Goal: Task Accomplishment & Management: Use online tool/utility

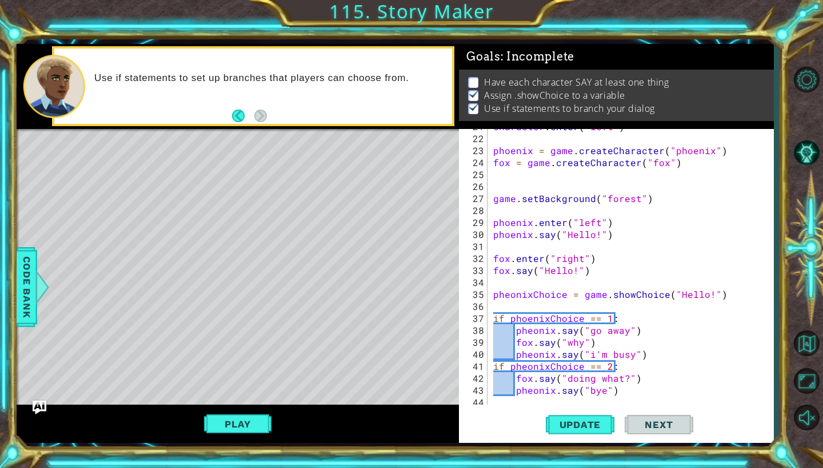
scroll to position [283, 0]
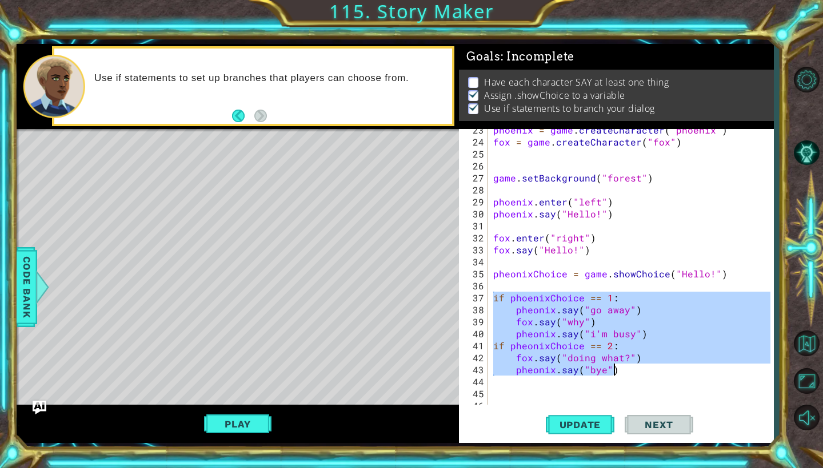
drag, startPoint x: 527, startPoint y: 301, endPoint x: 631, endPoint y: 373, distance: 126.1
click at [631, 373] on div "phoenix = game . createCharacter ( "phoenix" ) fox = game . createCharacter ( "…" at bounding box center [633, 274] width 285 height 300
click at [736, 275] on div "phoenix = game . createCharacter ( "phoenix" ) fox = game . createCharacter ( "…" at bounding box center [633, 274] width 285 height 300
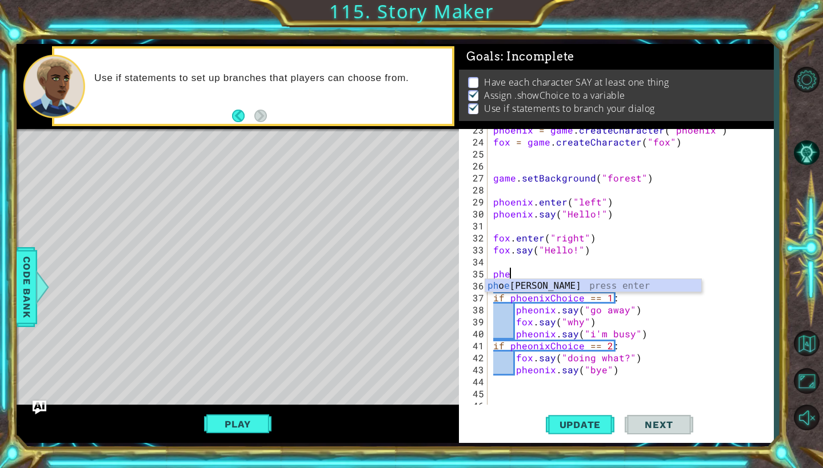
type textarea "p"
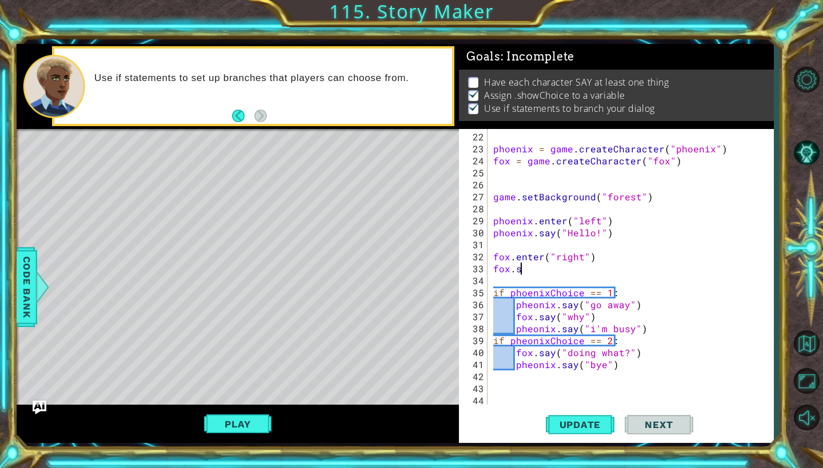
scroll to position [264, 0]
type textarea "f"
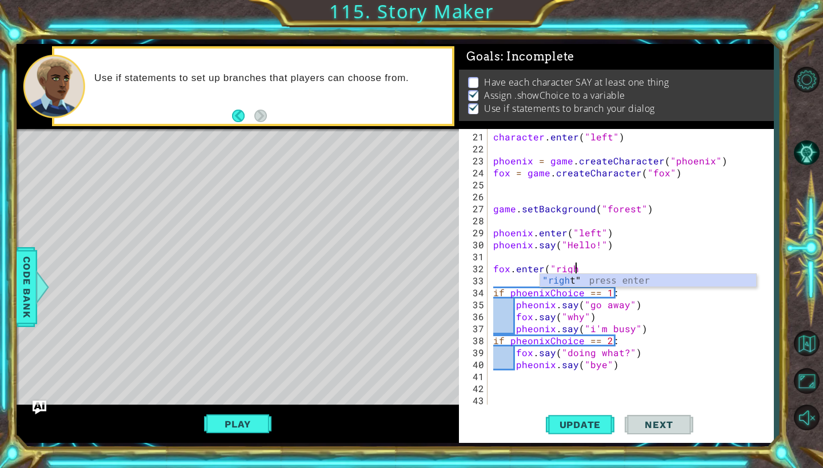
scroll to position [252, 0]
type textarea "f"
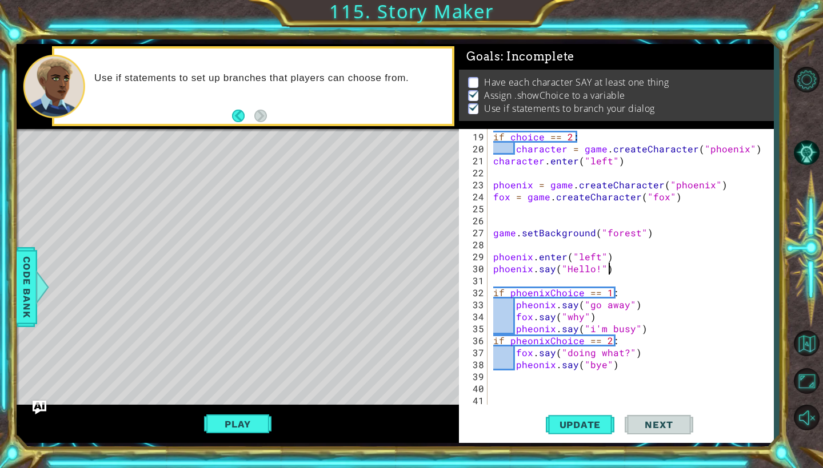
scroll to position [228, 0]
type textarea "p"
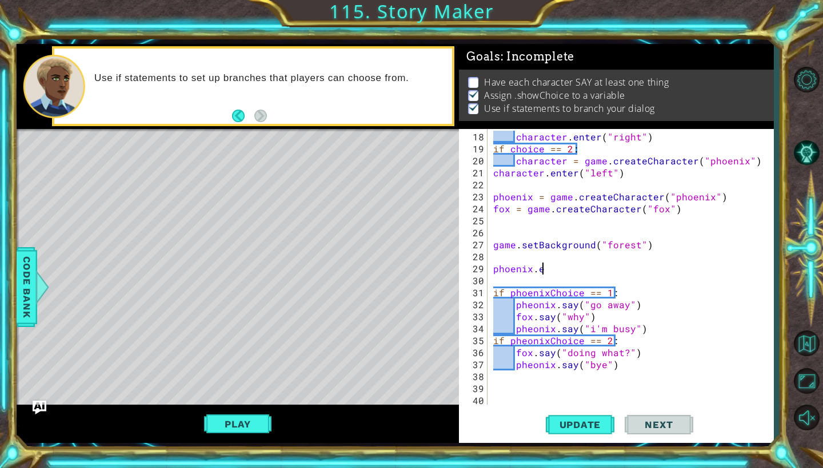
scroll to position [216, 0]
type textarea "p"
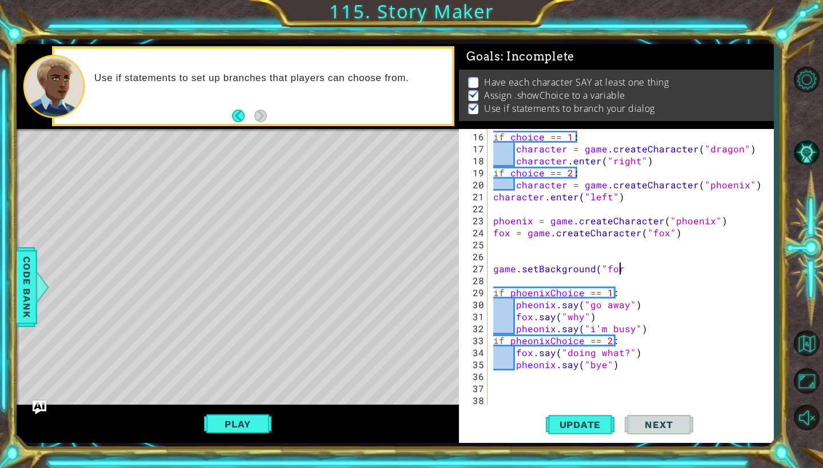
scroll to position [192, 0]
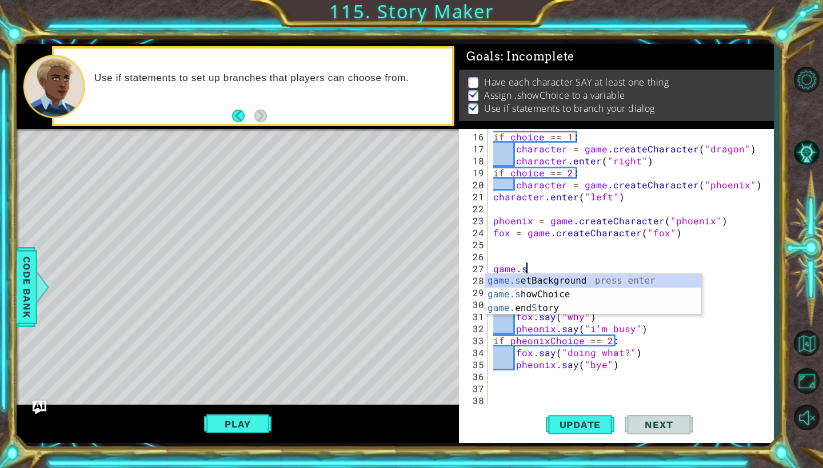
type textarea "g"
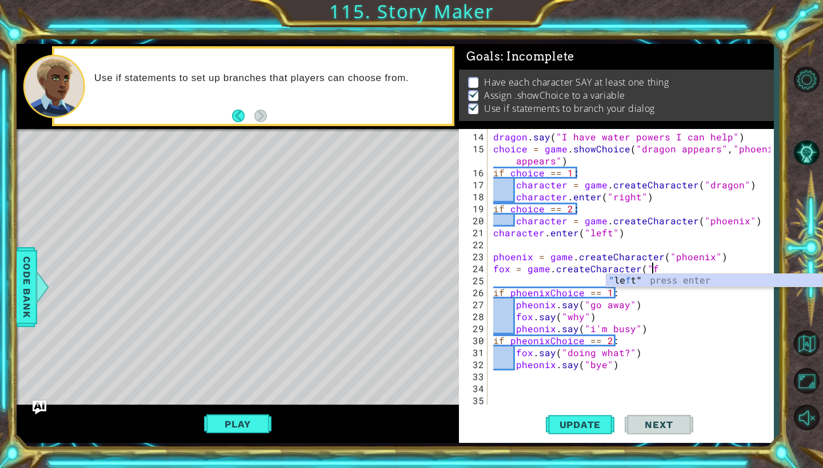
scroll to position [156, 0]
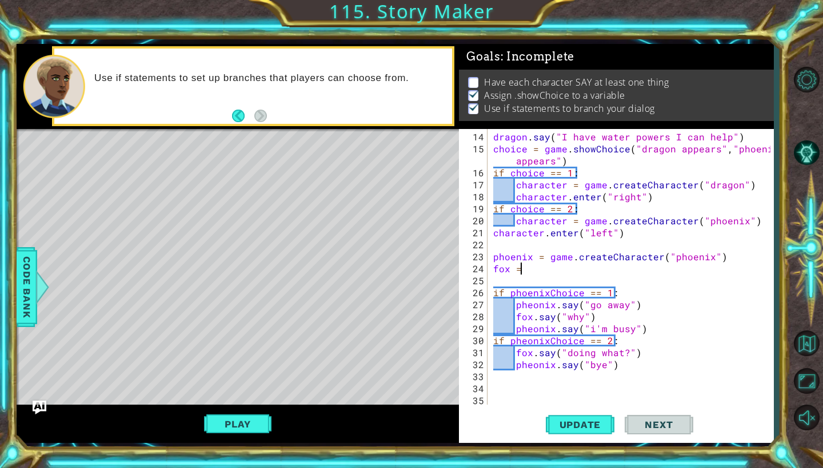
type textarea "f"
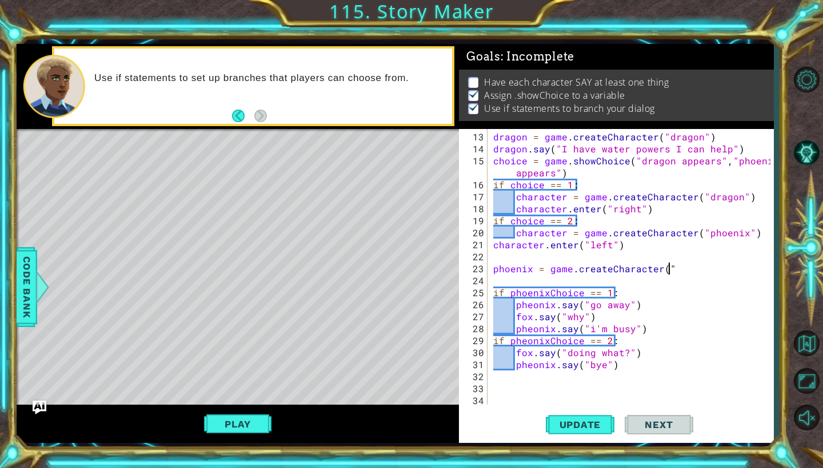
scroll to position [144, 0]
type textarea "p"
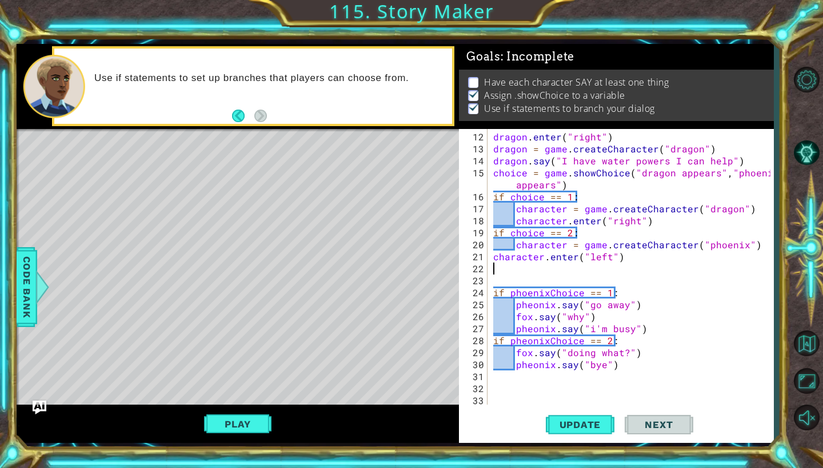
scroll to position [132, 0]
click at [566, 419] on span "Update" at bounding box center [580, 424] width 65 height 11
click at [570, 426] on span "Update" at bounding box center [580, 424] width 65 height 11
click at [532, 321] on div "dragon . enter ( "right" ) dragon = game . createCharacter ( "dragon" ) dragon …" at bounding box center [633, 281] width 285 height 300
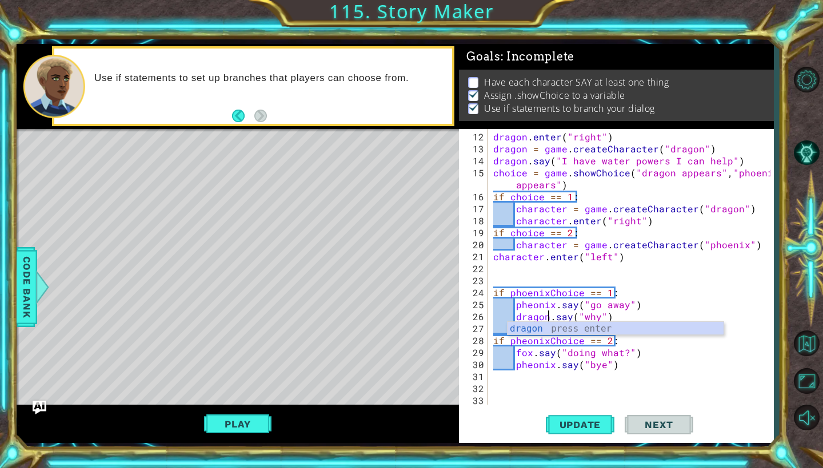
click at [532, 355] on div "dragon . enter ( "right" ) dragon = game . createCharacter ( "dragon" ) dragon …" at bounding box center [633, 281] width 285 height 300
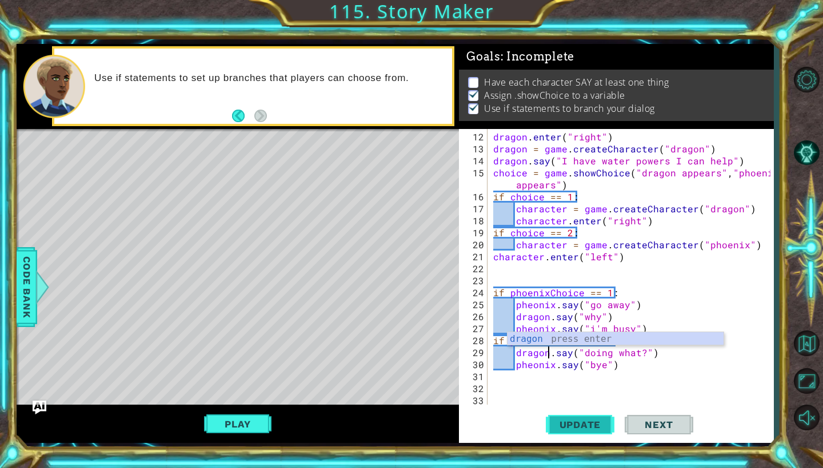
click at [559, 420] on span "Update" at bounding box center [580, 424] width 65 height 11
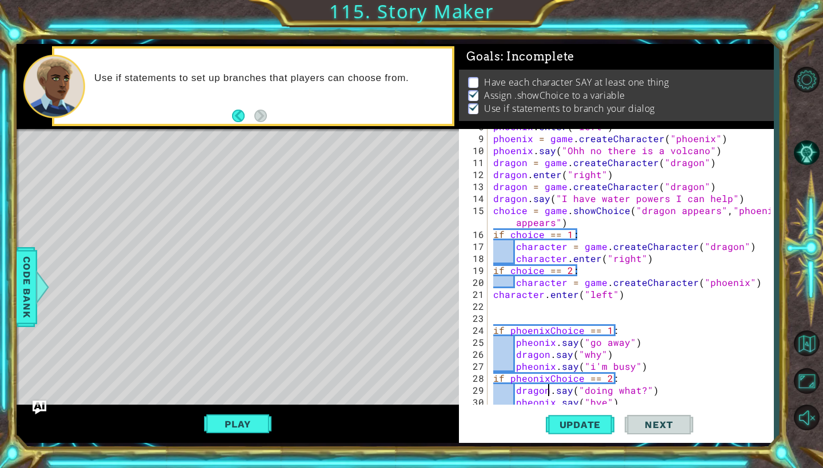
scroll to position [94, 0]
click at [542, 236] on div "phoenix . enter ( "left" ) phoenix = game . createCharacter ( "phoenix" ) phoen…" at bounding box center [633, 271] width 285 height 300
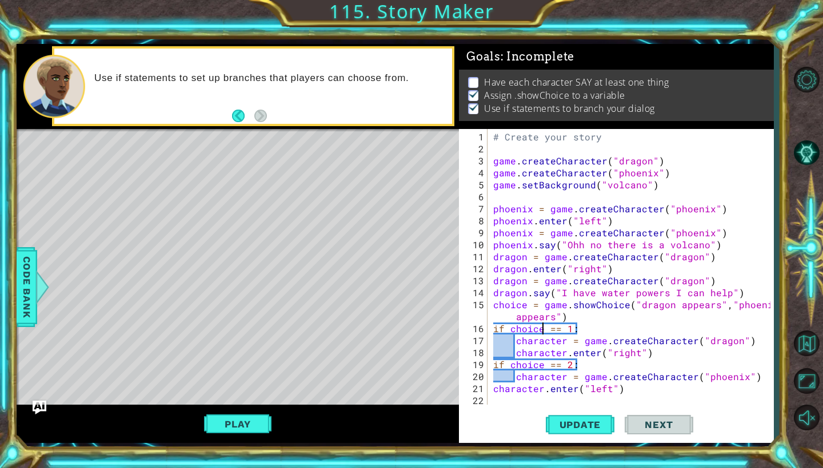
scroll to position [0, 0]
click at [702, 247] on div "# Create your story game . createCharacter ( "dragon" ) game . createCharacter …" at bounding box center [633, 281] width 285 height 300
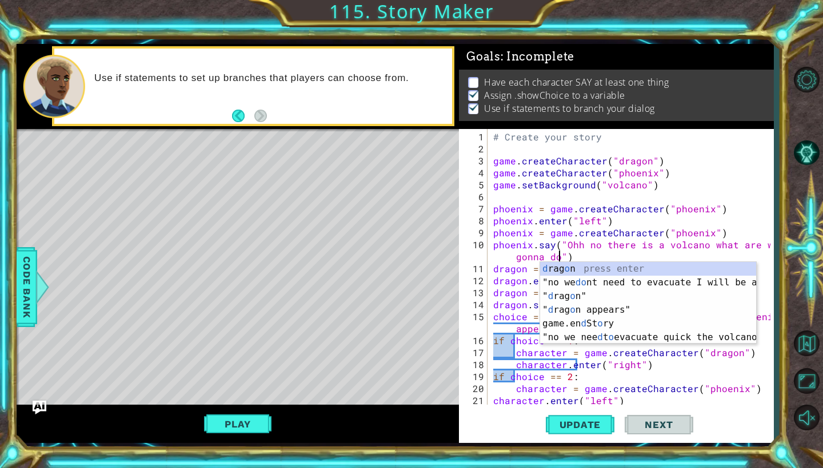
scroll to position [0, 21]
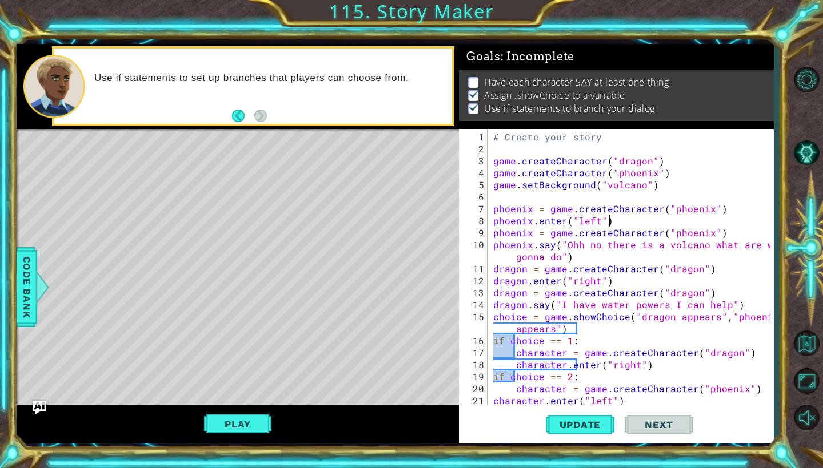
type textarea "phoenix.enter("left")"
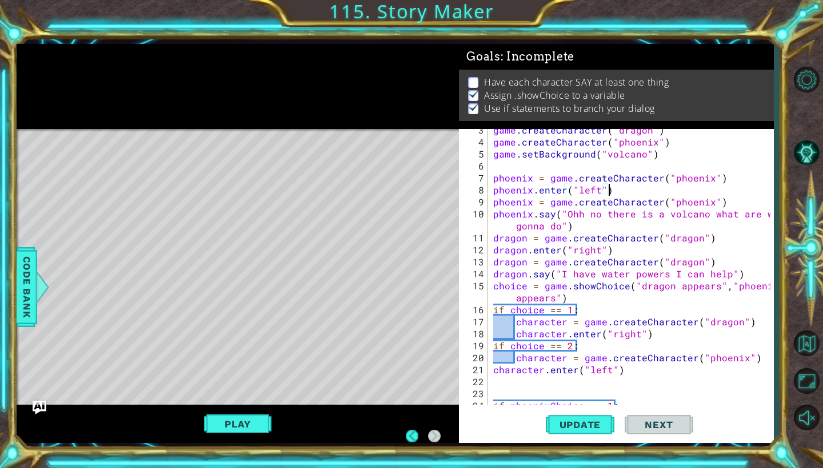
scroll to position [0, 0]
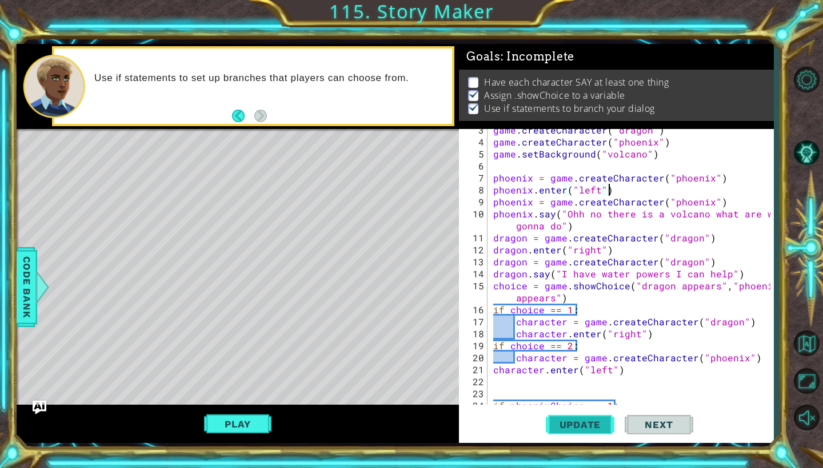
click at [576, 428] on span "Update" at bounding box center [580, 424] width 65 height 11
click at [570, 427] on span "Update" at bounding box center [580, 424] width 65 height 11
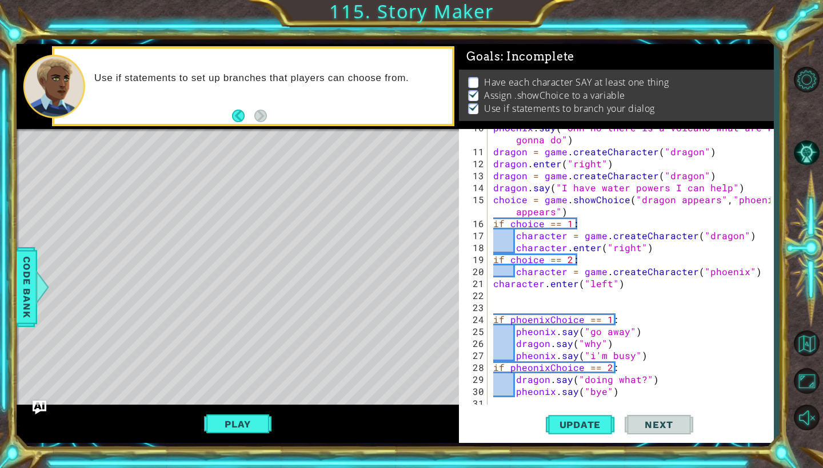
scroll to position [144, 0]
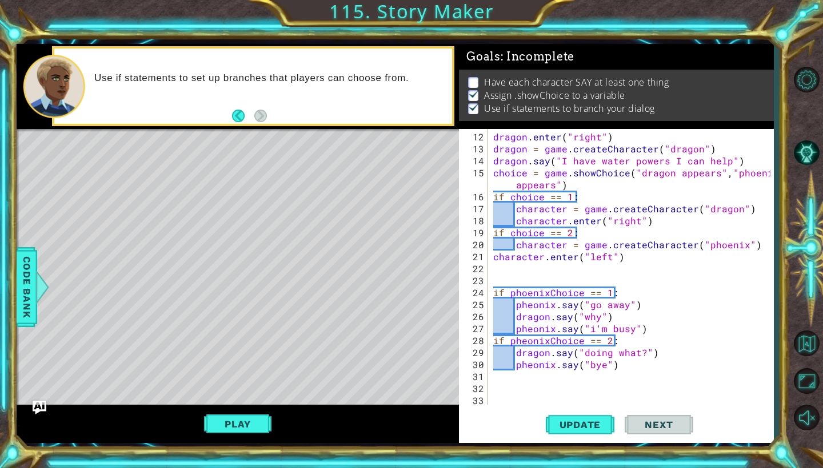
click at [508, 274] on div "dragon . enter ( "right" ) dragon = game . createCharacter ( "dragon" ) dragon …" at bounding box center [633, 281] width 285 height 300
paste textarea "pheonix.say("bye")"
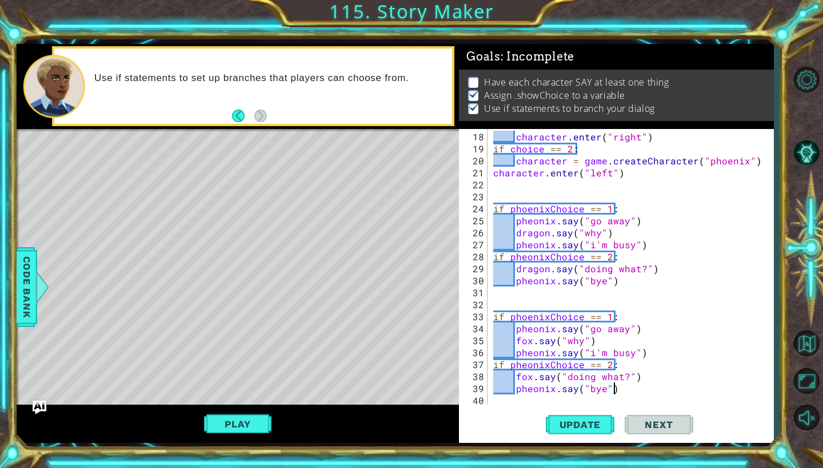
scroll to position [228, 0]
click at [232, 424] on button "Play" at bounding box center [237, 425] width 67 height 22
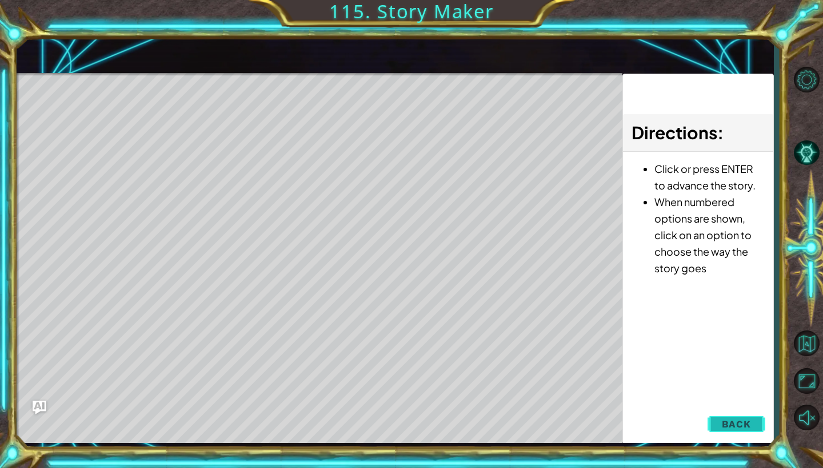
click at [727, 421] on span "Back" at bounding box center [736, 424] width 29 height 11
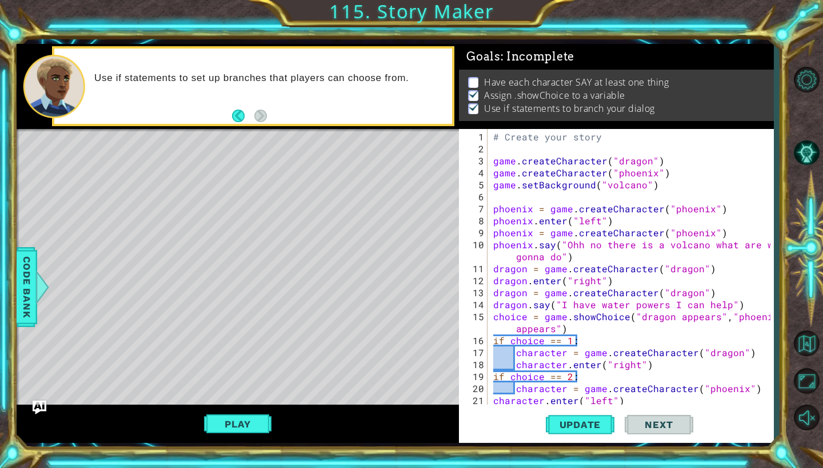
scroll to position [0, 0]
type textarea "phoenix = game.createCharacter("phoenix")"
drag, startPoint x: 719, startPoint y: 212, endPoint x: 572, endPoint y: 219, distance: 147.6
click at [551, 218] on div "# Create your story game . createCharacter ( "dragon" ) game . createCharacter …" at bounding box center [633, 281] width 285 height 300
drag, startPoint x: 716, startPoint y: 235, endPoint x: 495, endPoint y: 232, distance: 221.7
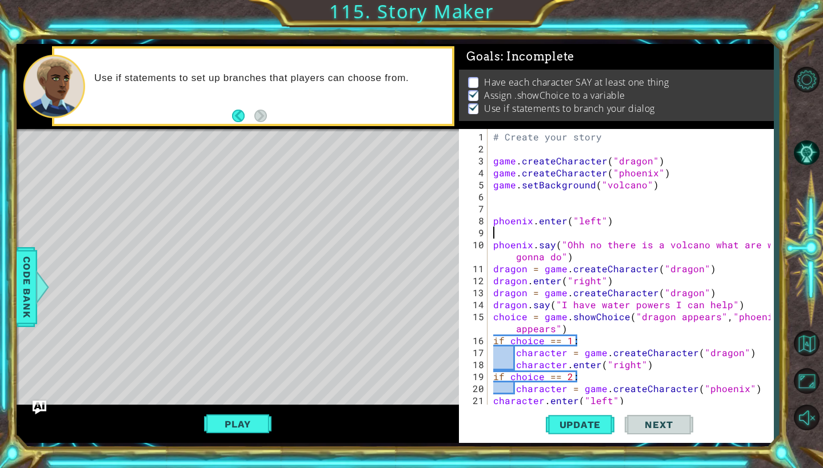
click at [495, 232] on div "# Create your story game . createCharacter ( "dragon" ) game . createCharacter …" at bounding box center [633, 281] width 285 height 300
click at [494, 245] on div "# Create your story game . createCharacter ( "dragon" ) game . createCharacter …" at bounding box center [633, 281] width 285 height 300
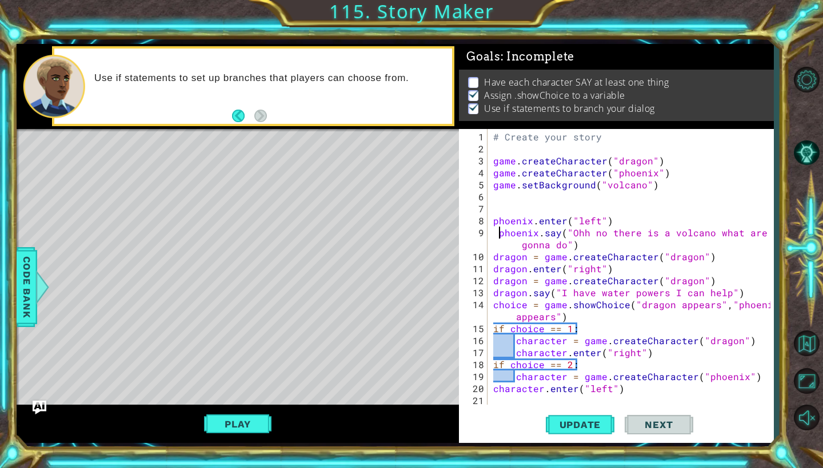
click at [491, 221] on div "# Create your story game . createCharacter ( "dragon" ) game . createCharacter …" at bounding box center [633, 281] width 285 height 300
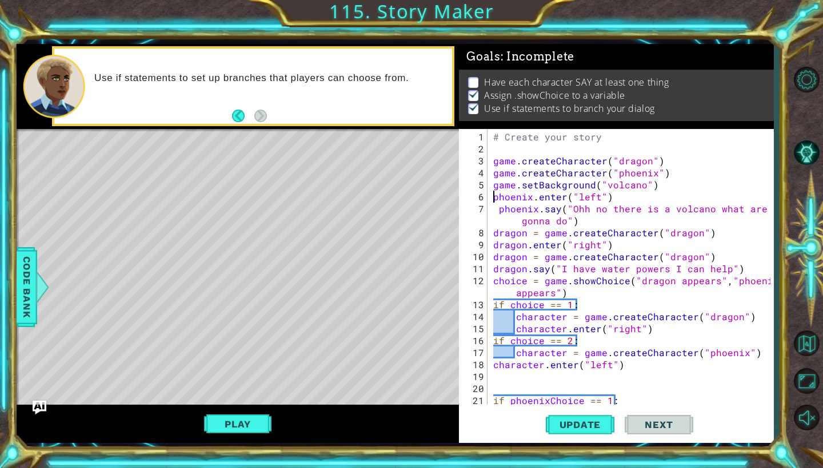
click at [498, 215] on div "# Create your story game . createCharacter ( "dragon" ) game . createCharacter …" at bounding box center [633, 281] width 285 height 300
click at [499, 211] on div "# Create your story game . createCharacter ( "dragon" ) game . createCharacter …" at bounding box center [633, 281] width 285 height 300
click at [570, 224] on div "# Create your story game . createCharacter ( "dragon" ) game . createCharacter …" at bounding box center [633, 281] width 285 height 300
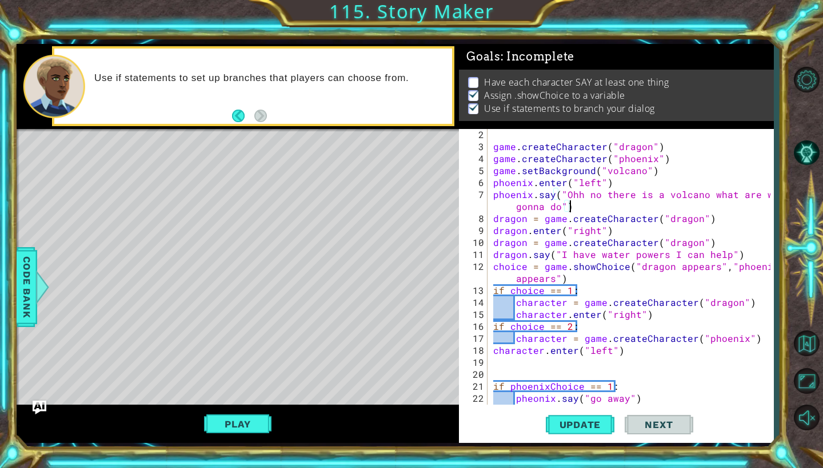
scroll to position [14, 0]
drag, startPoint x: 711, startPoint y: 219, endPoint x: 727, endPoint y: 226, distance: 17.4
click at [719, 220] on div "game . createCharacter ( "dragon" ) game . createCharacter ( "phoenix" ) game .…" at bounding box center [633, 279] width 285 height 300
type textarea "dragon = game.createCharacter("dragon")"
click at [705, 243] on div "game . createCharacter ( "dragon" ) game . createCharacter ( "phoenix" ) game .…" at bounding box center [633, 279] width 285 height 300
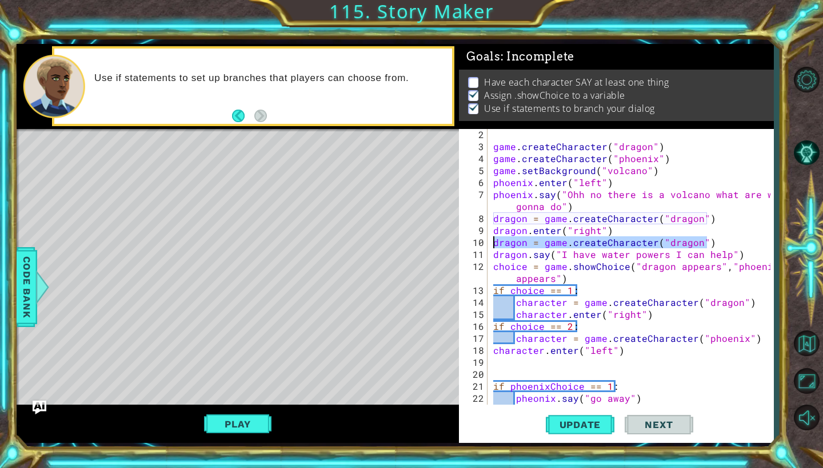
drag, startPoint x: 705, startPoint y: 243, endPoint x: 491, endPoint y: 238, distance: 213.7
click at [488, 240] on div "dragon = game.createCharacter("dragon") 2 3 4 5 6 7 8 9 10 11 12 13 14 15 16 17…" at bounding box center [614, 267] width 311 height 276
click at [495, 257] on div "game . createCharacter ( "dragon" ) game . createCharacter ( "phoenix" ) game .…" at bounding box center [633, 279] width 285 height 300
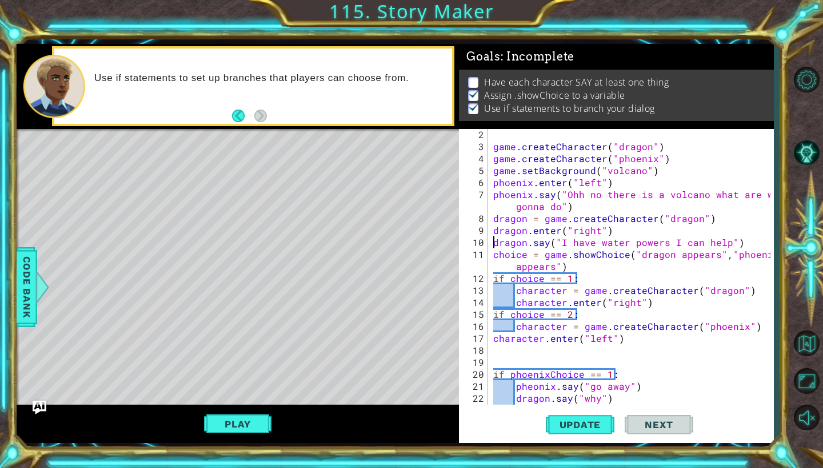
click at [576, 270] on div "game . createCharacter ( "dragon" ) game . createCharacter ( "phoenix" ) game .…" at bounding box center [633, 279] width 285 height 300
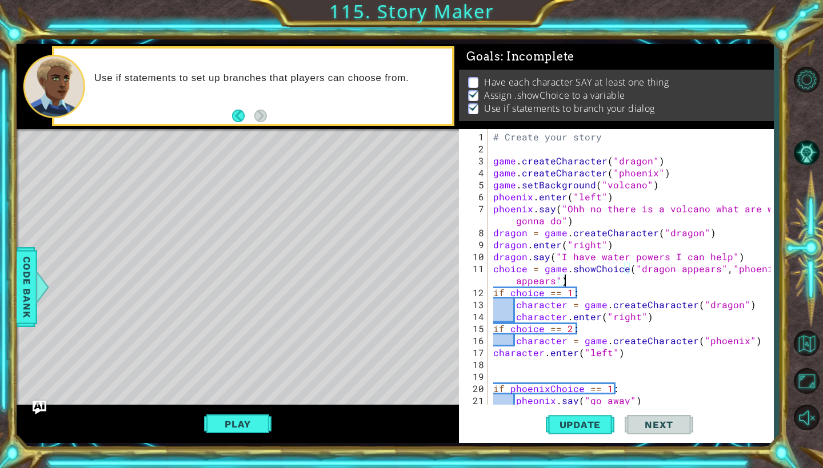
scroll to position [0, 0]
click at [494, 198] on div "# Create your story game . createCharacter ( "dragon" ) game . createCharacter …" at bounding box center [633, 281] width 285 height 300
type textarea "phoenix.enter("left")"
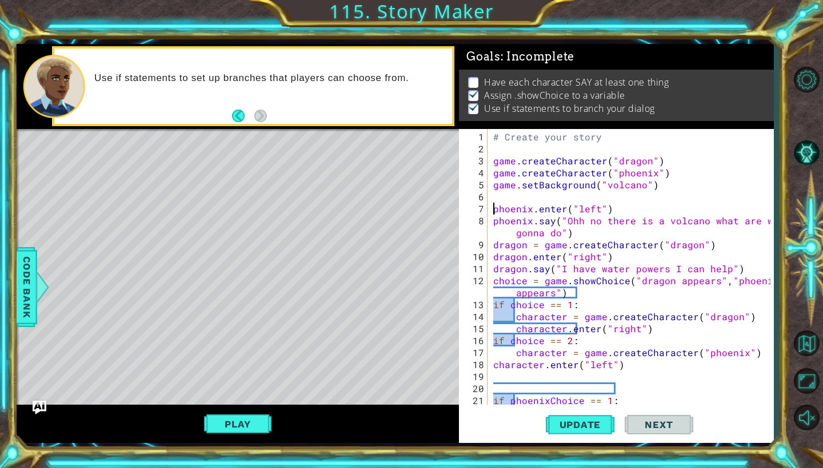
click at [499, 195] on div "# Create your story game . createCharacter ( "dragon" ) game . createCharacter …" at bounding box center [633, 281] width 285 height 300
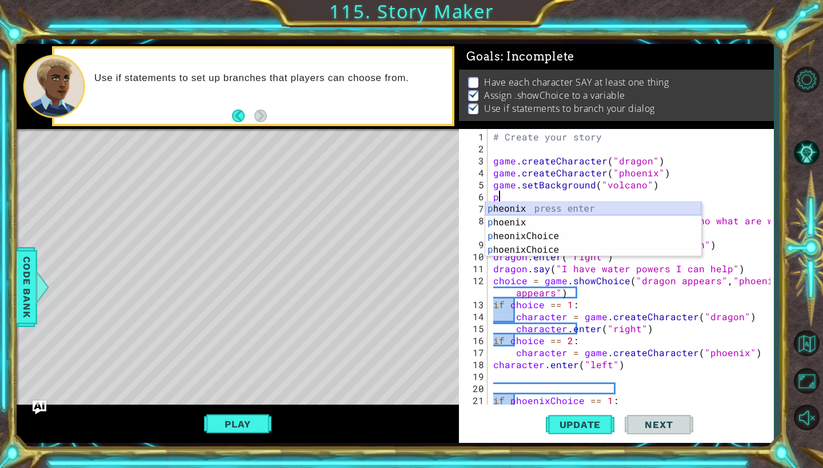
click at [515, 210] on div "p heonix press enter p hoenix press enter p heonixChoice press enter p hoenixCh…" at bounding box center [593, 243] width 216 height 82
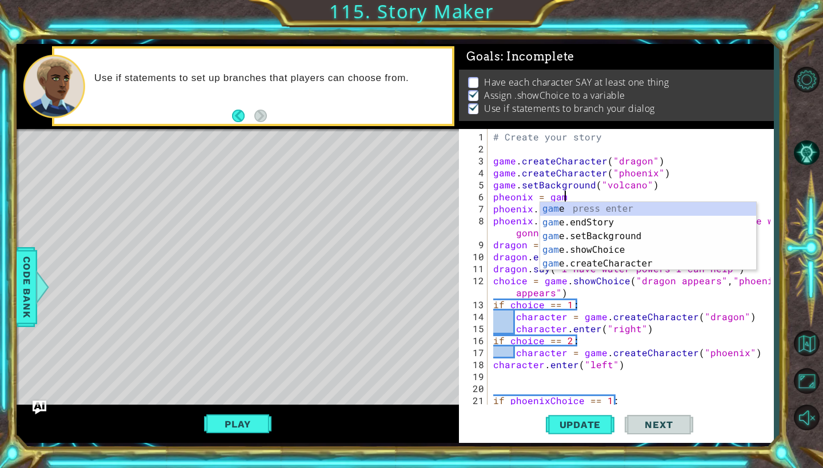
scroll to position [0, 4]
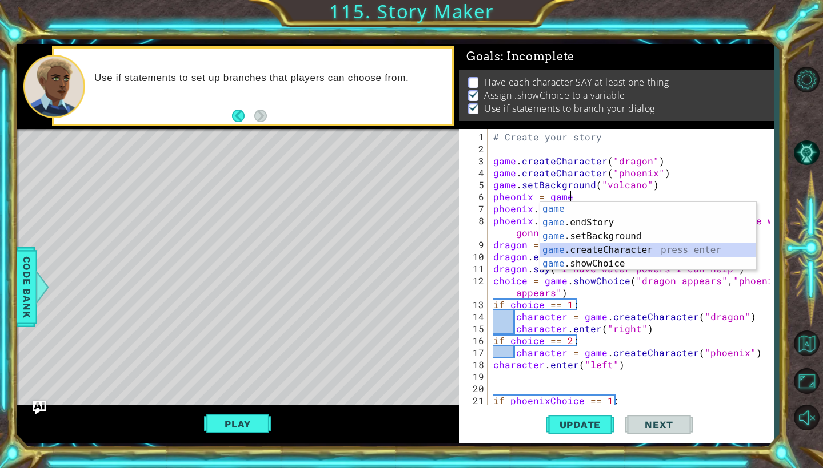
click at [599, 253] on div "game press enter game .endStory press enter game .setBackground press enter gam…" at bounding box center [648, 250] width 216 height 96
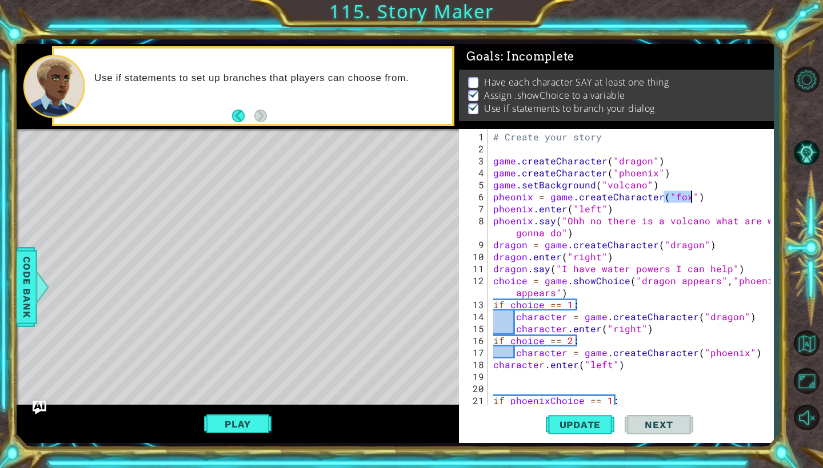
click at [686, 198] on div "# Create your story game . createCharacter ( "dragon" ) game . createCharacter …" at bounding box center [633, 281] width 285 height 300
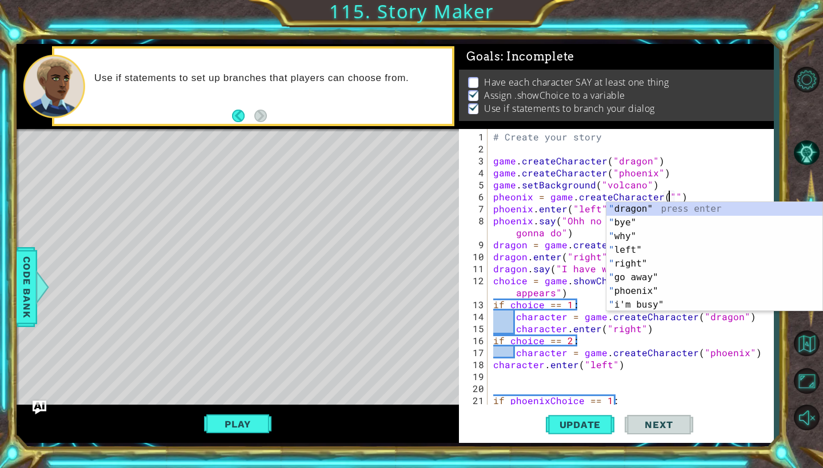
scroll to position [0, 11]
click at [646, 294] on div "" dragon" press enter " bye" press enter " why" press enter " left" press enter…" at bounding box center [714, 270] width 216 height 137
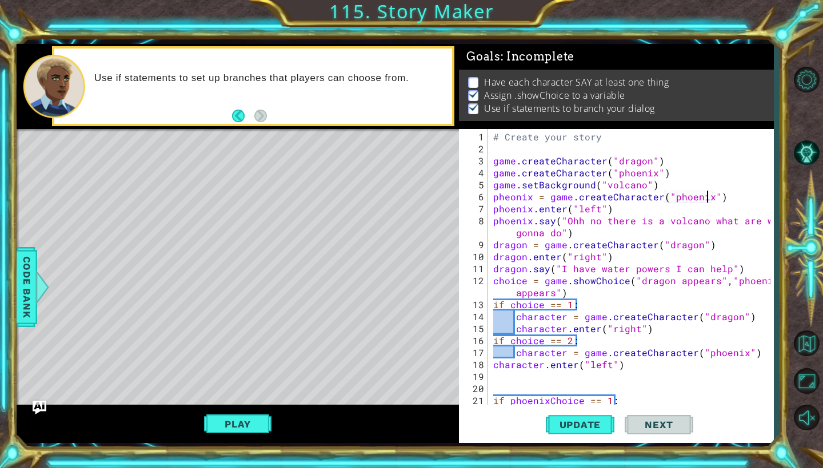
click at [719, 201] on div "# Create your story game . createCharacter ( "dragon" ) game . createCharacter …" at bounding box center [633, 281] width 285 height 300
click at [585, 422] on span "Update" at bounding box center [580, 424] width 65 height 11
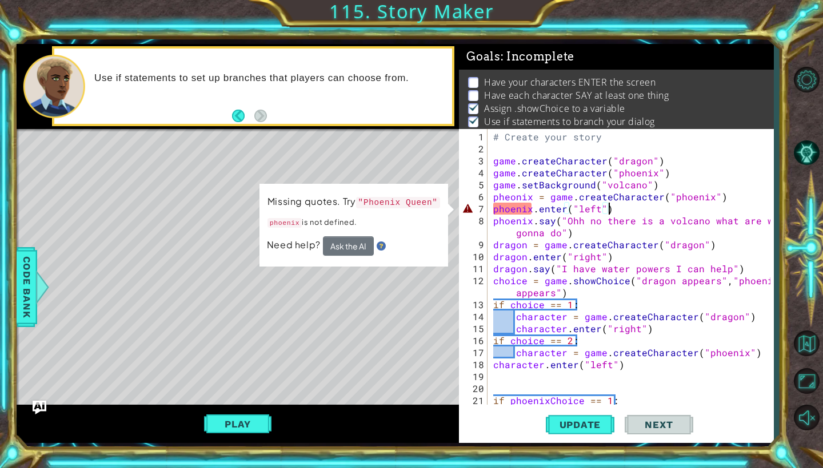
click at [348, 246] on button "Ask the AI" at bounding box center [348, 246] width 51 height 19
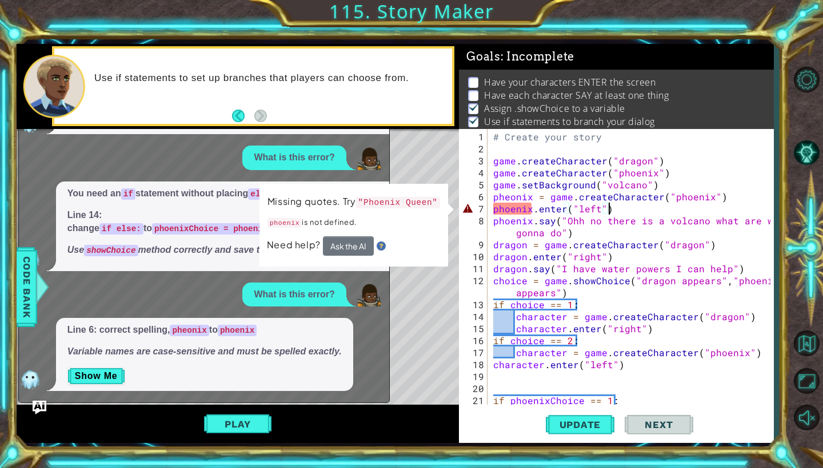
scroll to position [54, 0]
click at [87, 379] on button "Show Me" at bounding box center [96, 376] width 58 height 18
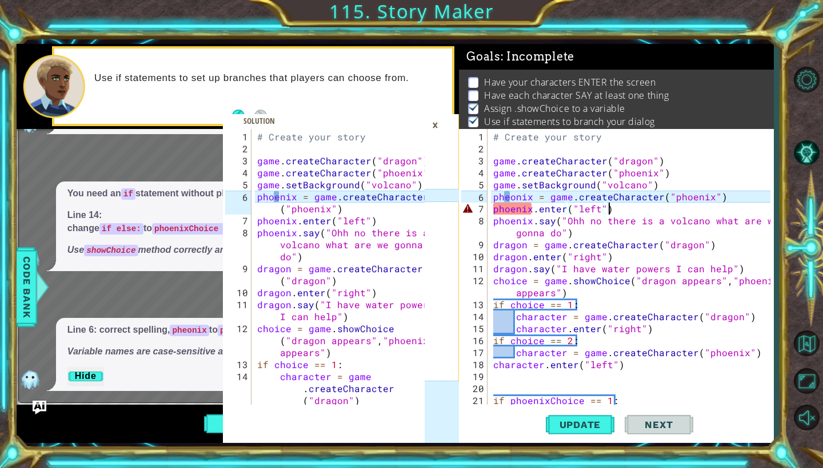
scroll to position [0, 0]
click at [510, 202] on div "# Create your story game . createCharacter ( "dragon" ) game . createCharacter …" at bounding box center [633, 281] width 285 height 300
click at [510, 199] on div "# Create your story game . createCharacter ( "dragon" ) game . createCharacter …" at bounding box center [633, 281] width 285 height 300
click at [511, 200] on div "# Create your story game . createCharacter ( "dragon" ) game . createCharacter …" at bounding box center [633, 281] width 285 height 300
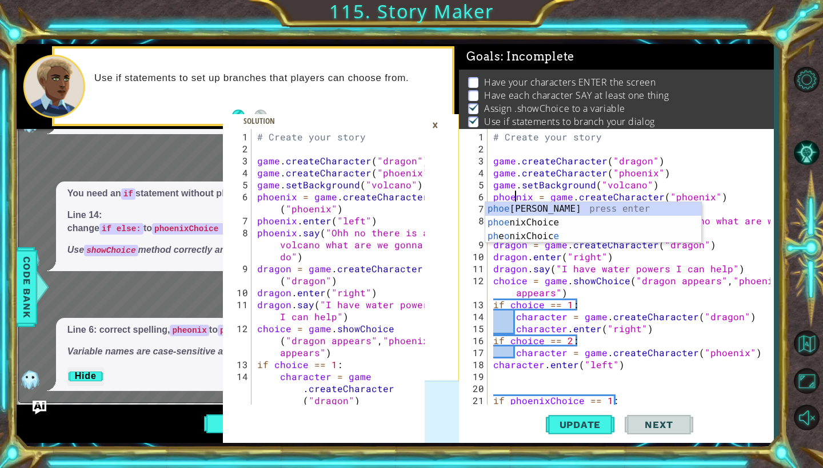
scroll to position [0, 2]
click at [532, 199] on div "# Create your story game . createCharacter ( "dragon" ) game . createCharacter …" at bounding box center [633, 281] width 285 height 300
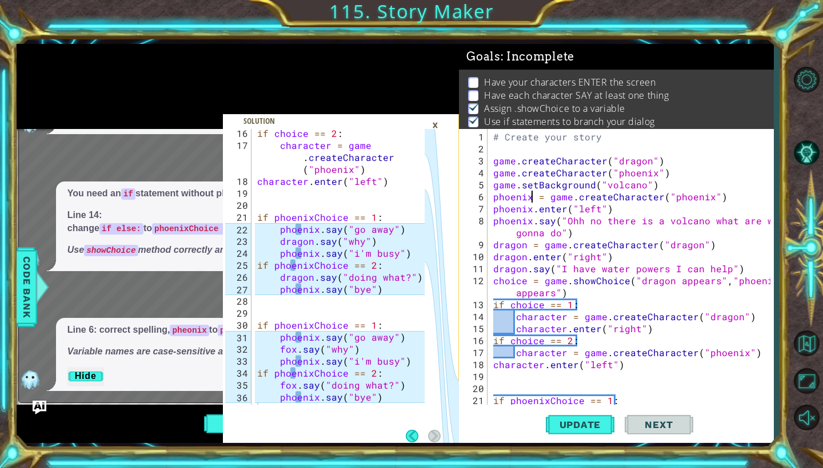
scroll to position [291, 0]
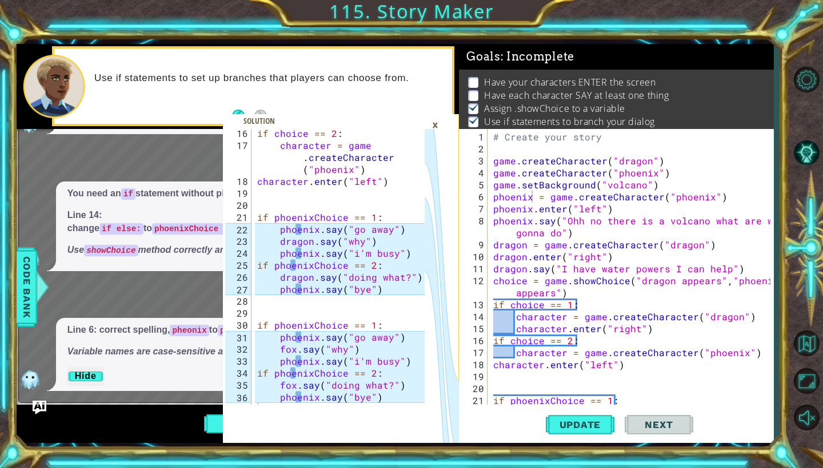
click at [432, 126] on div "×" at bounding box center [435, 124] width 18 height 19
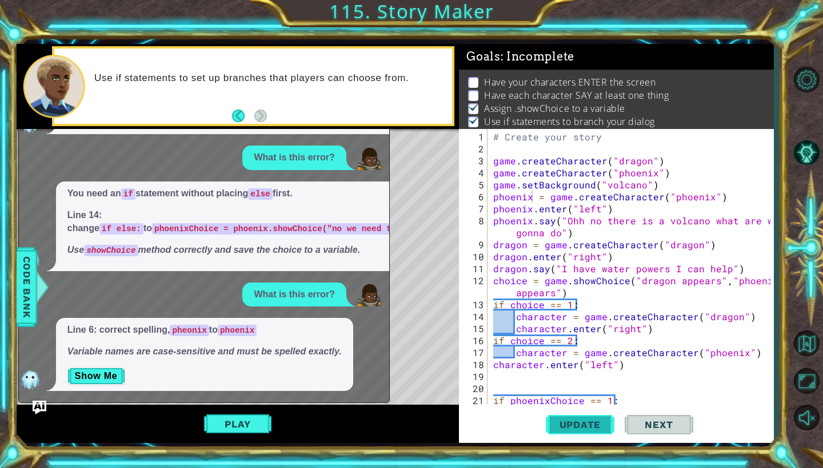
click at [584, 425] on span "Update" at bounding box center [580, 424] width 65 height 11
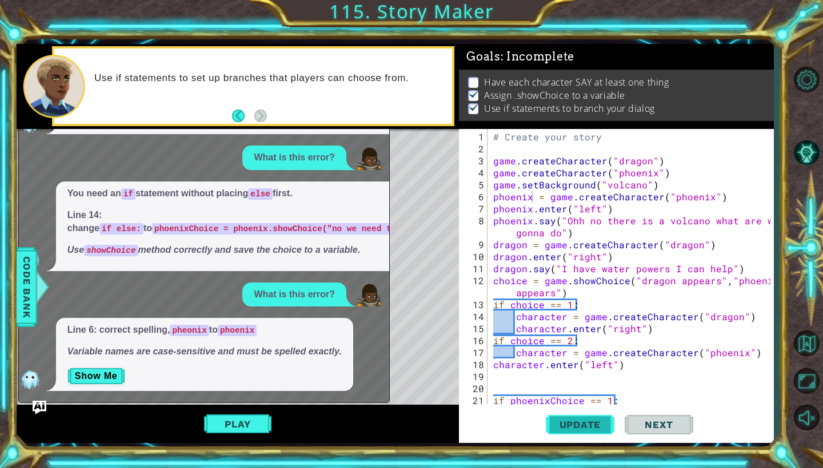
click at [584, 421] on span "Update" at bounding box center [580, 424] width 65 height 11
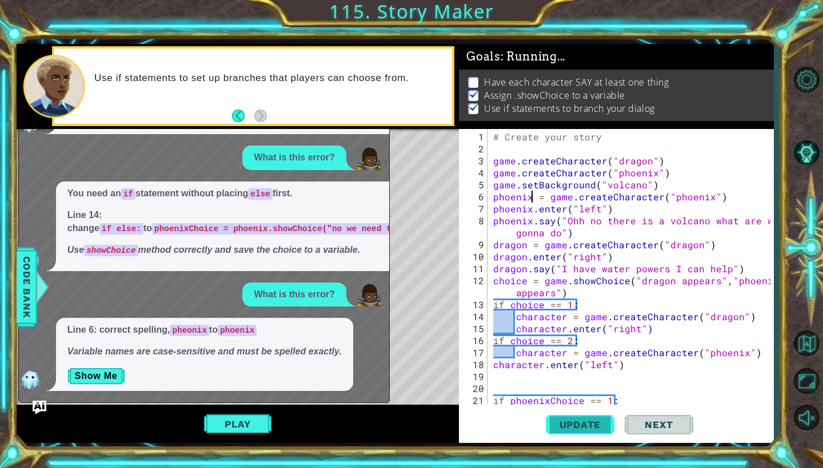
click at [584, 421] on span "Update" at bounding box center [580, 424] width 65 height 11
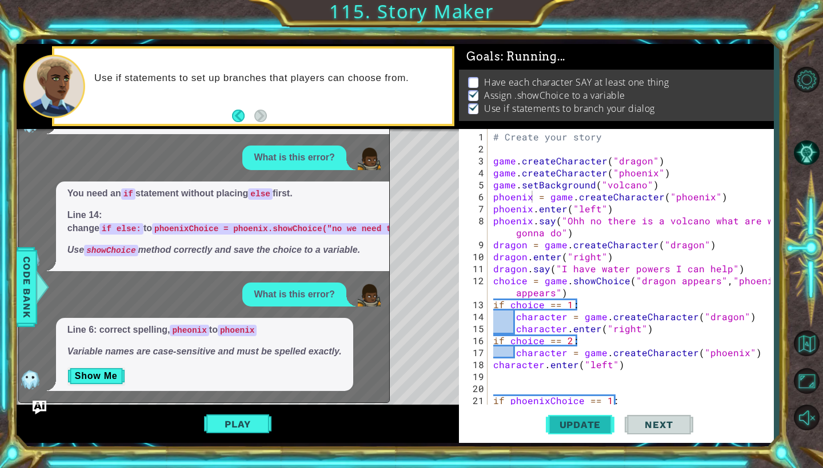
click at [584, 421] on span "Update" at bounding box center [580, 424] width 65 height 11
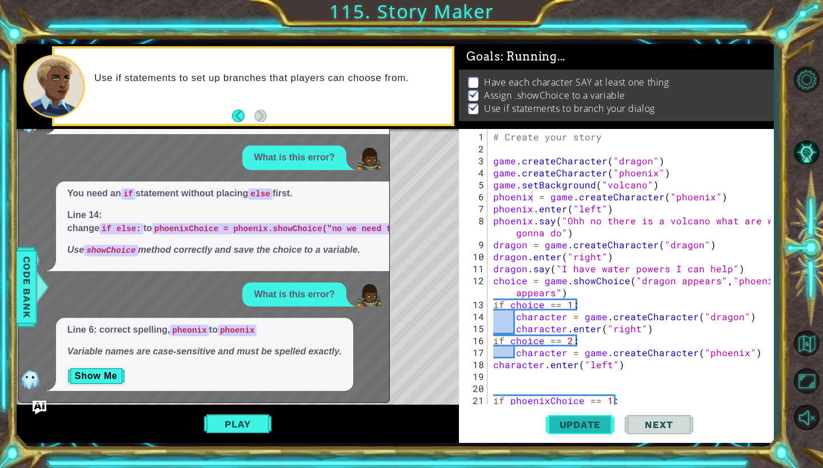
click at [584, 421] on span "Update" at bounding box center [580, 424] width 65 height 11
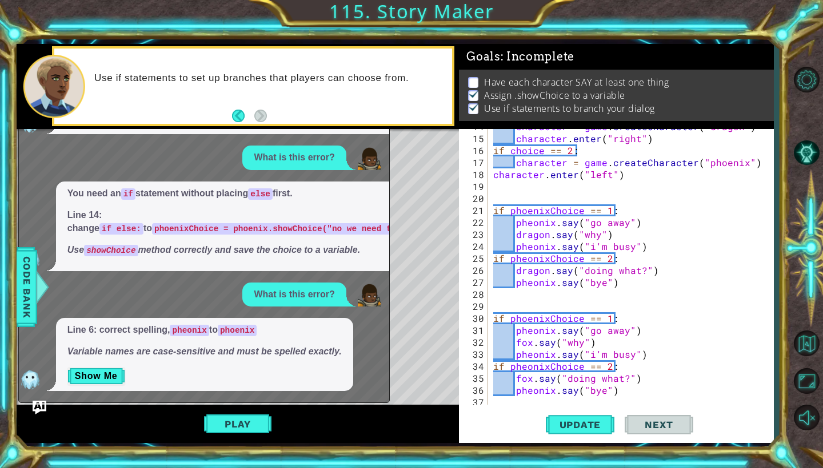
scroll to position [192, 0]
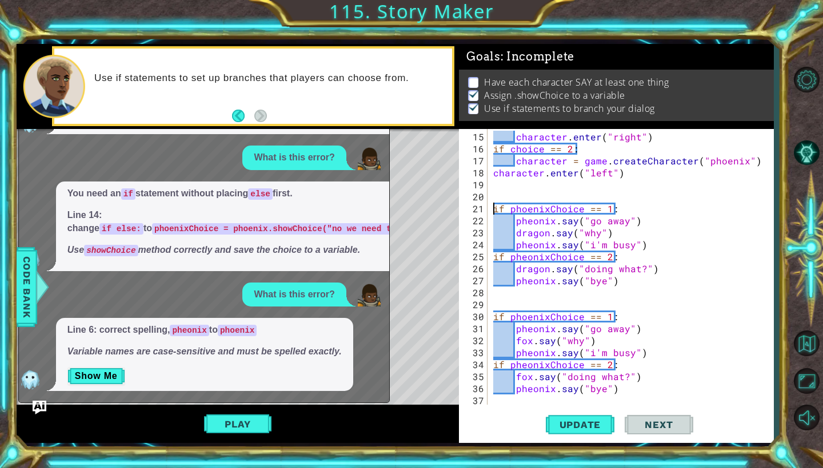
click at [492, 207] on div "character . enter ( "right" ) if choice == 2 : character = game . createCharact…" at bounding box center [633, 281] width 285 height 300
type textarea "if phoenixChoice == 1:"
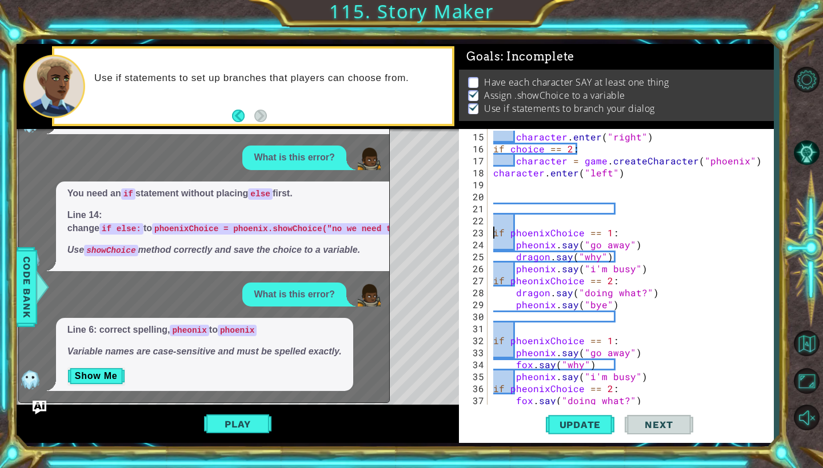
click at [622, 205] on div "character . enter ( "right" ) if choice == 2 : character = game . createCharact…" at bounding box center [633, 281] width 285 height 300
drag, startPoint x: 612, startPoint y: 207, endPoint x: 503, endPoint y: 202, distance: 109.2
click at [503, 202] on div "character . enter ( "right" ) if choice == 2 : character = game . createCharact…" at bounding box center [633, 281] width 285 height 300
drag, startPoint x: 491, startPoint y: 207, endPoint x: 584, endPoint y: 210, distance: 93.7
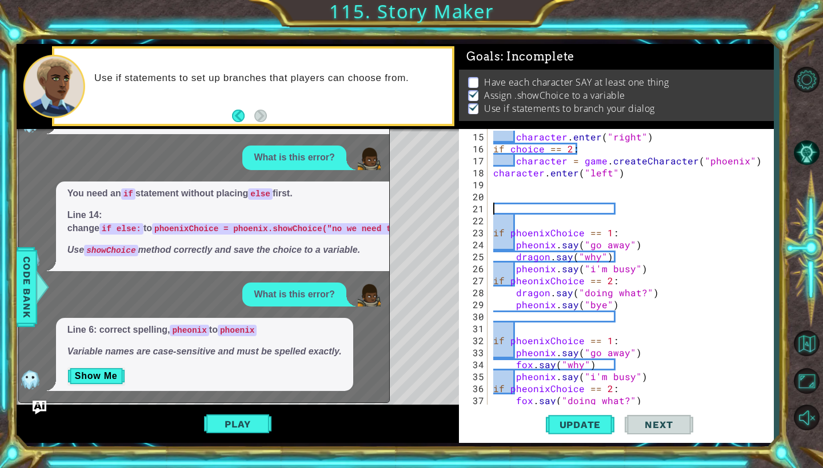
click at [584, 210] on div "character . enter ( "right" ) if choice == 2 : character = game . createCharact…" at bounding box center [630, 267] width 279 height 276
click at [584, 210] on div "character . enter ( "right" ) if choice == 2 : character = game . createCharact…" at bounding box center [633, 281] width 285 height 300
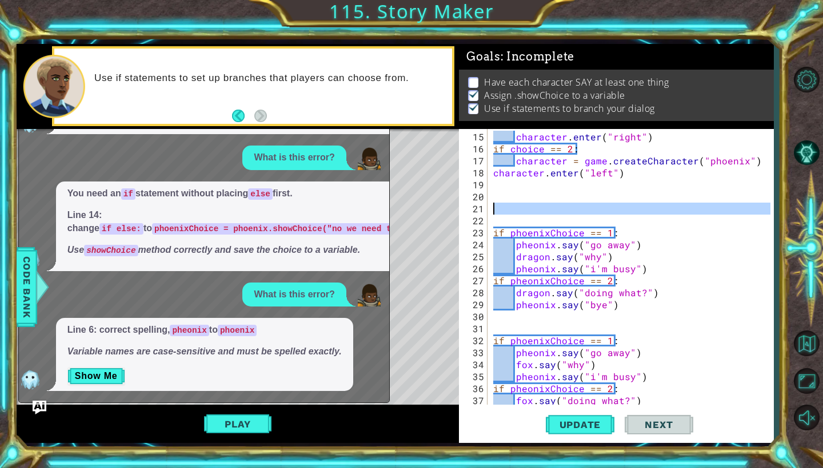
click at [584, 210] on div "character . enter ( "right" ) if choice == 2 : character = game . createCharact…" at bounding box center [633, 281] width 285 height 300
type textarea "pheonix.say("bye")"
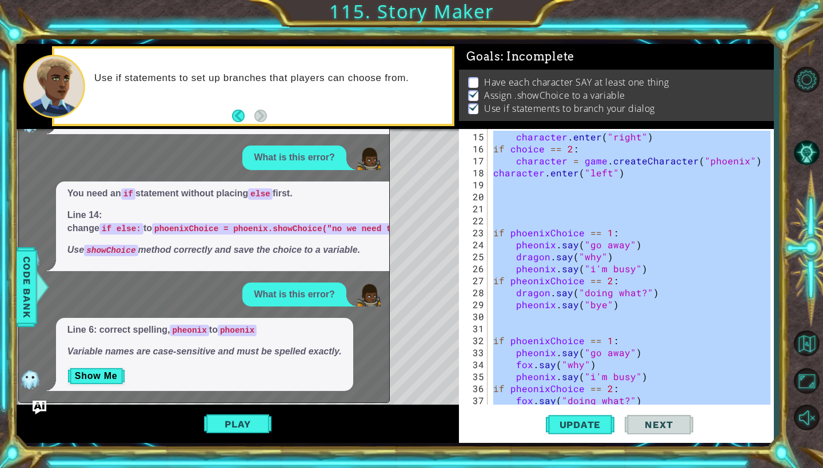
click at [584, 210] on div "character . enter ( "right" ) if choice == 2 : character = game . createCharact…" at bounding box center [633, 281] width 285 height 300
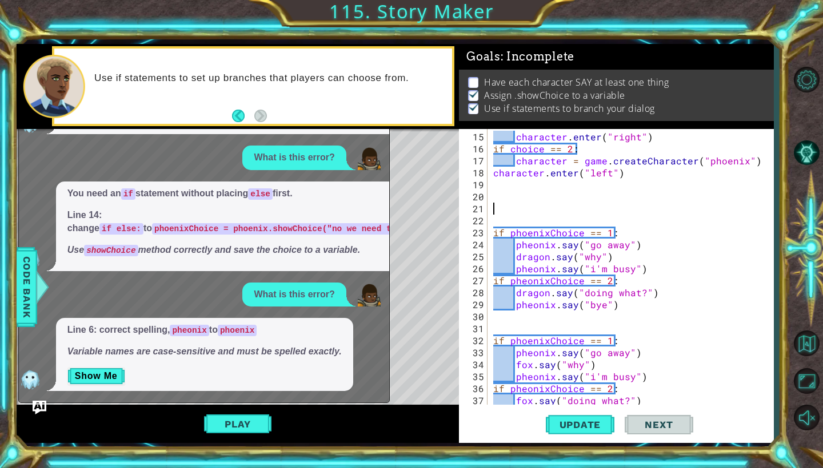
click at [503, 206] on div "character . enter ( "right" ) if choice == 2 : character = game . createCharact…" at bounding box center [633, 281] width 285 height 300
click at [492, 233] on div "character . enter ( "right" ) if choice == 2 : character = game . createCharact…" at bounding box center [633, 281] width 285 height 300
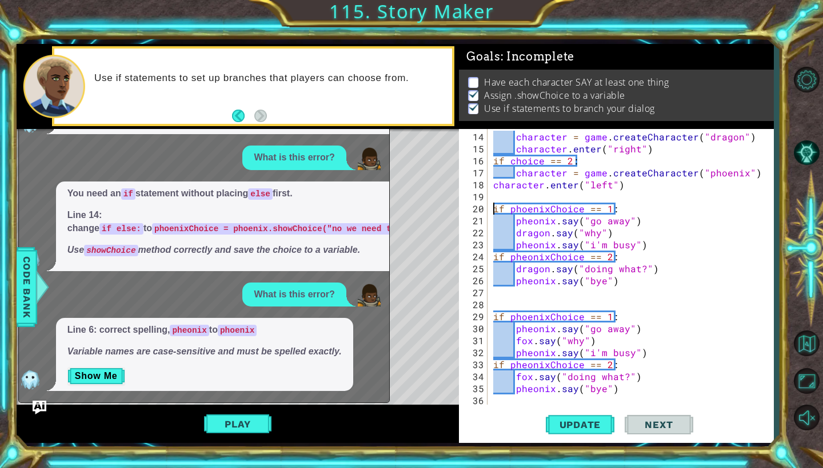
scroll to position [168, 0]
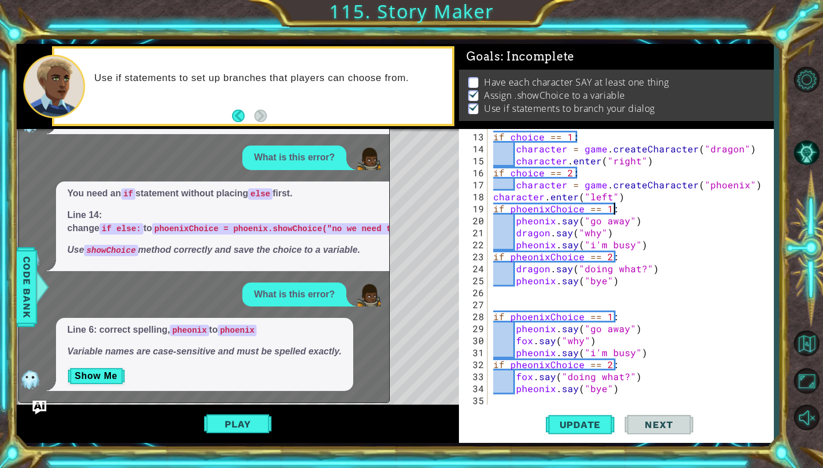
click at [620, 209] on div "if choice == 1 : character = game . createCharacter ( "dragon" ) character . en…" at bounding box center [633, 281] width 285 height 300
click at [586, 422] on span "Update" at bounding box center [580, 424] width 65 height 11
click at [25, 274] on span "Code Bank" at bounding box center [27, 288] width 18 height 70
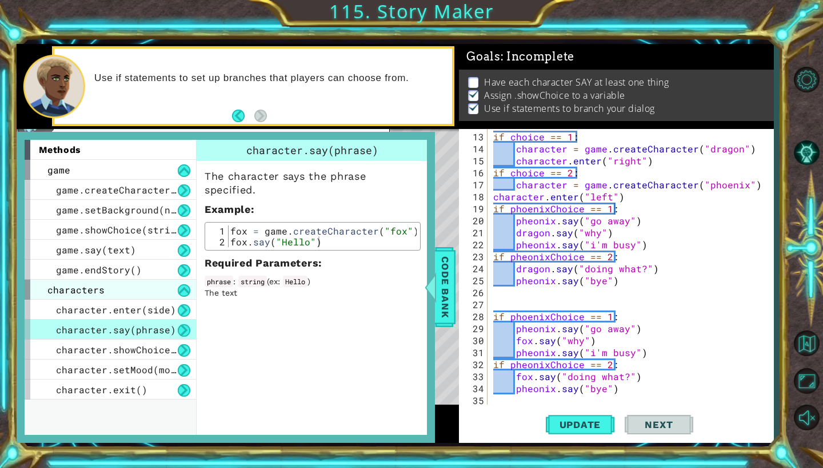
click at [123, 290] on div "characters" at bounding box center [110, 290] width 171 height 20
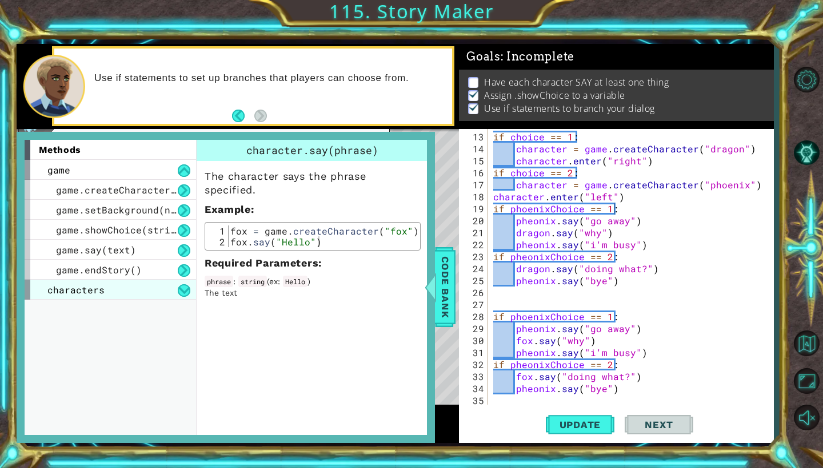
click at [142, 289] on div "characters" at bounding box center [110, 290] width 171 height 20
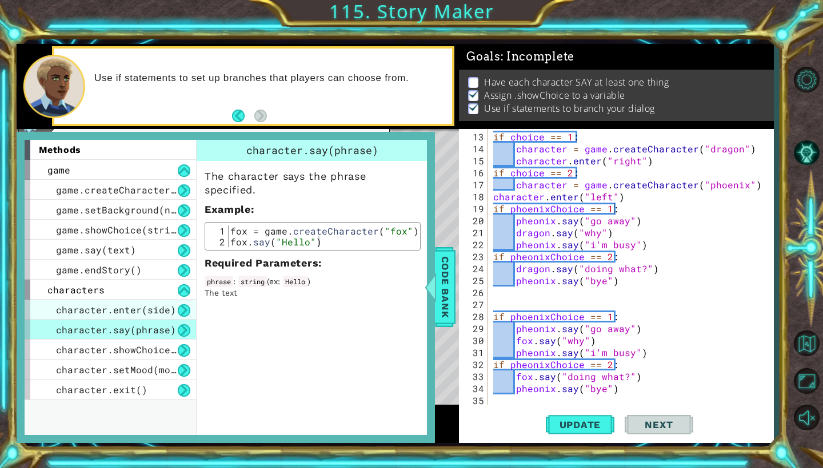
click at [131, 310] on span "character.enter(side)" at bounding box center [116, 310] width 120 height 12
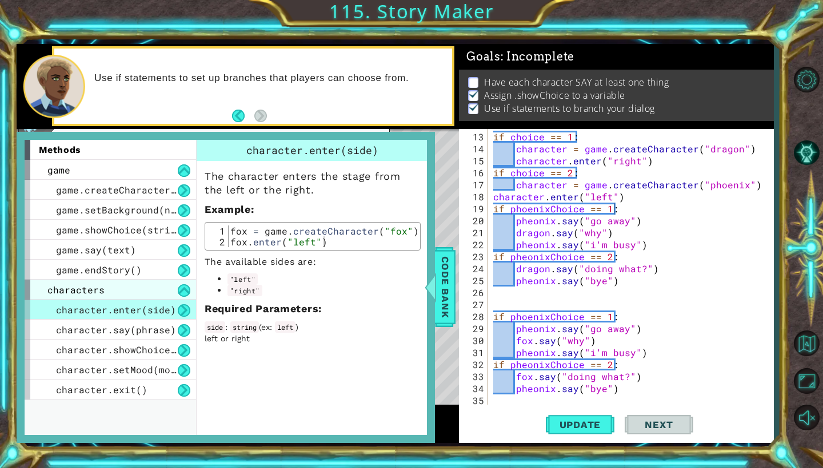
click at [116, 290] on div "characters" at bounding box center [110, 290] width 171 height 20
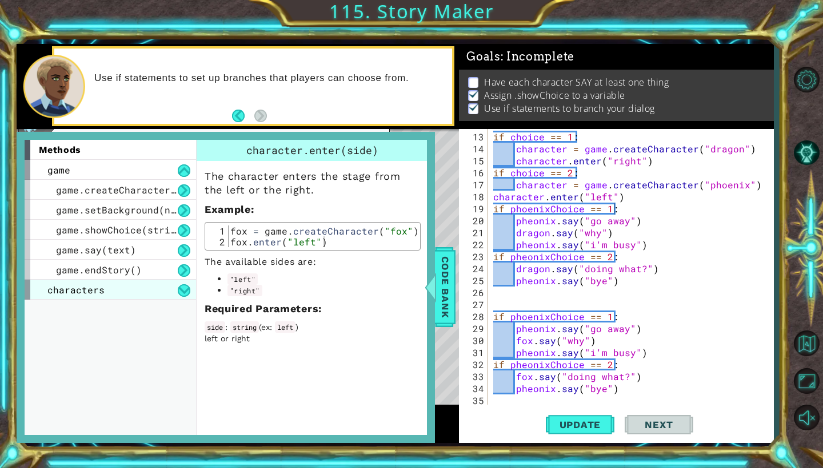
click at [134, 287] on div "characters" at bounding box center [110, 290] width 171 height 20
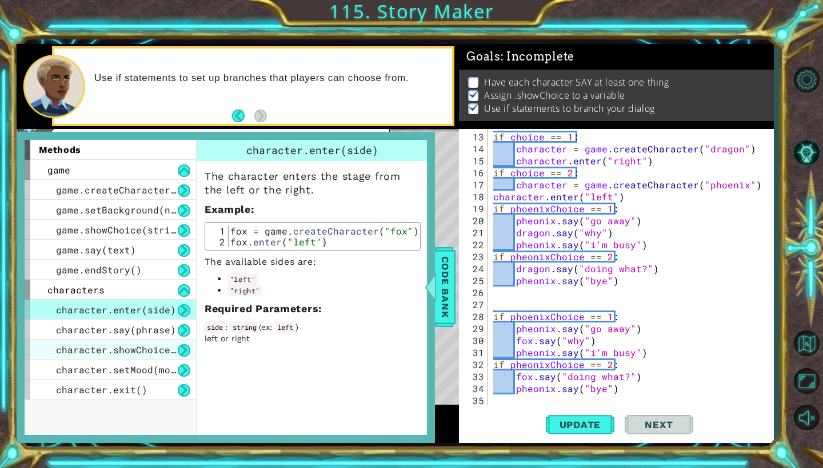
click at [145, 347] on span "character.showChoice(string1, string2)" at bounding box center [164, 350] width 217 height 12
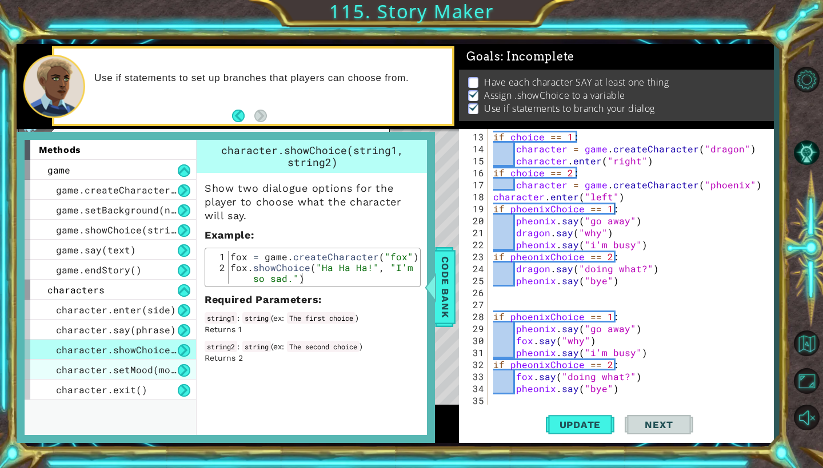
click at [143, 371] on span "character.setMood(mood)" at bounding box center [121, 370] width 131 height 12
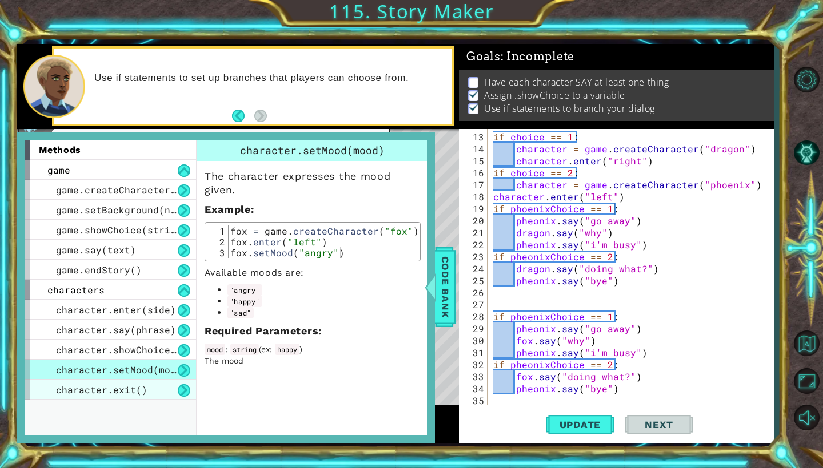
click at [146, 390] on div "character.exit()" at bounding box center [110, 390] width 171 height 20
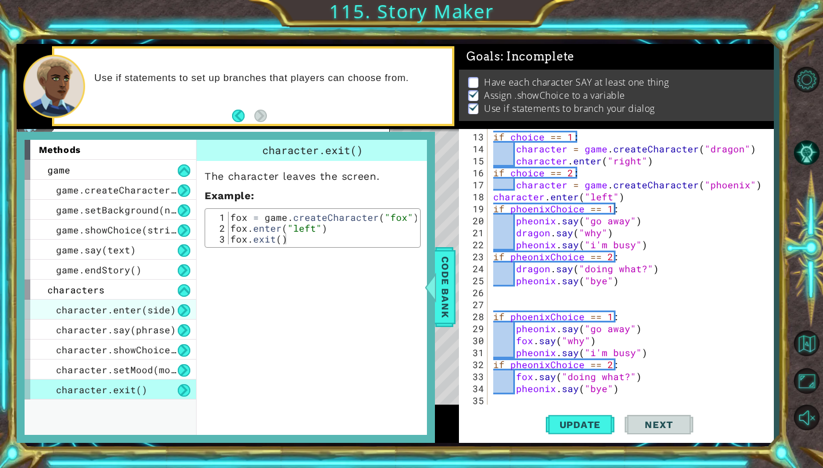
click at [151, 309] on span "character.enter(side)" at bounding box center [116, 310] width 120 height 12
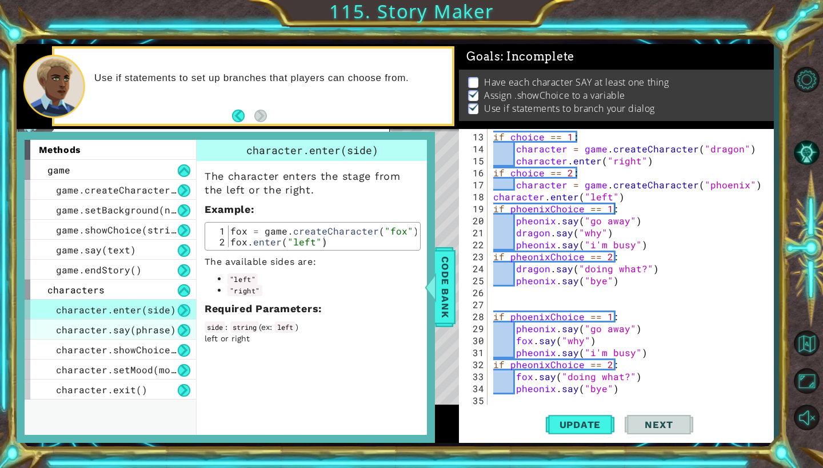
click at [150, 333] on span "character.say(phrase)" at bounding box center [116, 330] width 120 height 12
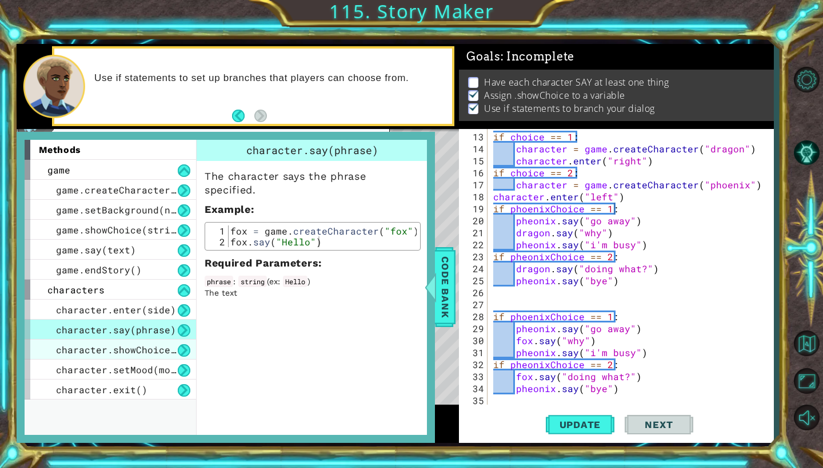
click at [154, 347] on span "character.showChoice(string1, string2)" at bounding box center [164, 350] width 217 height 12
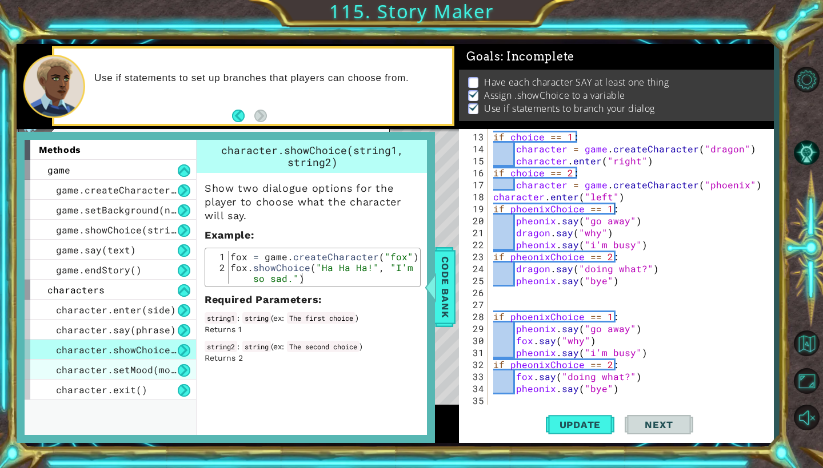
click at [154, 368] on span "character.setMood(mood)" at bounding box center [121, 370] width 131 height 12
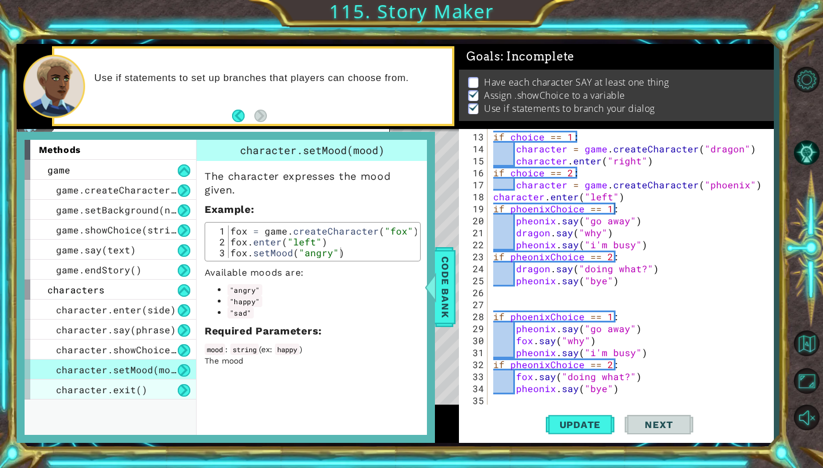
click at [150, 384] on div "character.exit()" at bounding box center [110, 390] width 171 height 20
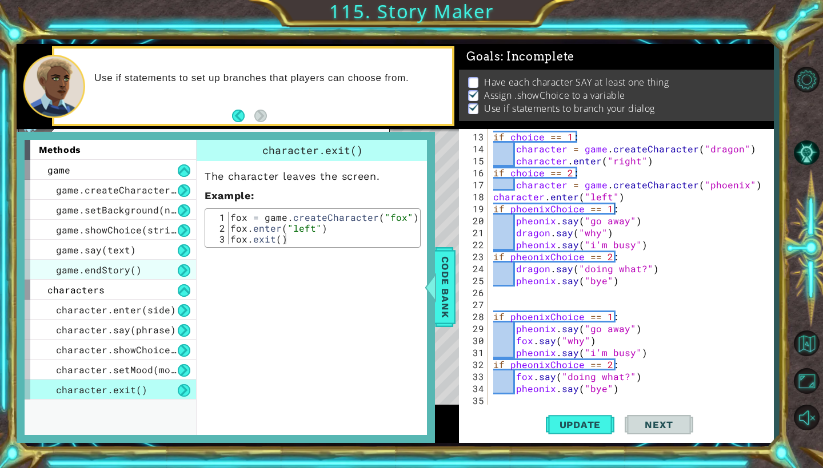
click at [137, 272] on span "game.endStory()" at bounding box center [99, 270] width 86 height 12
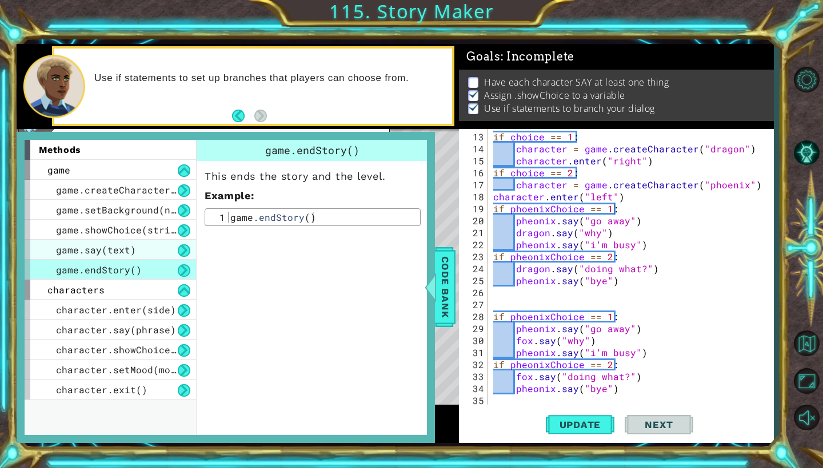
click at [145, 248] on div "game.say(text)" at bounding box center [110, 250] width 171 height 20
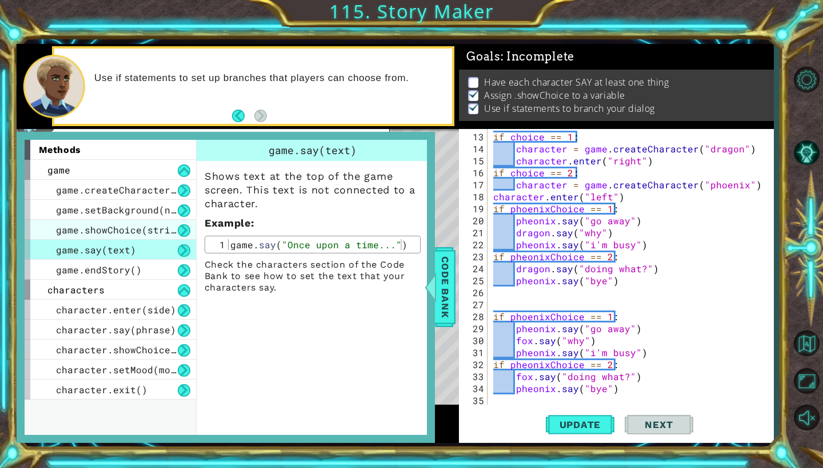
click at [143, 229] on span "game.showChoice(string1, string2)" at bounding box center [150, 230] width 189 height 12
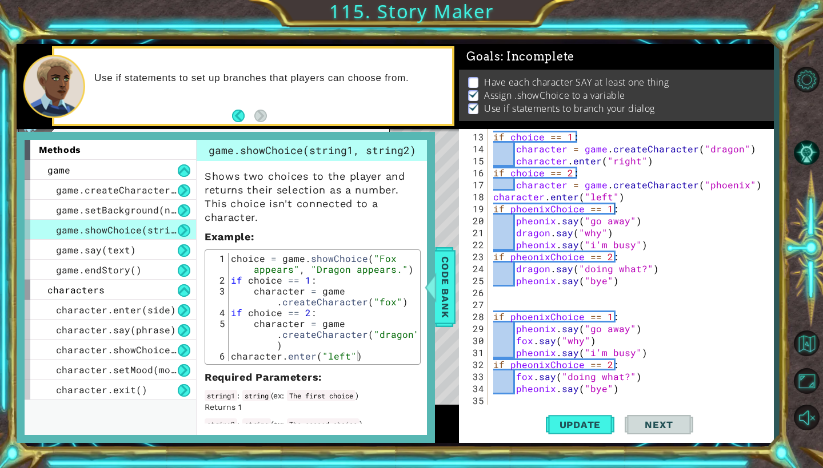
scroll to position [23, 0]
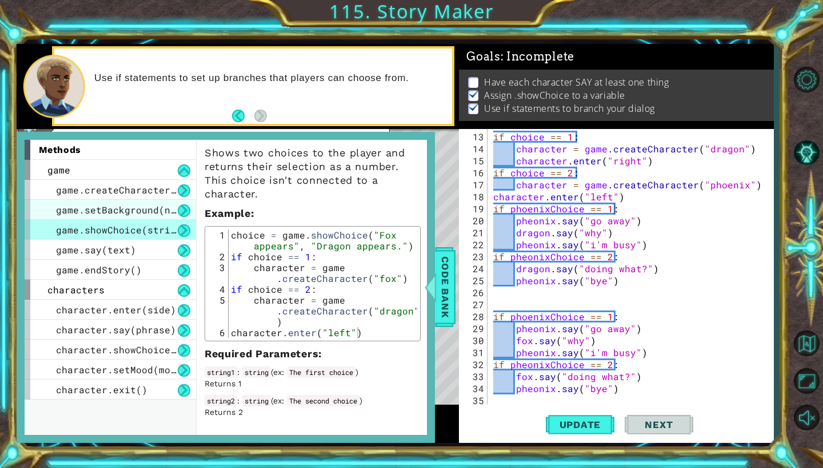
click at [129, 211] on span "game.setBackground(name)" at bounding box center [124, 210] width 137 height 12
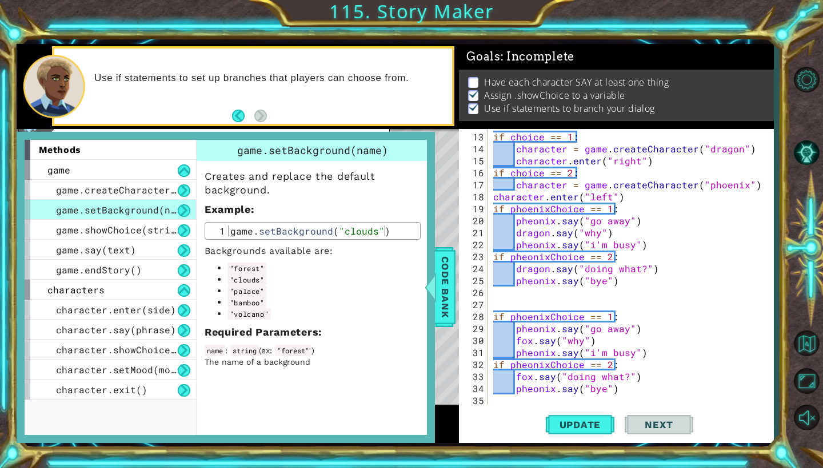
scroll to position [0, 0]
click at [130, 190] on span "game.createCharacter(name)" at bounding box center [130, 190] width 149 height 12
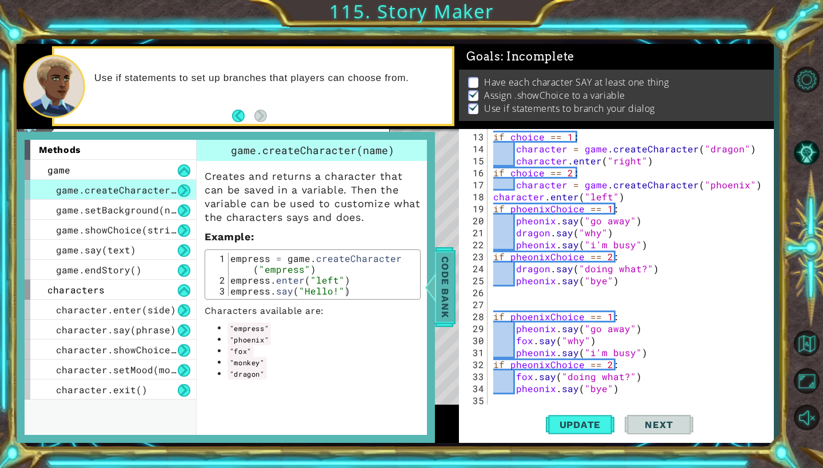
click at [444, 279] on span "Code Bank" at bounding box center [445, 288] width 18 height 70
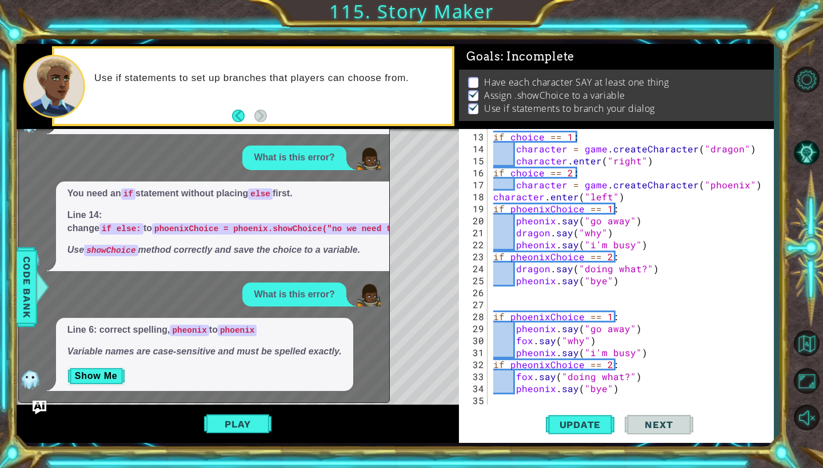
click at [527, 366] on div "if choice == 1 : character = game . createCharacter ( "dragon" ) character . en…" at bounding box center [633, 281] width 285 height 300
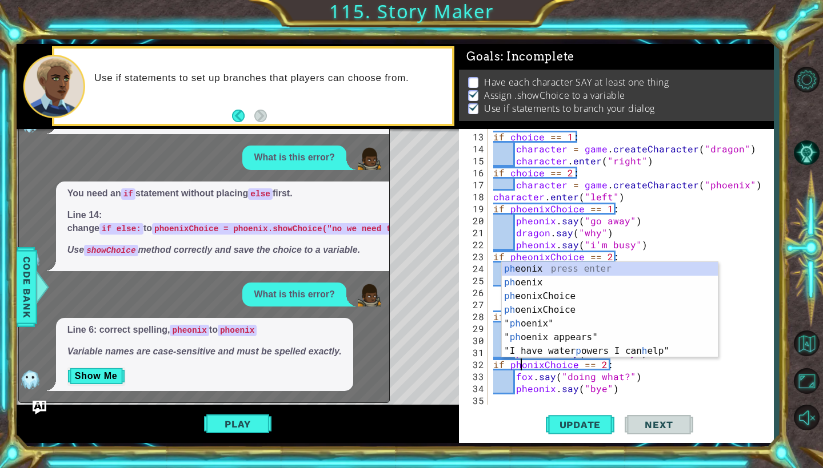
click at [527, 369] on div "if choice == 1 : character = game . createCharacter ( "dragon" ) character . en…" at bounding box center [633, 281] width 285 height 300
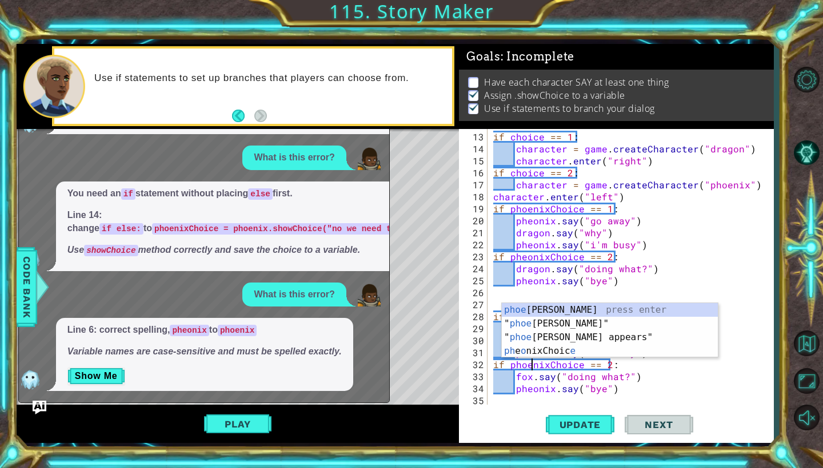
scroll to position [0, 3]
click at [624, 367] on div "if choice == 1 : character = game . createCharacter ( "dragon" ) character . en…" at bounding box center [633, 281] width 285 height 300
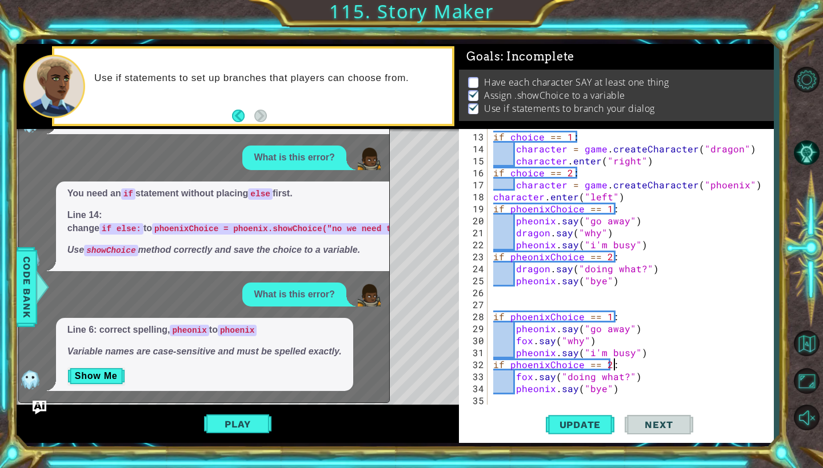
click at [527, 261] on div "if choice == 1 : character = game . createCharacter ( "dragon" ) character . en…" at bounding box center [633, 281] width 285 height 300
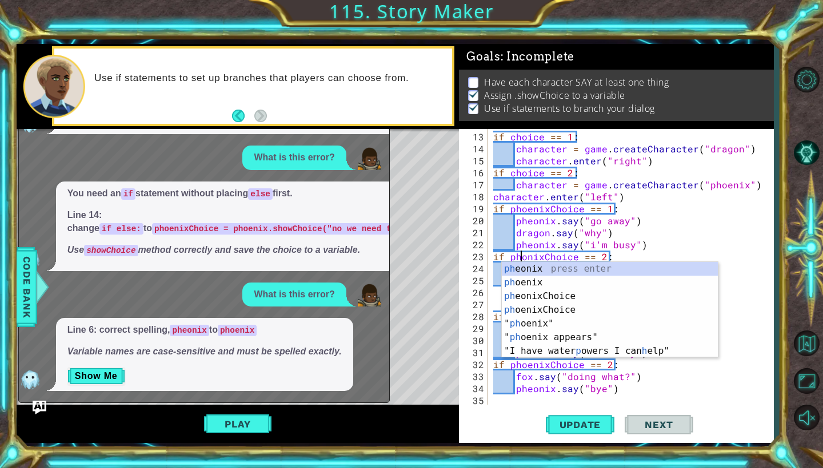
click at [526, 260] on div "if choice == 1 : character = game . createCharacter ( "dragon" ) character . en…" at bounding box center [633, 281] width 285 height 300
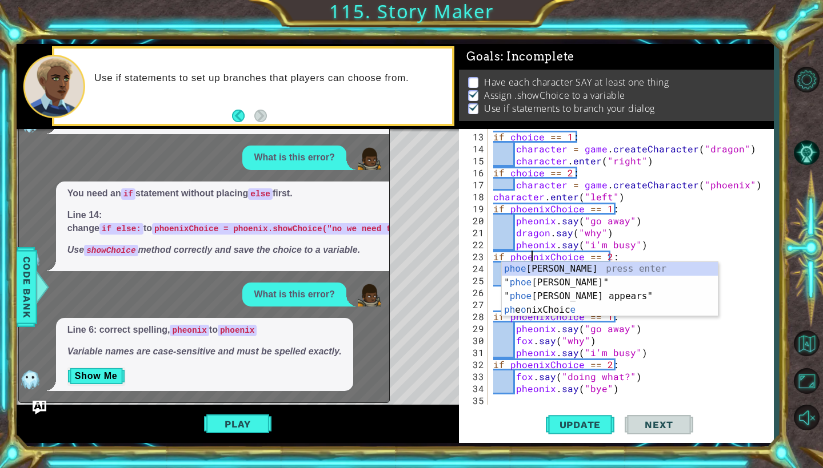
click at [694, 242] on div "if choice == 1 : character = game . createCharacter ( "dragon" ) character . en…" at bounding box center [633, 281] width 285 height 300
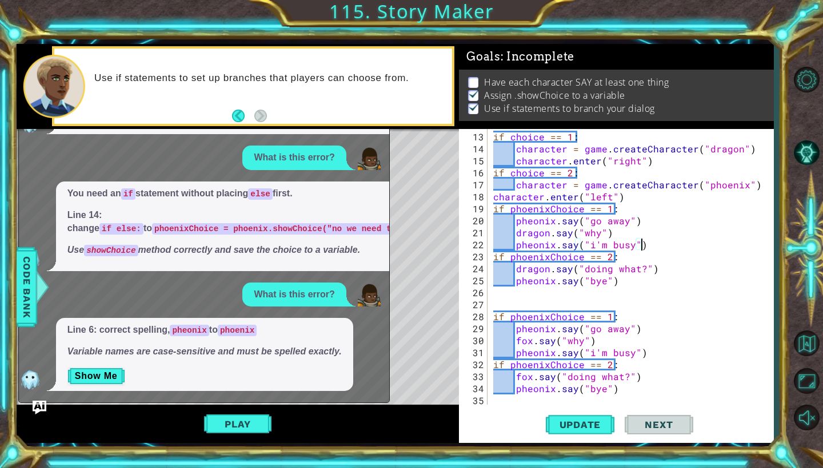
click at [530, 247] on div "if choice == 1 : character = game . createCharacter ( "dragon" ) character . en…" at bounding box center [633, 281] width 285 height 300
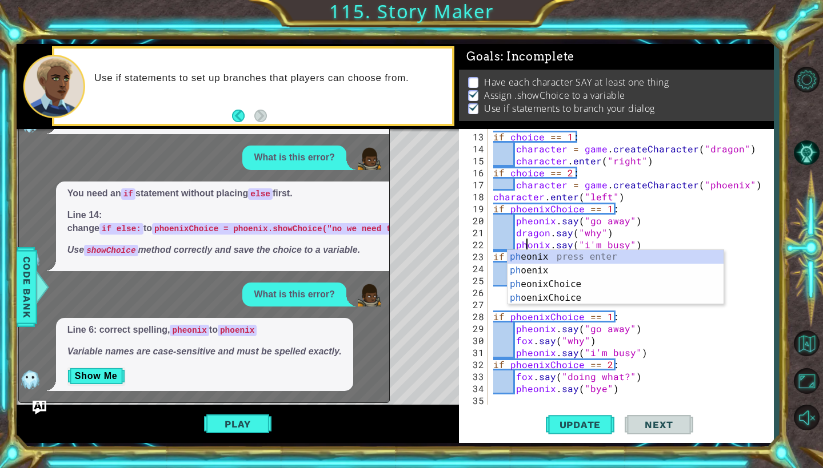
click at [532, 246] on div "if choice == 1 : character = game . createCharacter ( "dragon" ) character . en…" at bounding box center [633, 281] width 285 height 300
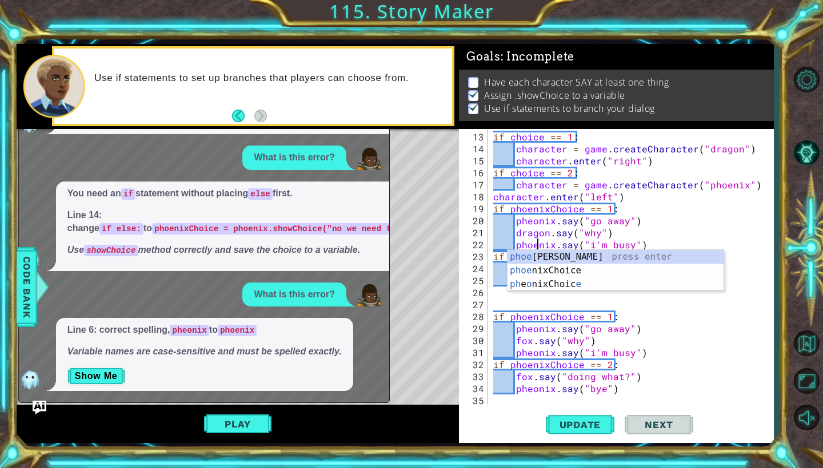
scroll to position [0, 3]
click at [646, 246] on div "if choice == 1 : character = game . createCharacter ( "dragon" ) character . en…" at bounding box center [633, 281] width 285 height 300
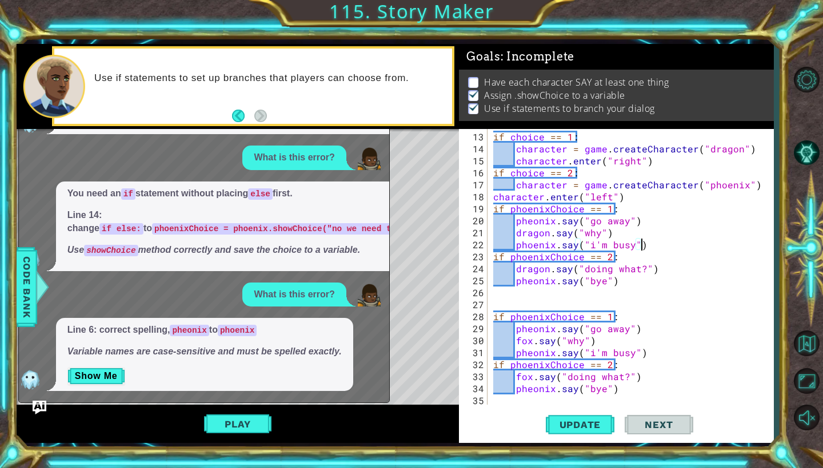
click at [531, 223] on div "if choice == 1 : character = game . createCharacter ( "dragon" ) character . en…" at bounding box center [633, 281] width 285 height 300
click at [533, 223] on div "if choice == 1 : character = game . createCharacter ( "dragon" ) character . en…" at bounding box center [633, 281] width 285 height 300
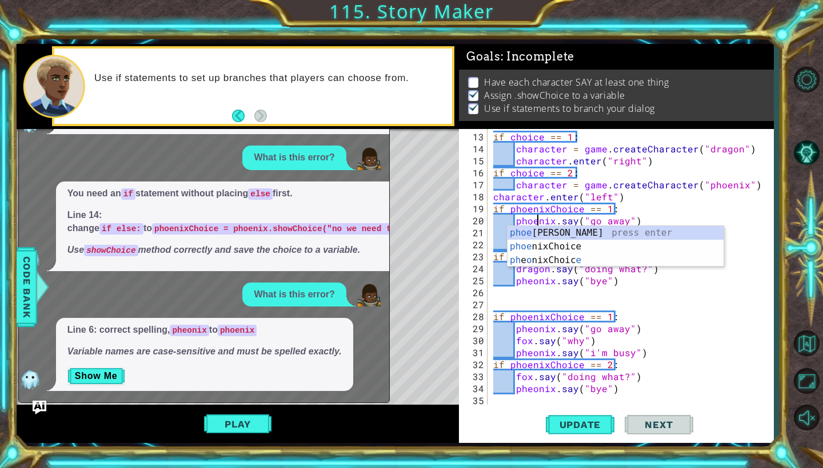
click at [673, 211] on div "if choice == 1 : character = game . createCharacter ( "dragon" ) character . en…" at bounding box center [633, 281] width 285 height 300
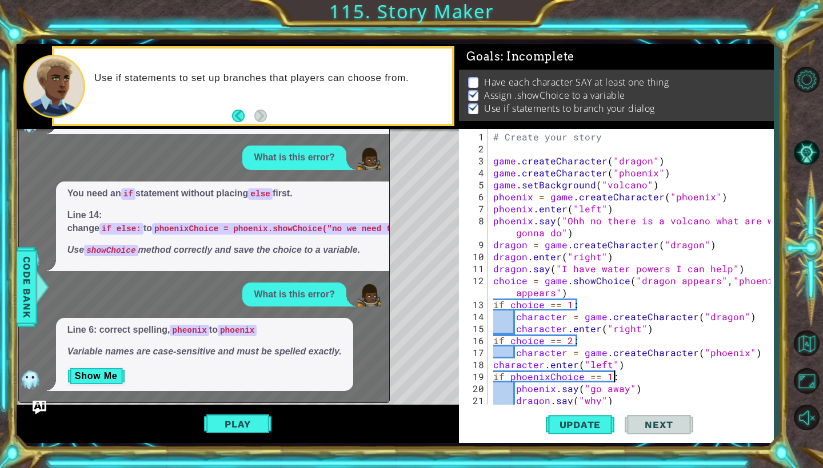
scroll to position [0, 0]
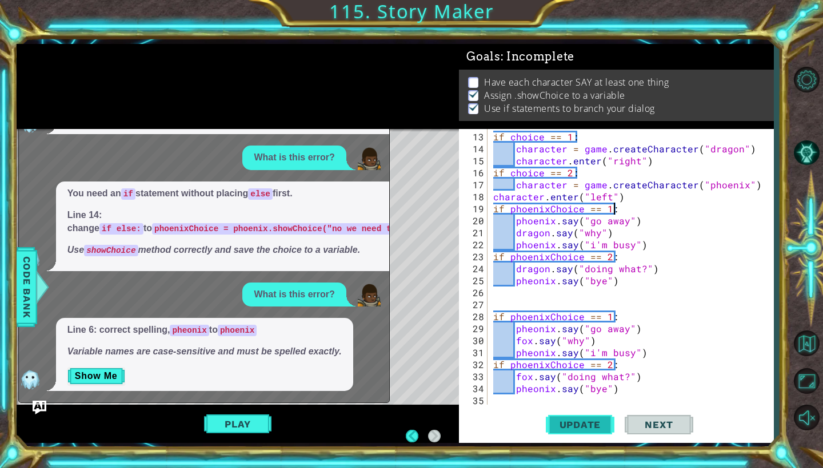
click at [574, 431] on span "Update" at bounding box center [580, 424] width 65 height 11
click at [675, 349] on div "if choice == 1 : character = game . createCharacter ( "dragon" ) character . en…" at bounding box center [633, 281] width 285 height 300
type textarea "pheonix.say("i'm busy")"
click at [589, 424] on span "Update" at bounding box center [580, 424] width 65 height 11
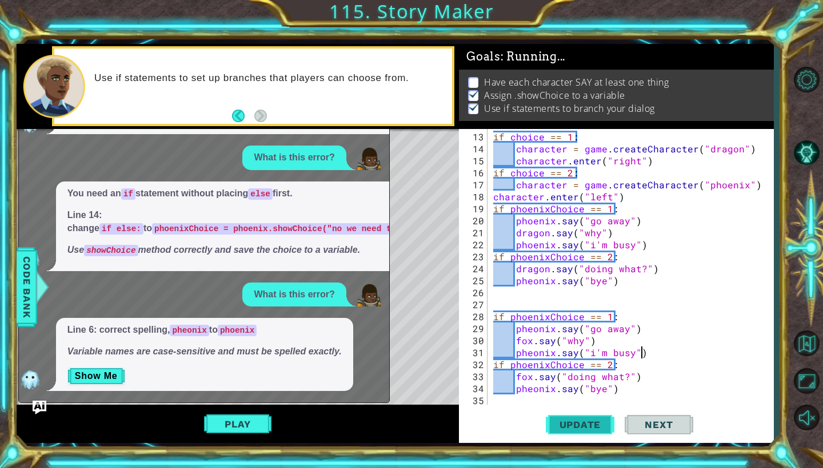
click at [575, 420] on span "Update" at bounding box center [580, 424] width 65 height 11
click at [577, 428] on span "Update" at bounding box center [580, 424] width 65 height 11
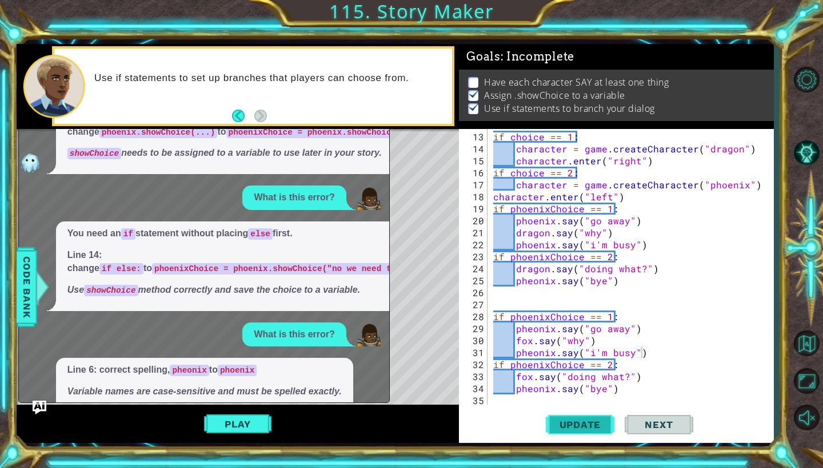
click at [587, 427] on span "Update" at bounding box center [580, 424] width 65 height 11
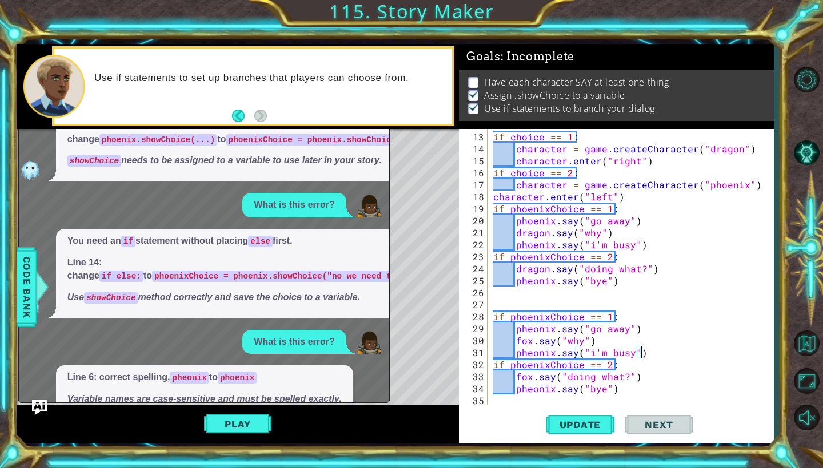
click at [41, 408] on img "Ask AI" at bounding box center [39, 407] width 15 height 15
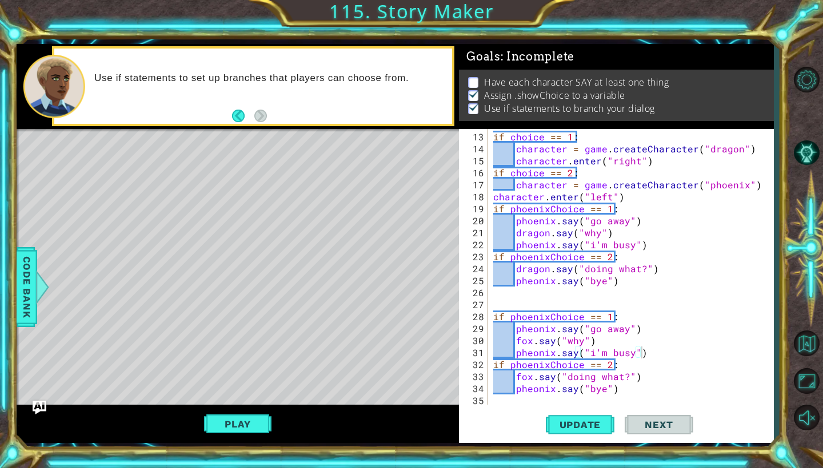
click at [238, 426] on button "Play" at bounding box center [237, 425] width 67 height 22
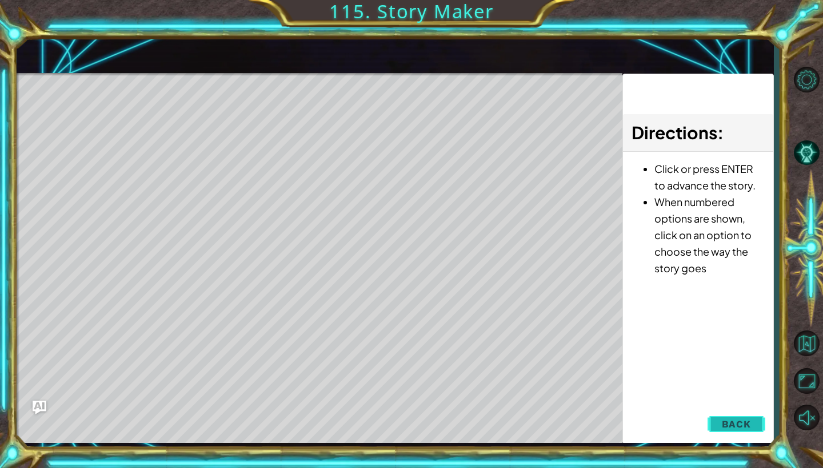
click at [733, 427] on span "Back" at bounding box center [736, 424] width 29 height 11
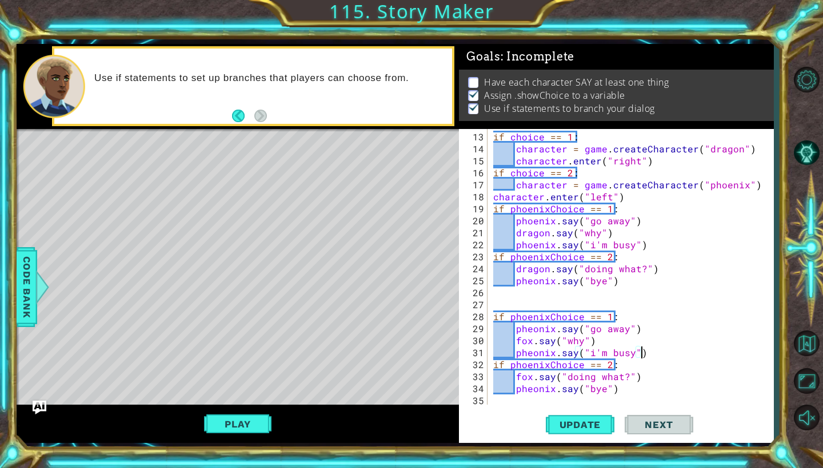
click at [512, 301] on div "if choice == 1 : character = game . createCharacter ( "dragon" ) character . en…" at bounding box center [633, 281] width 285 height 300
click at [21, 279] on span "Code Bank" at bounding box center [27, 288] width 18 height 70
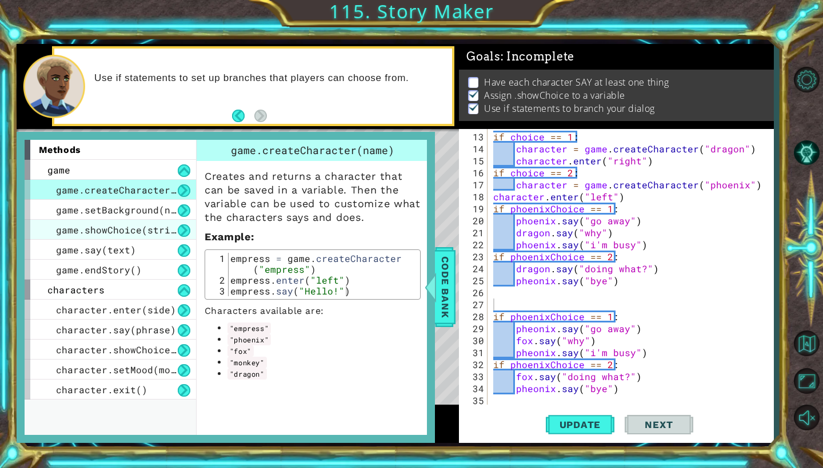
click at [135, 229] on span "game.showChoice(string1, string2)" at bounding box center [150, 230] width 189 height 12
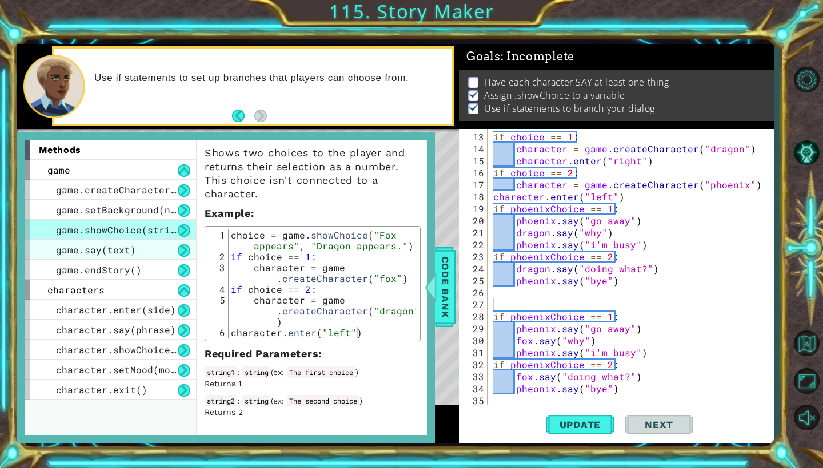
scroll to position [23, 0]
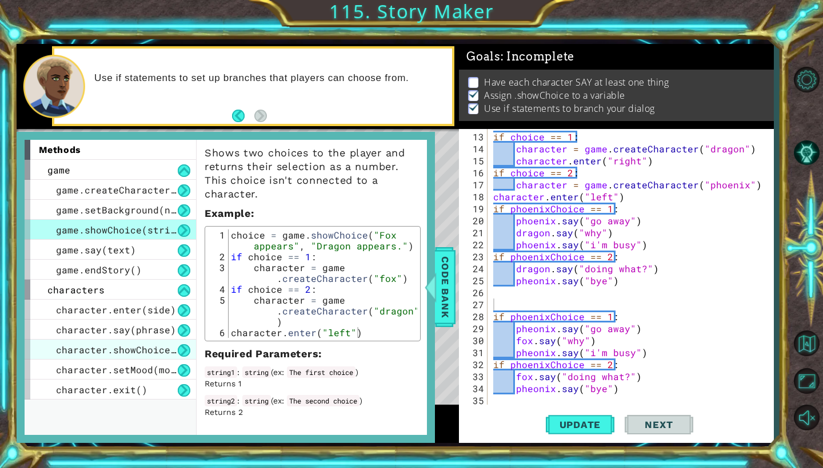
click at [153, 348] on span "character.showChoice(string1, string2)" at bounding box center [164, 350] width 217 height 12
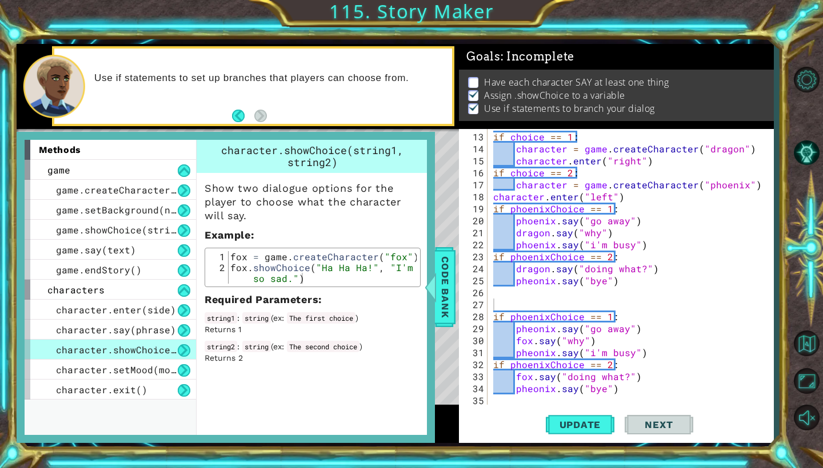
scroll to position [0, 0]
click at [173, 350] on span "character.showChoice(string1, string2)" at bounding box center [164, 350] width 217 height 12
click at [137, 229] on span "game.showChoice(string1, string2)" at bounding box center [150, 230] width 189 height 12
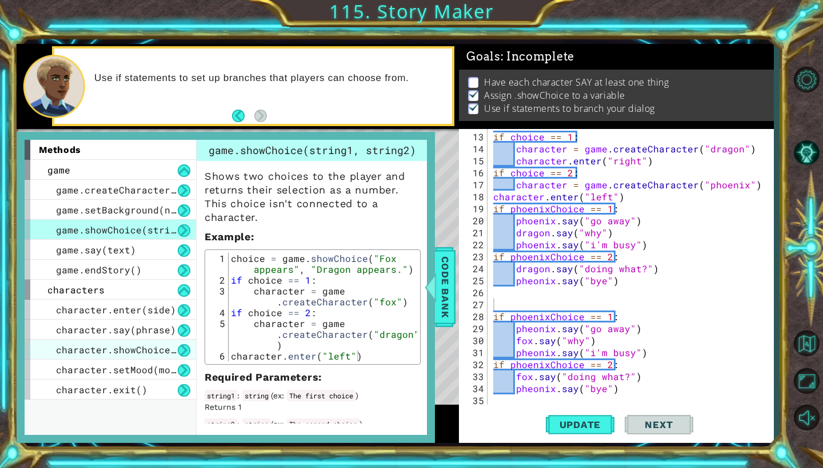
click at [154, 352] on span "character.showChoice(string1, string2)" at bounding box center [164, 350] width 217 height 12
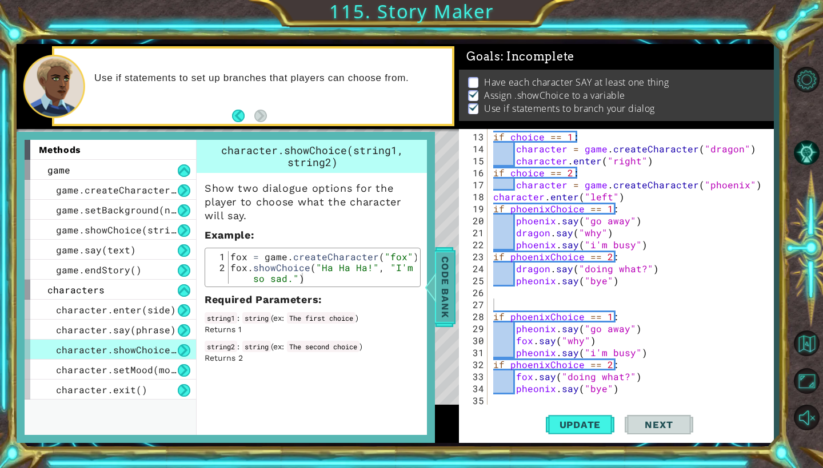
click at [444, 279] on span "Code Bank" at bounding box center [445, 288] width 18 height 70
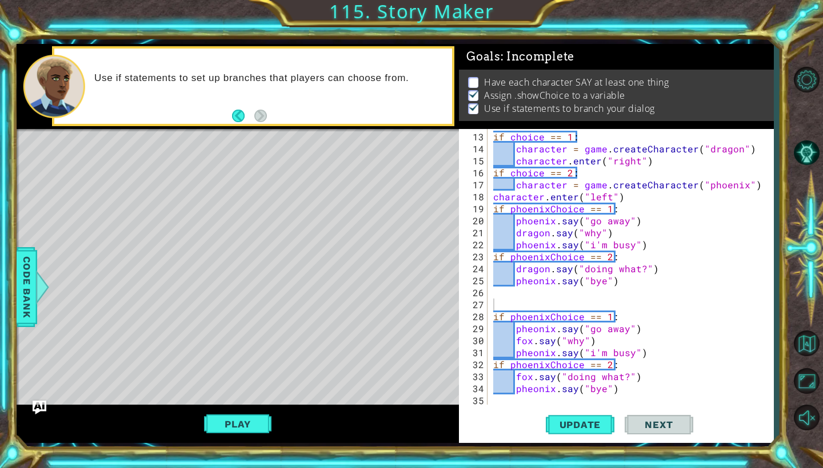
click at [497, 303] on div "if choice == 1 : character = game . createCharacter ( "dragon" ) character . en…" at bounding box center [633, 281] width 285 height 300
click at [613, 281] on div "if choice == 1 : character = game . createCharacter ( "dragon" ) character . en…" at bounding box center [633, 281] width 285 height 300
type textarea "pheonix.say("bye")"
click at [621, 286] on div "if choice == 1 : character = game . createCharacter ( "dragon" ) character . en…" at bounding box center [633, 281] width 285 height 300
click at [617, 278] on div "if choice == 1 : character = game . createCharacter ( "dragon" ) character . en…" at bounding box center [633, 281] width 285 height 300
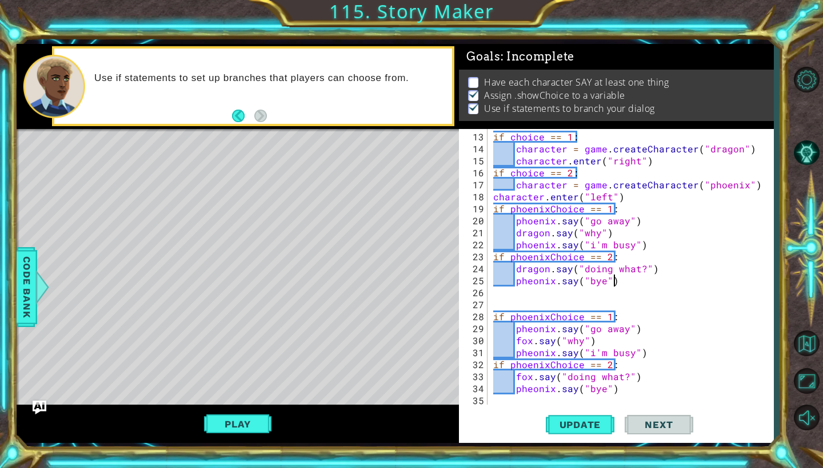
type textarea "pheonix.say("bye")"
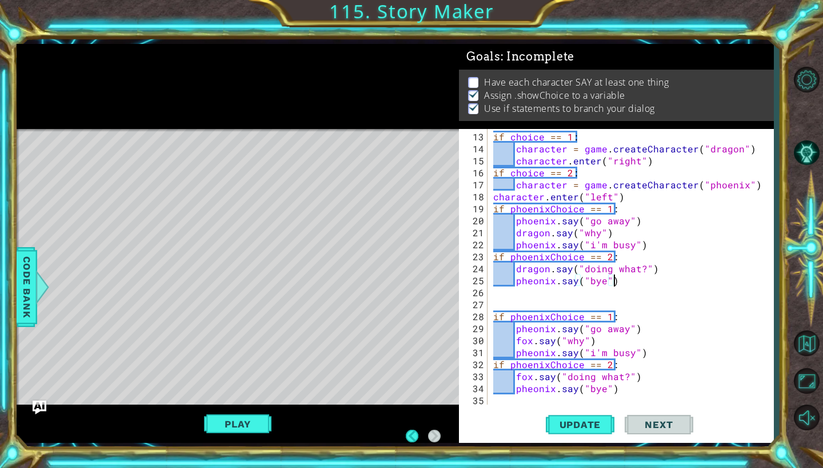
scroll to position [168, 0]
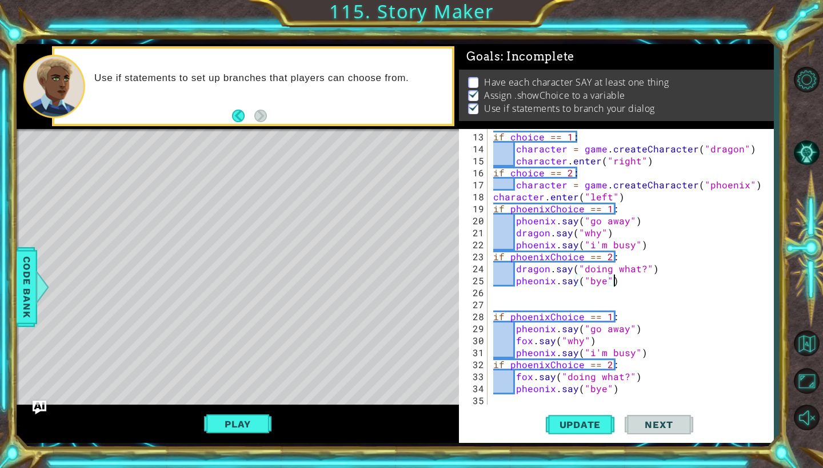
click at [621, 285] on div "if choice == 1 : character = game . createCharacter ( "dragon" ) character . en…" at bounding box center [633, 281] width 285 height 300
drag, startPoint x: 592, startPoint y: 283, endPoint x: 585, endPoint y: 281, distance: 7.2
click at [585, 282] on div "if choice == 1 : character = game . createCharacter ( "dragon" ) character . en…" at bounding box center [633, 281] width 285 height 300
click at [585, 281] on div "if choice == 1 : character = game . createCharacter ( "dragon" ) character . en…" at bounding box center [633, 281] width 285 height 300
click at [619, 286] on div "if choice == 1 : character = game . createCharacter ( "dragon" ) character . en…" at bounding box center [633, 281] width 285 height 300
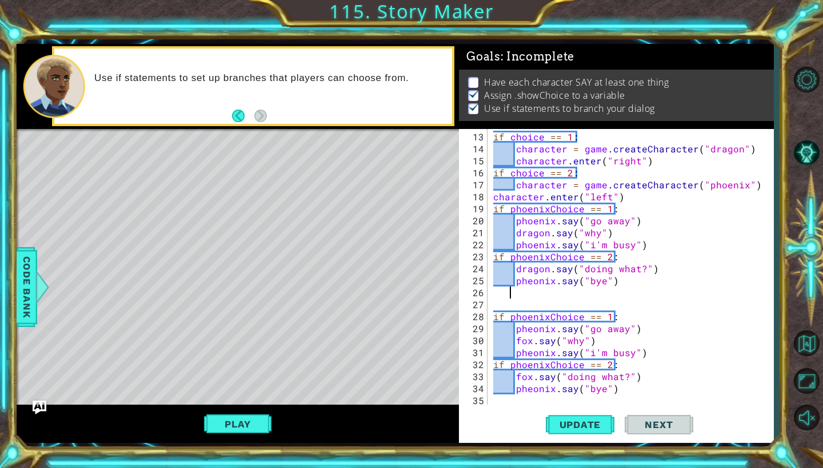
click at [611, 281] on div "if choice == 1 : character = game . createCharacter ( "dragon" ) character . en…" at bounding box center [633, 281] width 285 height 300
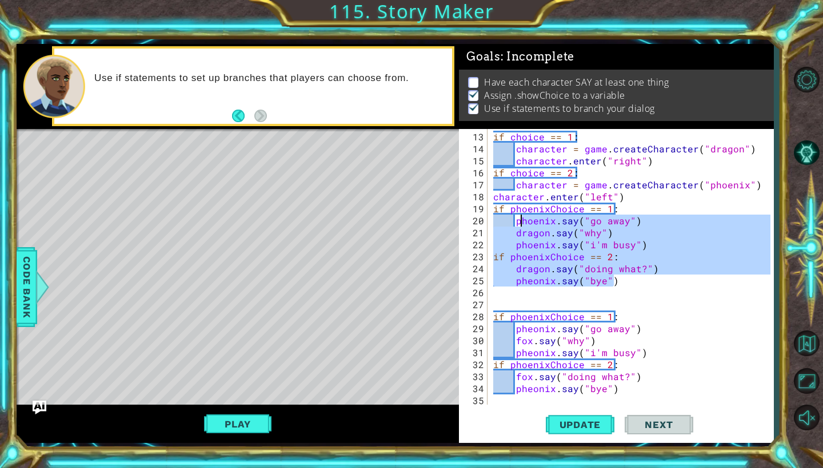
drag, startPoint x: 619, startPoint y: 281, endPoint x: 520, endPoint y: 218, distance: 117.9
click at [520, 218] on div "if choice == 1 : character = game . createCharacter ( "dragon" ) character . en…" at bounding box center [633, 281] width 285 height 300
type textarea "p"
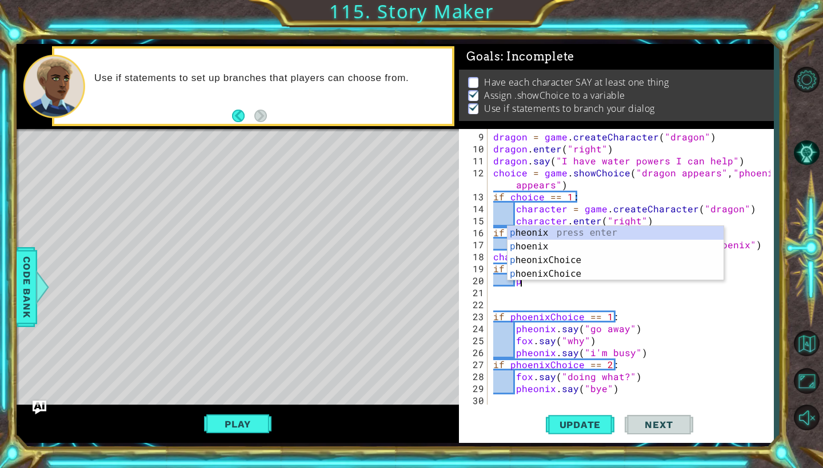
scroll to position [108, 0]
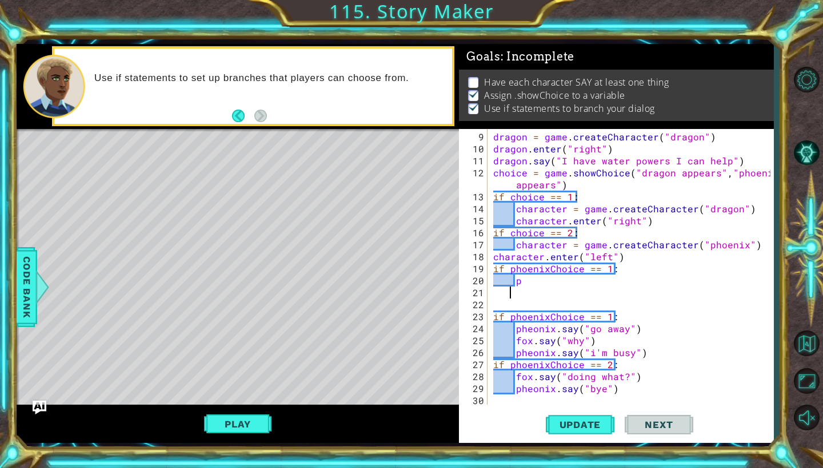
click at [536, 288] on div "dragon = game . createCharacter ( "dragon" ) dragon . enter ( "right" ) dragon …" at bounding box center [633, 281] width 285 height 300
click at [522, 283] on div "dragon = game . createCharacter ( "dragon" ) dragon . enter ( "right" ) dragon …" at bounding box center [633, 281] width 285 height 300
type textarea "p"
click at [619, 274] on div "dragon = game . createCharacter ( "dragon" ) dragon . enter ( "right" ) dragon …" at bounding box center [633, 281] width 285 height 300
click at [619, 270] on div "dragon = game . createCharacter ( "dragon" ) dragon . enter ( "right" ) dragon …" at bounding box center [633, 281] width 285 height 300
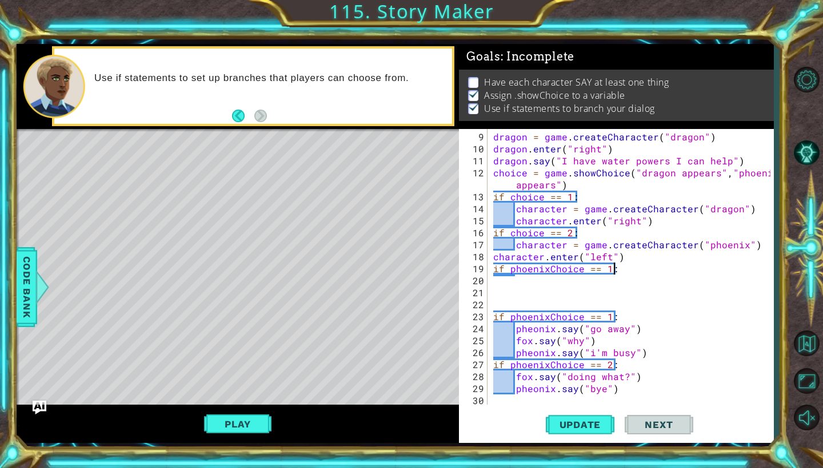
type textarea "if phoenixChoice == 1:"
drag, startPoint x: 619, startPoint y: 270, endPoint x: 477, endPoint y: 269, distance: 141.7
click at [477, 269] on div "9 10 11 12 13 14 15 16 17 18 19 20 21 22 23 24 25 26 27 28 29 30 dragon = game …" at bounding box center [614, 267] width 311 height 276
click at [619, 259] on div "dragon = game . createCharacter ( "dragon" ) dragon . enter ( "right" ) dragon …" at bounding box center [633, 281] width 285 height 300
click at [579, 426] on span "Update" at bounding box center [580, 424] width 65 height 11
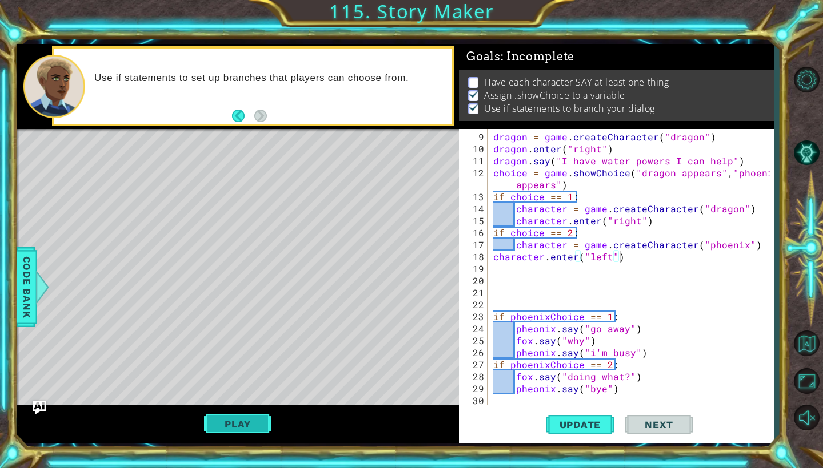
click at [244, 430] on button "Play" at bounding box center [237, 425] width 67 height 22
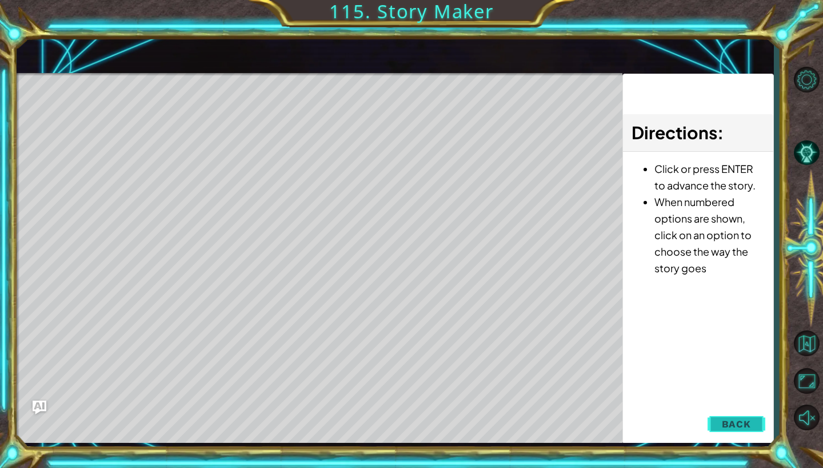
click at [731, 426] on span "Back" at bounding box center [736, 424] width 29 height 11
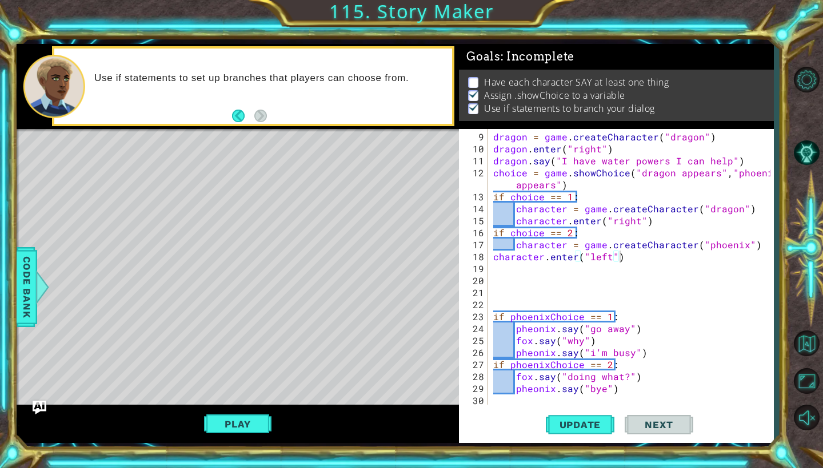
click at [495, 318] on div "dragon = game . createCharacter ( "dragon" ) dragon . enter ( "right" ) dragon …" at bounding box center [633, 281] width 285 height 300
type textarea "if phoenixChoice == 1:"
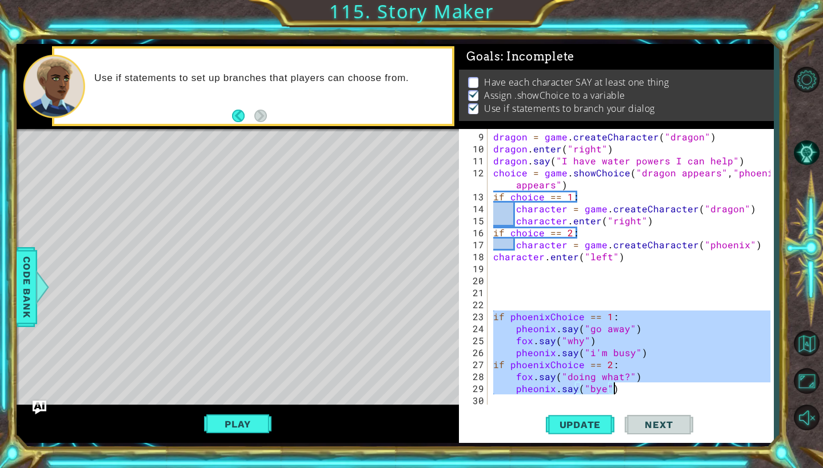
drag, startPoint x: 491, startPoint y: 315, endPoint x: 620, endPoint y: 391, distance: 149.3
click at [620, 391] on div "dragon = game . createCharacter ( "dragon" ) dragon . enter ( "right" ) dragon …" at bounding box center [633, 281] width 285 height 300
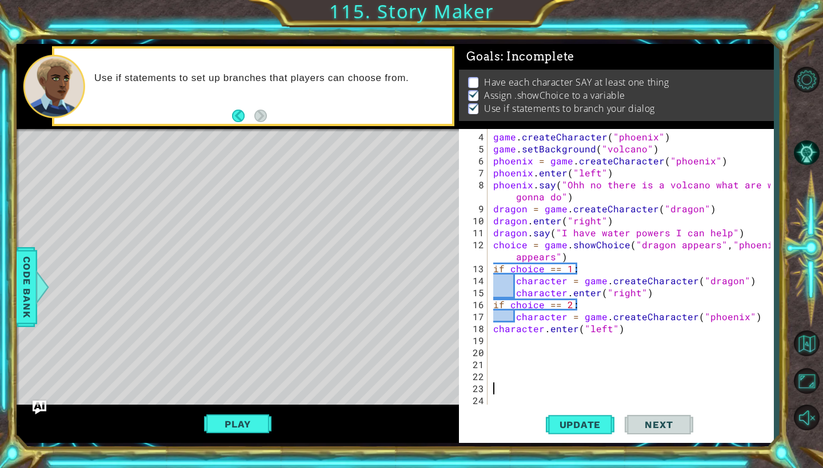
scroll to position [36, 0]
click at [497, 342] on div "game . createCharacter ( "phoenix" ) game . setBackground ( "volcano" ) phoenix…" at bounding box center [633, 281] width 285 height 300
drag, startPoint x: 735, startPoint y: 234, endPoint x: 506, endPoint y: 229, distance: 229.1
click at [506, 229] on div "game . createCharacter ( "phoenix" ) game . setBackground ( "volcano" ) phoenix…" at bounding box center [633, 281] width 285 height 300
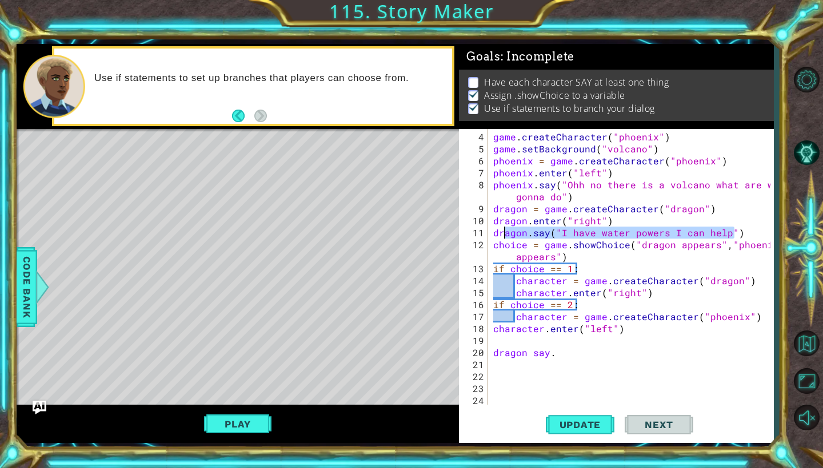
click at [496, 233] on div "game . createCharacter ( "phoenix" ) game . setBackground ( "volcano" ) phoenix…" at bounding box center [633, 281] width 285 height 300
drag, startPoint x: 492, startPoint y: 233, endPoint x: 736, endPoint y: 233, distance: 243.4
click at [735, 233] on div "game . createCharacter ( "phoenix" ) game . setBackground ( "volcano" ) phoenix…" at bounding box center [633, 281] width 285 height 300
drag, startPoint x: 606, startPoint y: 233, endPoint x: 506, endPoint y: 232, distance: 100.0
drag, startPoint x: 500, startPoint y: 235, endPoint x: 737, endPoint y: 233, distance: 237.1
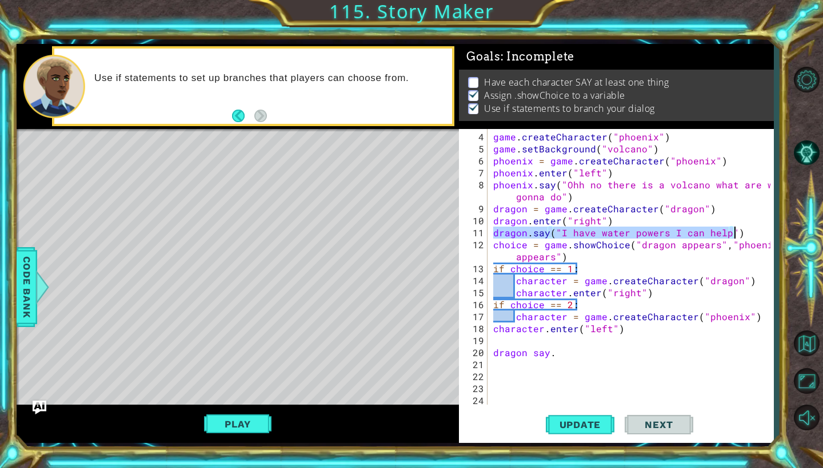
click at [736, 233] on div "game . createCharacter ( "phoenix" ) game . setBackground ( "volcano" ) phoenix…" at bounding box center [633, 281] width 285 height 300
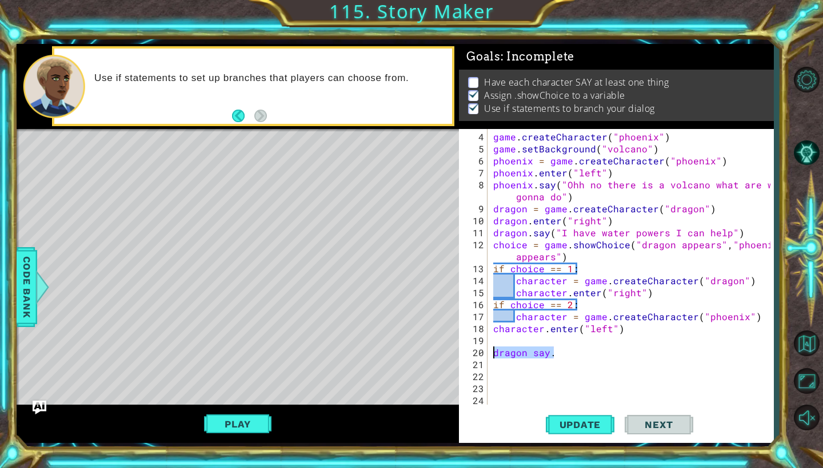
drag, startPoint x: 558, startPoint y: 355, endPoint x: 491, endPoint y: 353, distance: 66.9
click at [491, 353] on div "game . createCharacter ( "phoenix" ) game . setBackground ( "volcano" ) phoenix…" at bounding box center [630, 267] width 279 height 276
type textarea "dragon say."
click at [494, 342] on div "game . createCharacter ( "phoenix" ) game . setBackground ( "volcano" ) phoenix…" at bounding box center [633, 281] width 285 height 300
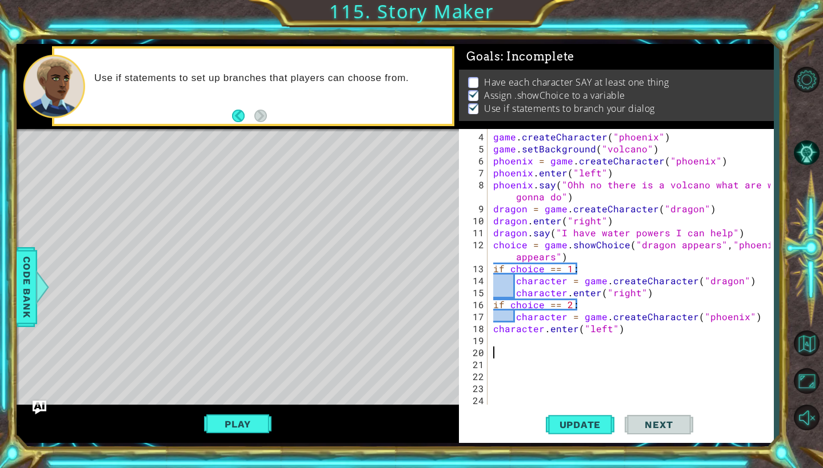
click at [492, 351] on div "game . createCharacter ( "phoenix" ) game . setBackground ( "volcano" ) phoenix…" at bounding box center [633, 281] width 285 height 300
paste textarea "dragon.say("I have water powers I can help")"
type textarea "dragon.say("I have water powers I can help")"
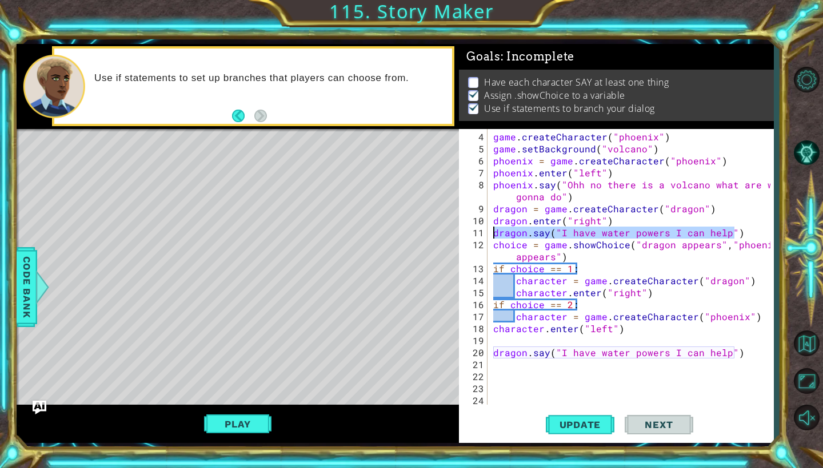
drag, startPoint x: 738, startPoint y: 234, endPoint x: 493, endPoint y: 234, distance: 245.1
click at [493, 234] on div "game . createCharacter ( "phoenix" ) game . setBackground ( "volcano" ) phoenix…" at bounding box center [633, 281] width 285 height 300
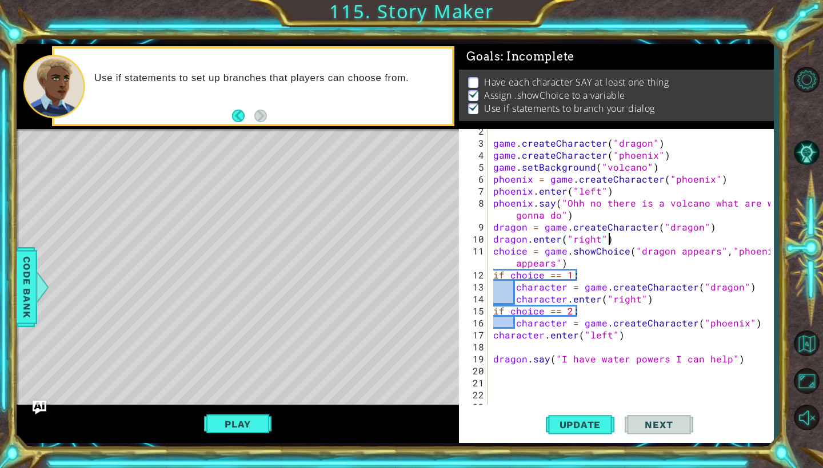
scroll to position [18, 0]
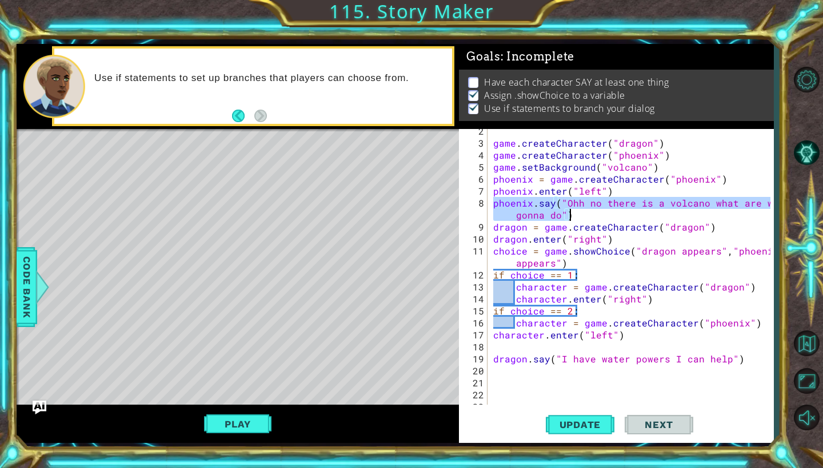
drag, startPoint x: 493, startPoint y: 205, endPoint x: 635, endPoint y: 211, distance: 141.9
click at [635, 211] on div "game . createCharacter ( "dragon" ) game . createCharacter ( "phoenix" ) game .…" at bounding box center [633, 275] width 285 height 300
type textarea "phoenix.say("Ohh no there is a volcano what are we gonna do")"
click at [496, 350] on div "game . createCharacter ( "dragon" ) game . createCharacter ( "phoenix" ) game .…" at bounding box center [633, 275] width 285 height 300
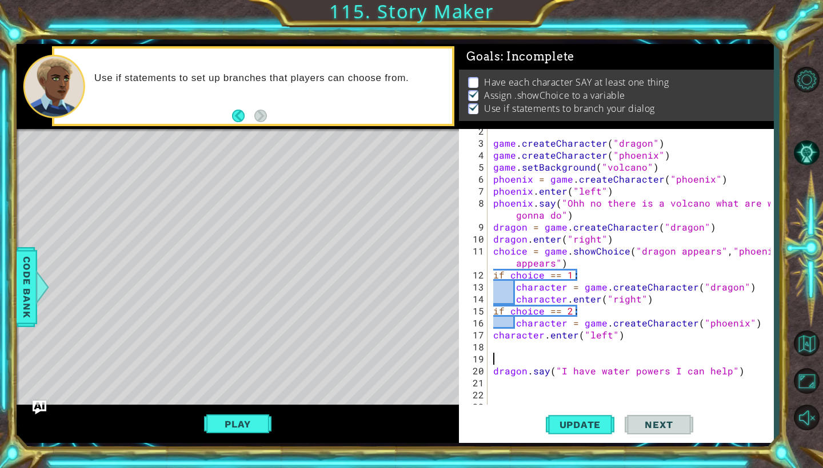
paste textarea "phoenix.say("Ohh no there is a volcano what are we gonna do")"
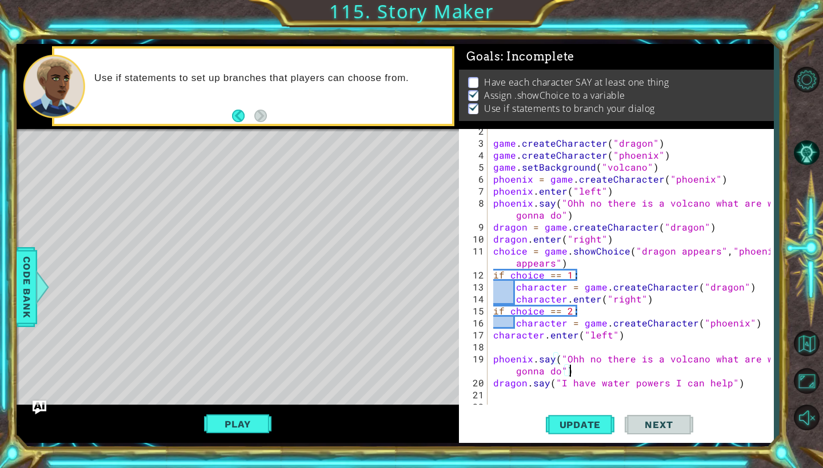
click at [735, 385] on div "game . createCharacter ( "dragon" ) game . createCharacter ( "phoenix" ) game .…" at bounding box center [633, 275] width 285 height 300
drag, startPoint x: 492, startPoint y: 203, endPoint x: 570, endPoint y: 215, distance: 78.6
click at [570, 215] on div "game . createCharacter ( "dragon" ) game . createCharacter ( "phoenix" ) game .…" at bounding box center [633, 275] width 285 height 300
type textarea "\"
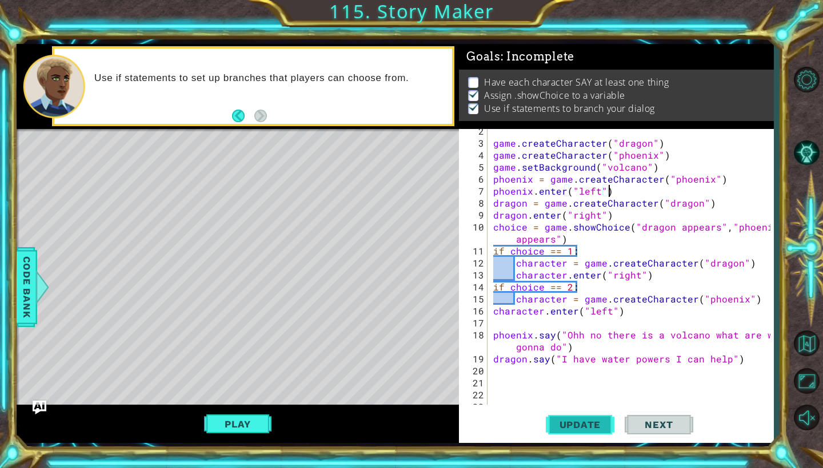
click at [587, 423] on span "Update" at bounding box center [580, 424] width 65 height 11
click at [241, 422] on button "Play" at bounding box center [237, 425] width 67 height 22
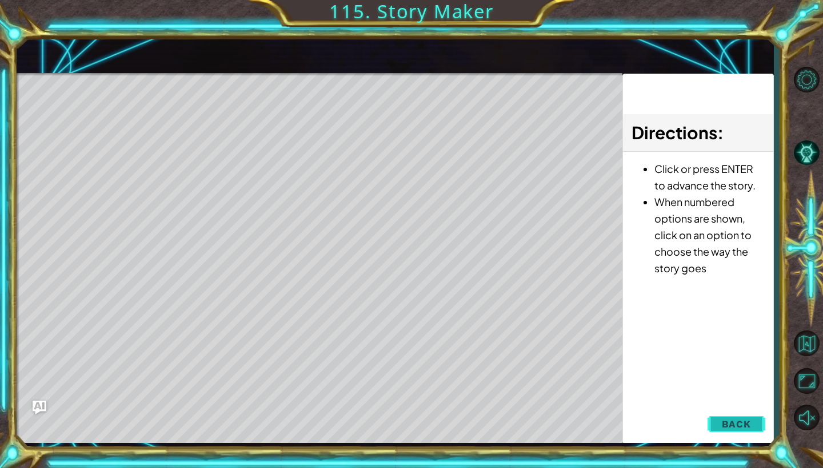
click at [727, 423] on span "Back" at bounding box center [736, 424] width 29 height 11
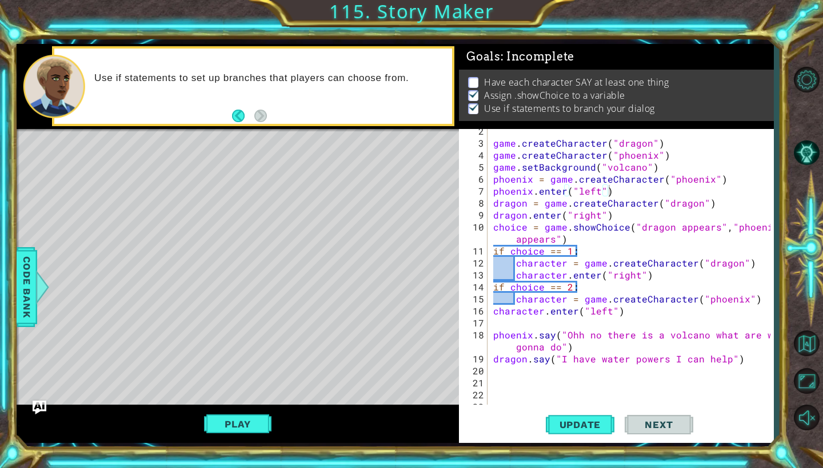
click at [497, 198] on div "game . createCharacter ( "dragon" ) game . createCharacter ( "phoenix" ) game .…" at bounding box center [633, 275] width 285 height 300
click at [494, 198] on div "game . createCharacter ( "dragon" ) game . createCharacter ( "phoenix" ) game .…" at bounding box center [633, 275] width 285 height 300
type textarea "dragon = game.createCharacter("dragon")"
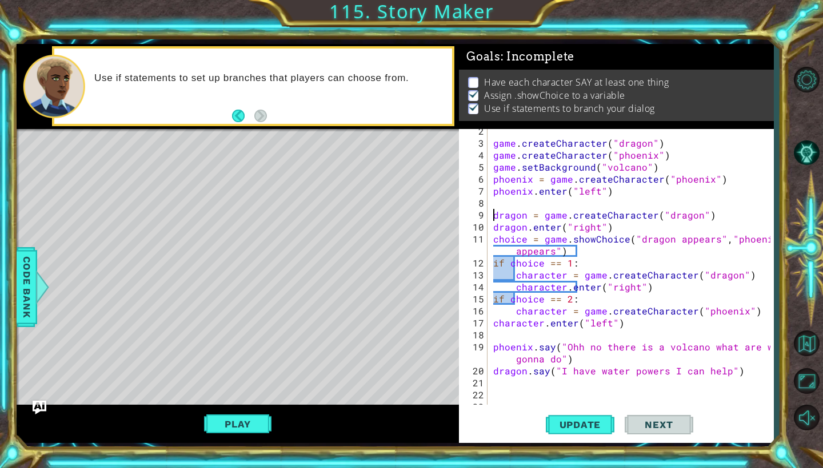
click at [497, 202] on div "game . createCharacter ( "dragon" ) game . createCharacter ( "phoenix" ) game .…" at bounding box center [633, 275] width 285 height 300
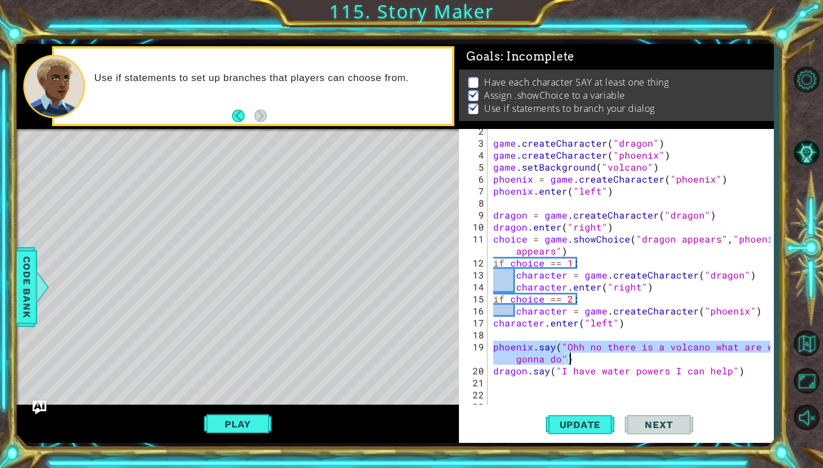
drag, startPoint x: 494, startPoint y: 350, endPoint x: 571, endPoint y: 361, distance: 77.4
click at [571, 361] on div "game . createCharacter ( "dragon" ) game . createCharacter ( "phoenix" ) game .…" at bounding box center [633, 275] width 285 height 300
type textarea "dragon = game.createCharacter("dragon")"
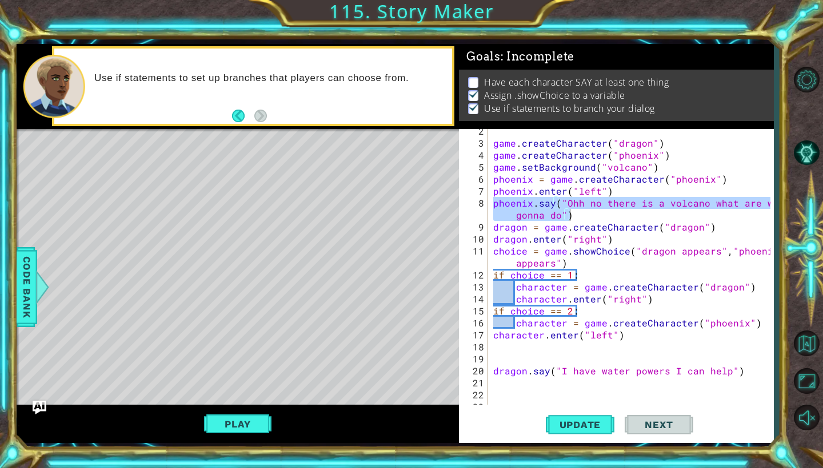
click at [576, 215] on div "game . createCharacter ( "dragon" ) game . createCharacter ( "phoenix" ) game .…" at bounding box center [633, 275] width 285 height 300
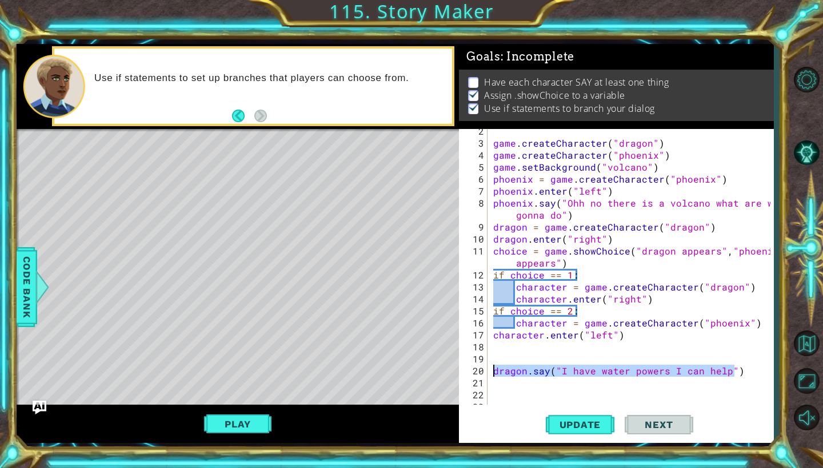
drag, startPoint x: 737, startPoint y: 371, endPoint x: 498, endPoint y: 370, distance: 238.8
click at [490, 370] on div "phoenix.say("Ohh no there is a volcano what are we gonna do") 2 3 4 5 6 7 8 9 1…" at bounding box center [614, 267] width 311 height 276
drag, startPoint x: 508, startPoint y: 373, endPoint x: 732, endPoint y: 373, distance: 224.0
click at [732, 373] on div "game . createCharacter ( "dragon" ) game . createCharacter ( "phoenix" ) game .…" at bounding box center [633, 275] width 285 height 300
click at [736, 373] on div "game . createCharacter ( "dragon" ) game . createCharacter ( "phoenix" ) game .…" at bounding box center [633, 275] width 285 height 300
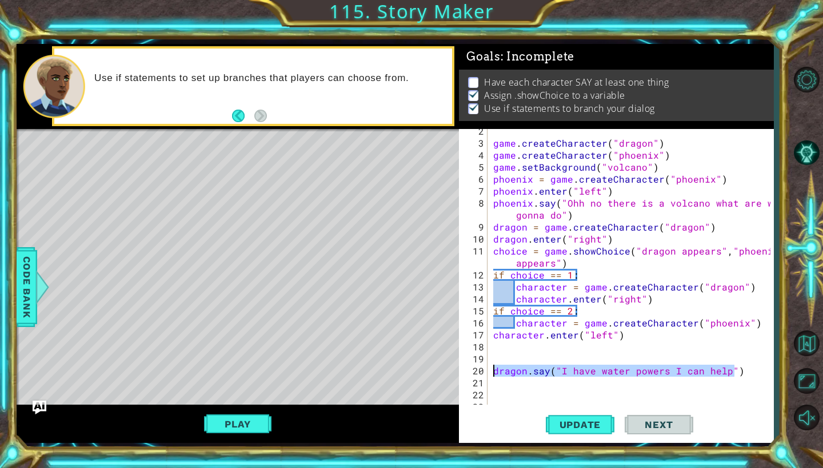
drag, startPoint x: 740, startPoint y: 373, endPoint x: 507, endPoint y: 373, distance: 233.7
click at [491, 373] on div "game . createCharacter ( "dragon" ) game . createCharacter ( "phoenix" ) game .…" at bounding box center [633, 275] width 285 height 300
drag, startPoint x: 507, startPoint y: 373, endPoint x: 622, endPoint y: 369, distance: 114.9
click at [622, 369] on div "game . createCharacter ( "dragon" ) game . createCharacter ( "phoenix" ) game .…" at bounding box center [633, 275] width 285 height 300
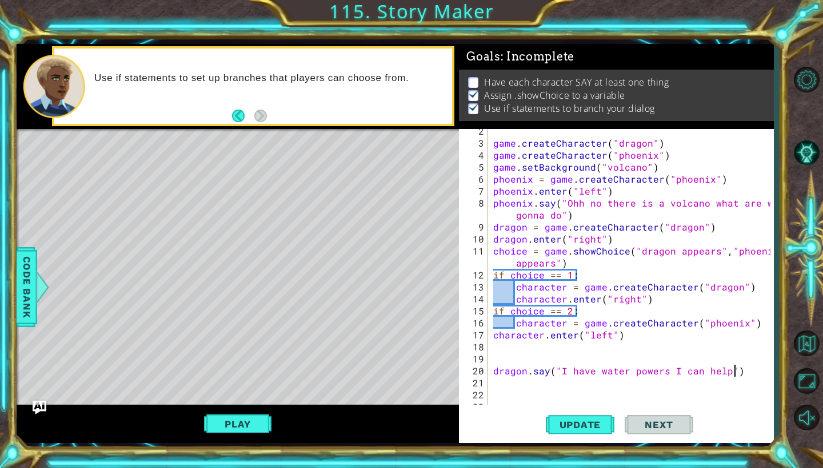
click at [735, 373] on div "game . createCharacter ( "dragon" ) game . createCharacter ( "phoenix" ) game .…" at bounding box center [633, 275] width 285 height 300
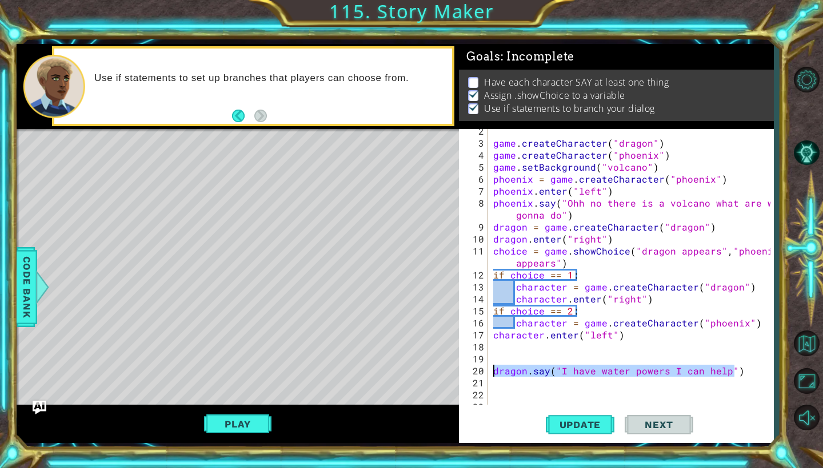
drag, startPoint x: 735, startPoint y: 373, endPoint x: 492, endPoint y: 371, distance: 242.8
click at [492, 371] on div "game . createCharacter ( "dragon" ) game . createCharacter ( "phoenix" ) game .…" at bounding box center [633, 275] width 285 height 300
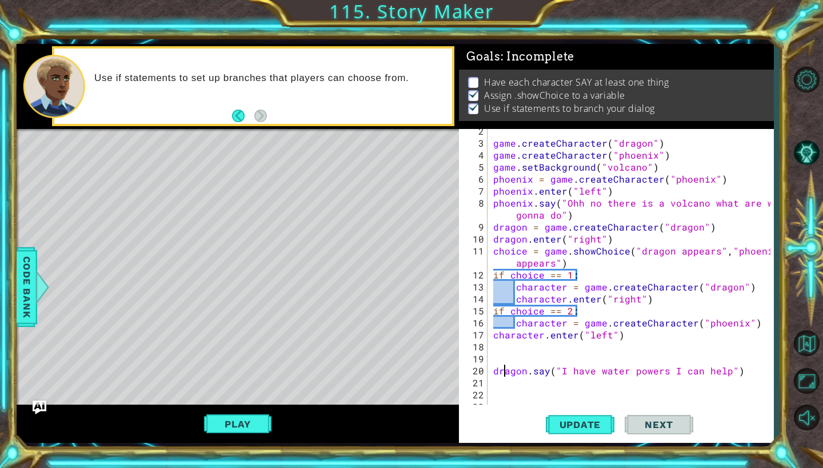
drag, startPoint x: 503, startPoint y: 372, endPoint x: 600, endPoint y: 370, distance: 97.1
click at [734, 372] on div "game . createCharacter ( "dragon" ) game . createCharacter ( "phoenix" ) game .…" at bounding box center [633, 275] width 285 height 300
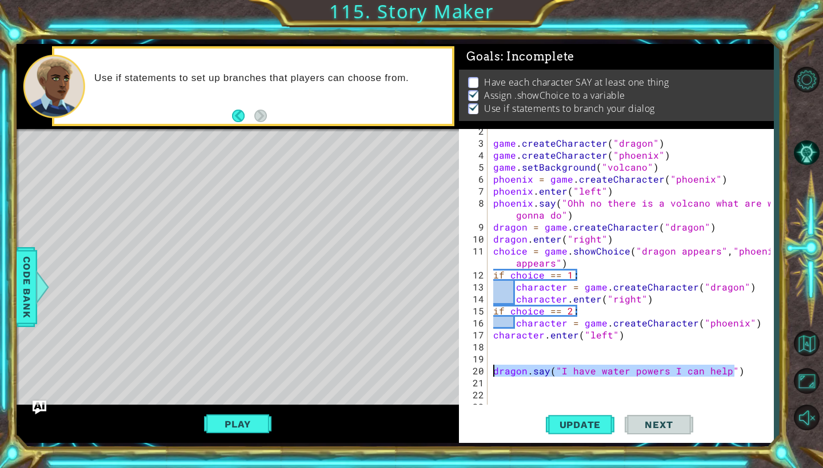
drag, startPoint x: 734, startPoint y: 372, endPoint x: 492, endPoint y: 371, distance: 241.7
click at [490, 371] on div "dragon.say("I have water powers I can help") 2 3 4 5 6 7 8 9 10 11 12 13 14 15 …" at bounding box center [614, 267] width 311 height 276
drag, startPoint x: 500, startPoint y: 371, endPoint x: 689, endPoint y: 366, distance: 188.6
click at [636, 366] on div "game . createCharacter ( "dragon" ) game . createCharacter ( "phoenix" ) game .…" at bounding box center [633, 275] width 285 height 300
click at [739, 373] on div "game . createCharacter ( "dragon" ) game . createCharacter ( "phoenix" ) game .…" at bounding box center [633, 275] width 285 height 300
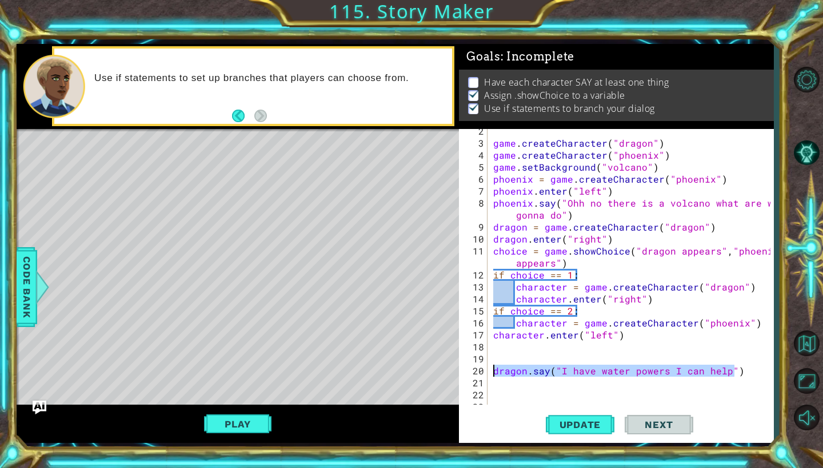
drag, startPoint x: 739, startPoint y: 373, endPoint x: 500, endPoint y: 373, distance: 238.2
click at [492, 373] on div "game . createCharacter ( "dragon" ) game . createCharacter ( "phoenix" ) game .…" at bounding box center [633, 275] width 285 height 300
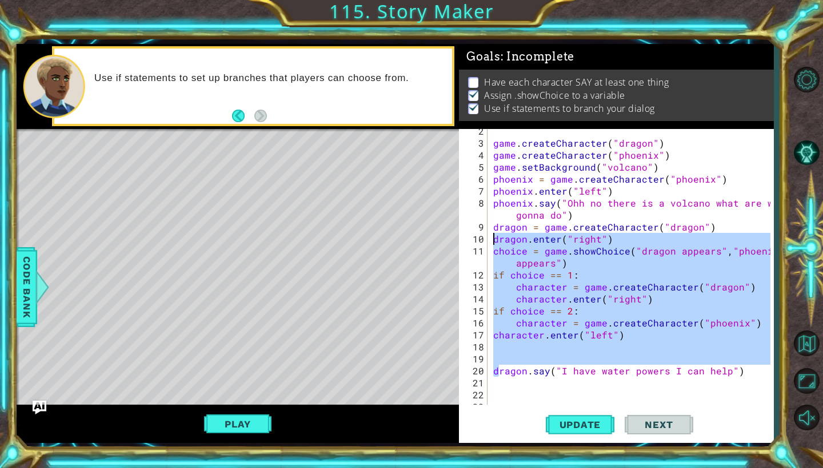
type textarea "dragon.enter("right") choice = game.showChoice("dragon appears","phoenix appear…"
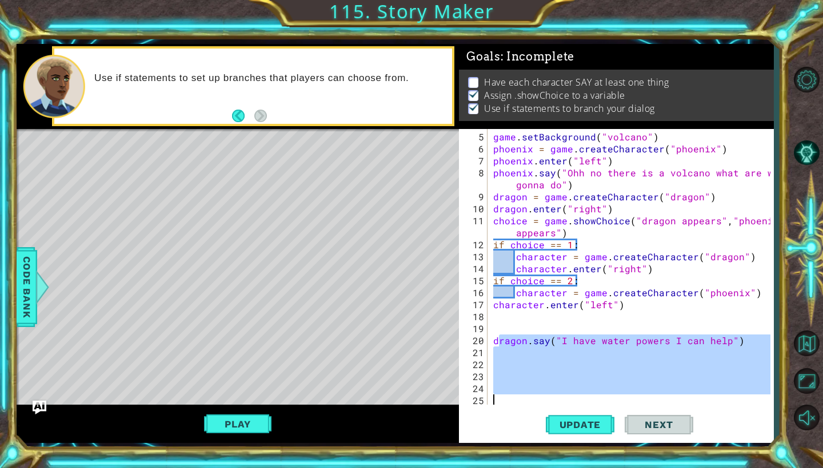
scroll to position [48, 0]
drag, startPoint x: 501, startPoint y: 373, endPoint x: 510, endPoint y: 394, distance: 22.8
click at [496, 343] on div "game . setBackground ( "volcano" ) phoenix = game . createCharacter ( "phoenix"…" at bounding box center [633, 281] width 285 height 300
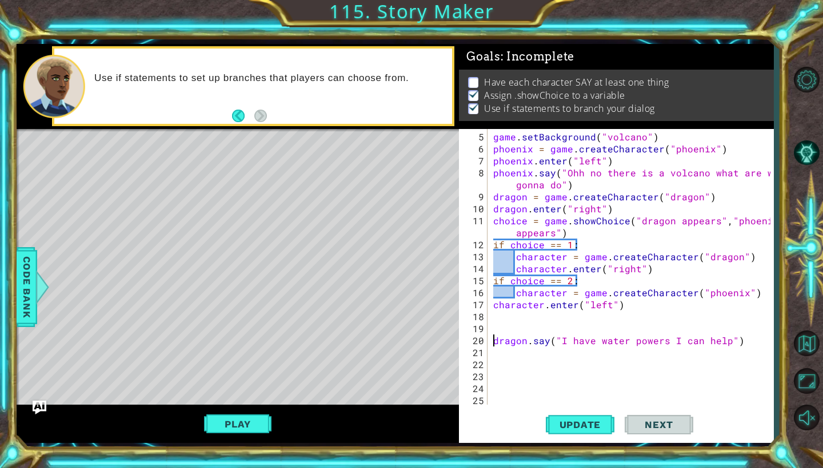
click at [493, 342] on div "game . setBackground ( "volcano" ) phoenix = game . createCharacter ( "phoenix"…" at bounding box center [633, 281] width 285 height 300
drag, startPoint x: 493, startPoint y: 343, endPoint x: 735, endPoint y: 341, distance: 242.2
click at [735, 341] on div "game . setBackground ( "volcano" ) phoenix = game . createCharacter ( "phoenix"…" at bounding box center [633, 281] width 285 height 300
click at [495, 222] on div "game . setBackground ( "volcano" ) phoenix = game . createCharacter ( "phoenix"…" at bounding box center [633, 281] width 285 height 300
type textarea "choice = game.showChoice("dragon appears","phoenix appears")"
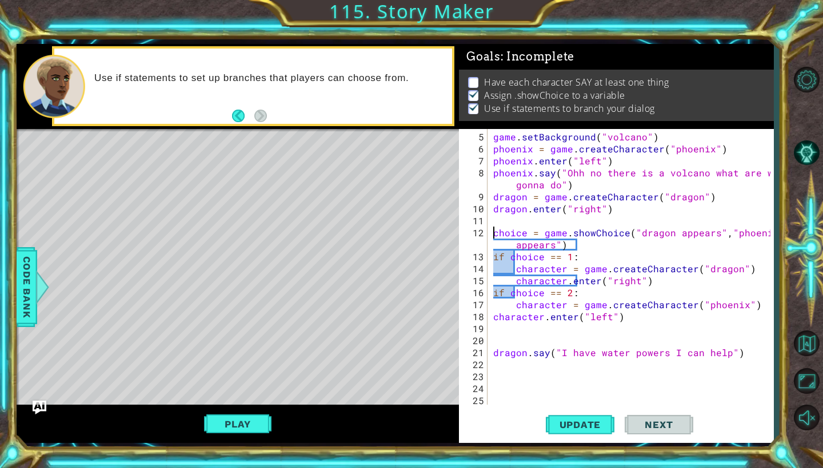
click at [502, 222] on div "game . setBackground ( "volcano" ) phoenix = game . createCharacter ( "phoenix"…" at bounding box center [633, 281] width 285 height 300
paste textarea "dragon.say("I have water powers I can help")"
type textarea "dragon.say("I have water powers I can help")"
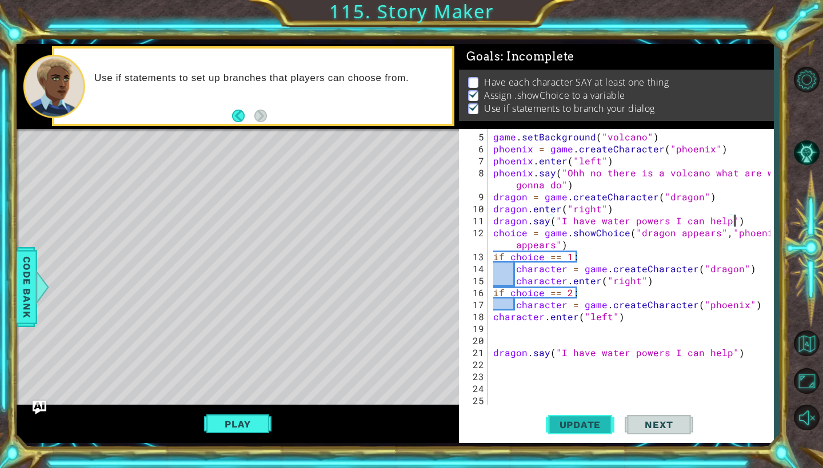
click at [566, 433] on button "Update" at bounding box center [580, 425] width 69 height 31
click at [235, 418] on button "Play" at bounding box center [237, 425] width 67 height 22
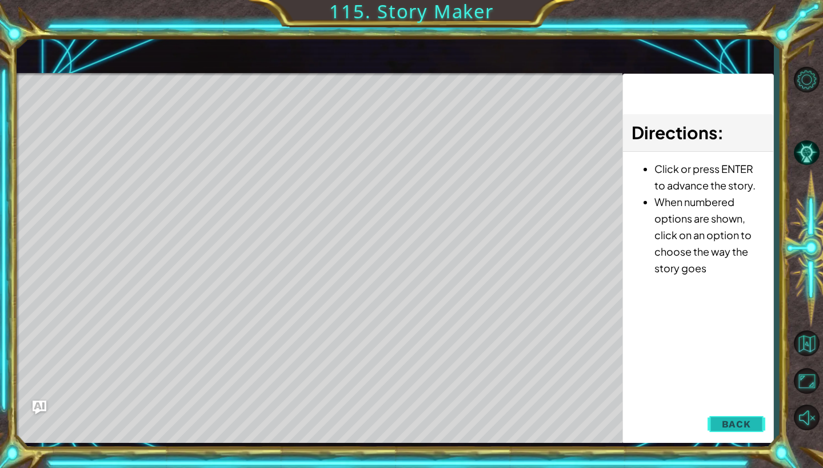
click at [737, 423] on span "Back" at bounding box center [736, 424] width 29 height 11
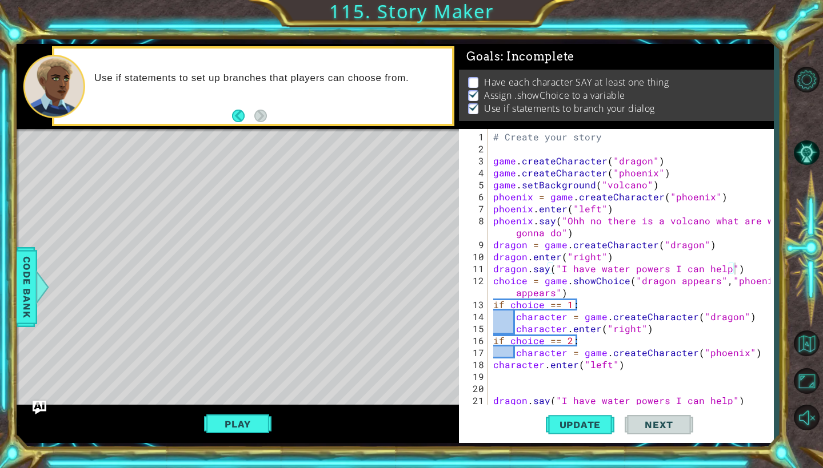
scroll to position [0, 0]
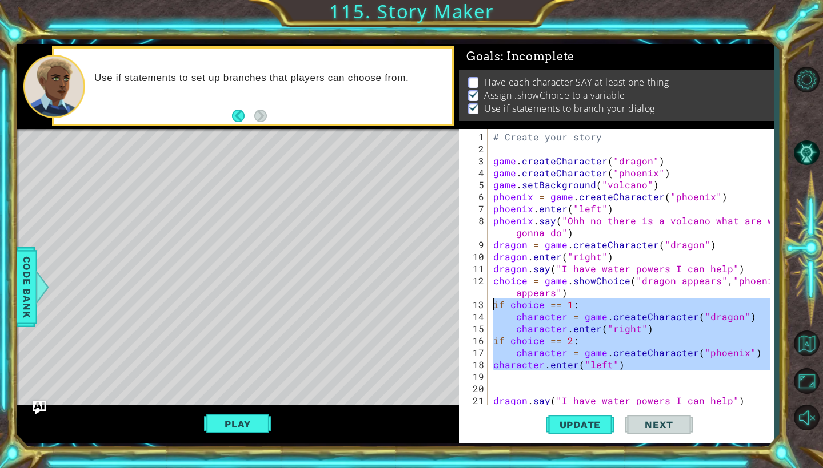
drag, startPoint x: 623, startPoint y: 369, endPoint x: 492, endPoint y: 301, distance: 147.4
click at [492, 301] on div "# Create your story game . createCharacter ( "dragon" ) game . createCharacter …" at bounding box center [633, 281] width 285 height 300
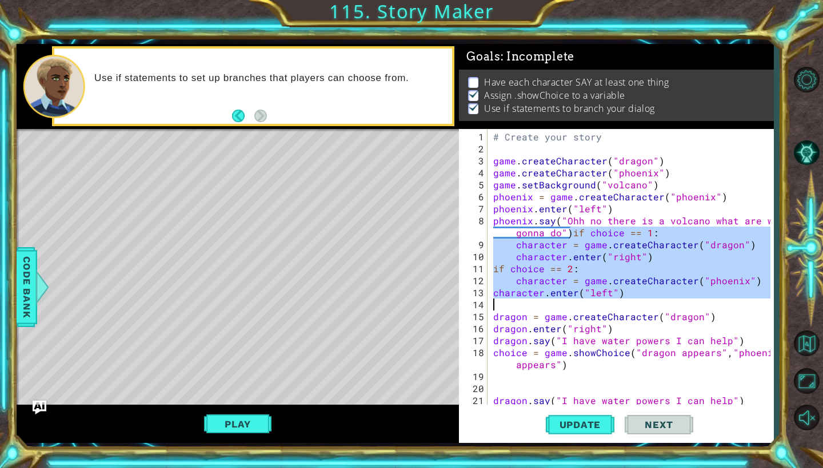
click at [573, 234] on div "# Create your story game . createCharacter ( "dragon" ) game . createCharacter …" at bounding box center [633, 281] width 285 height 300
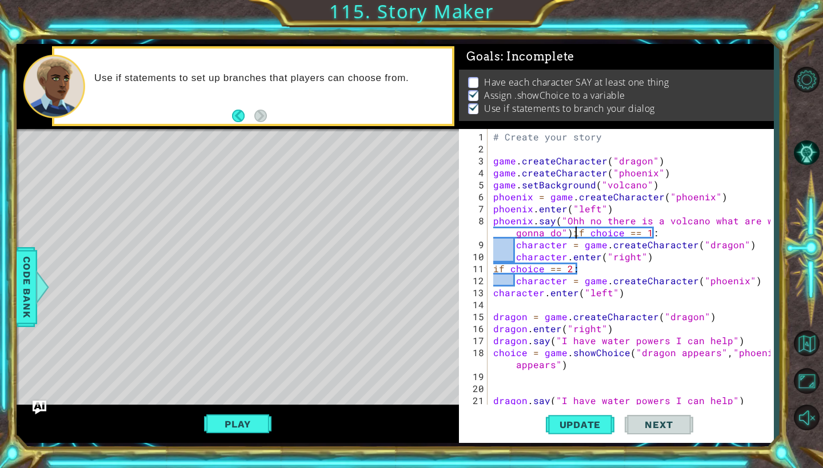
click at [570, 234] on div "# Create your story game . createCharacter ( "dragon" ) game . createCharacter …" at bounding box center [633, 281] width 285 height 300
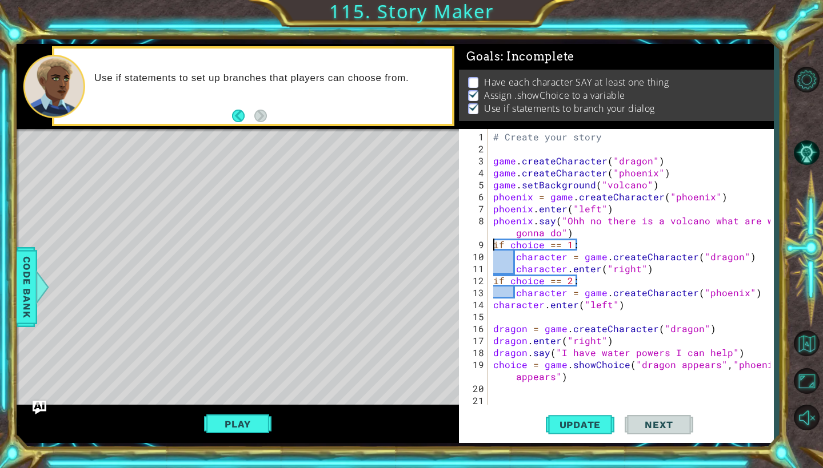
click at [584, 249] on div "# Create your story game . createCharacter ( "dragon" ) game . createCharacter …" at bounding box center [633, 281] width 285 height 300
click at [494, 329] on div "# Create your story game . createCharacter ( "dragon" ) game . createCharacter …" at bounding box center [633, 281] width 285 height 300
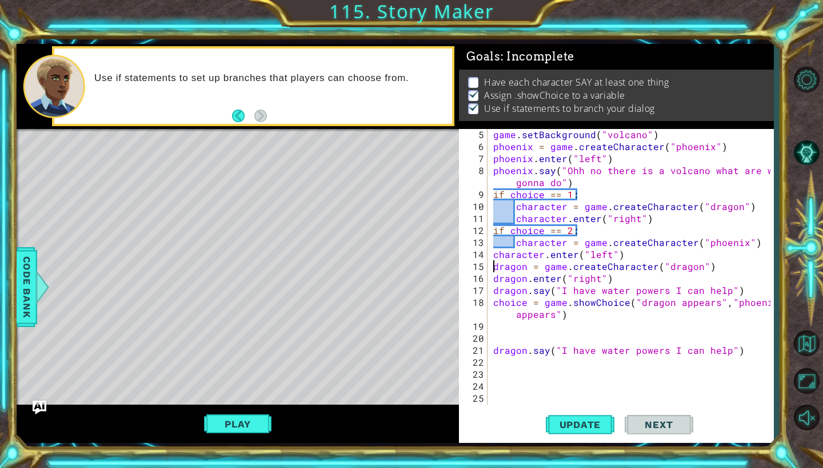
scroll to position [50, 0]
click at [735, 351] on div "game . setBackground ( "volcano" ) phoenix = game . createCharacter ( "phoenix"…" at bounding box center [633, 279] width 285 height 300
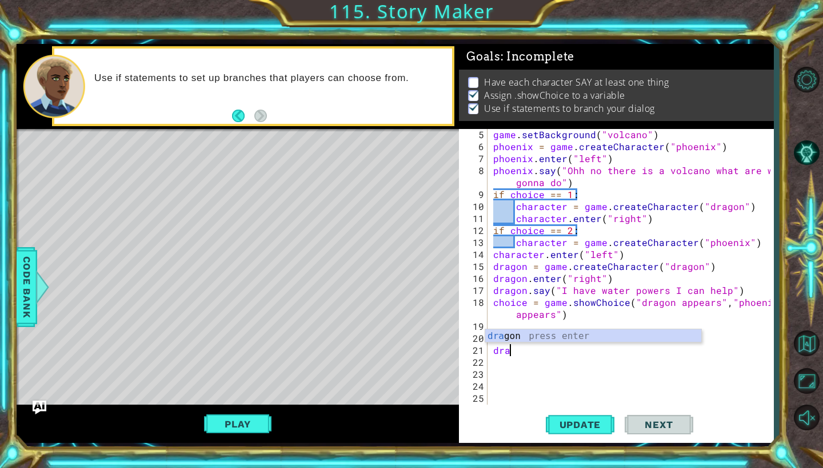
type textarea "d"
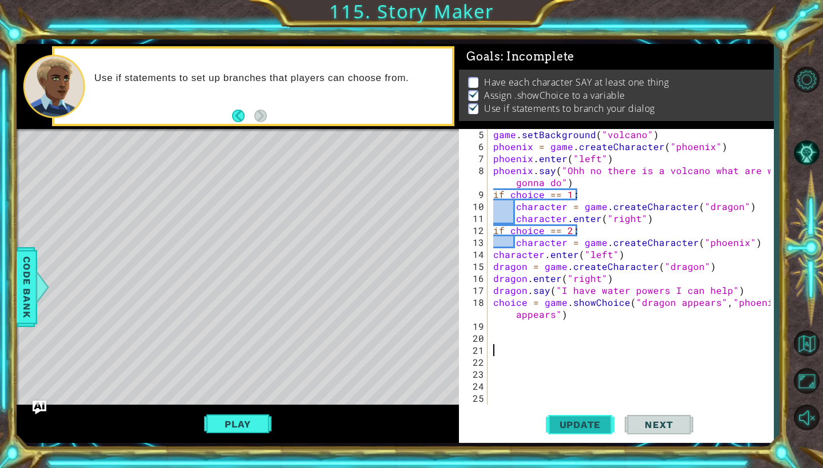
click at [586, 428] on span "Update" at bounding box center [580, 424] width 65 height 11
click at [560, 325] on div "game . setBackground ( "volcano" ) phoenix = game . createCharacter ( "phoenix"…" at bounding box center [633, 279] width 285 height 300
click at [572, 423] on span "Update" at bounding box center [580, 424] width 65 height 11
paste textarea "dragon.say("I have water powers I can help")"
type textarea "dragon.say("I have water powers I can help")"
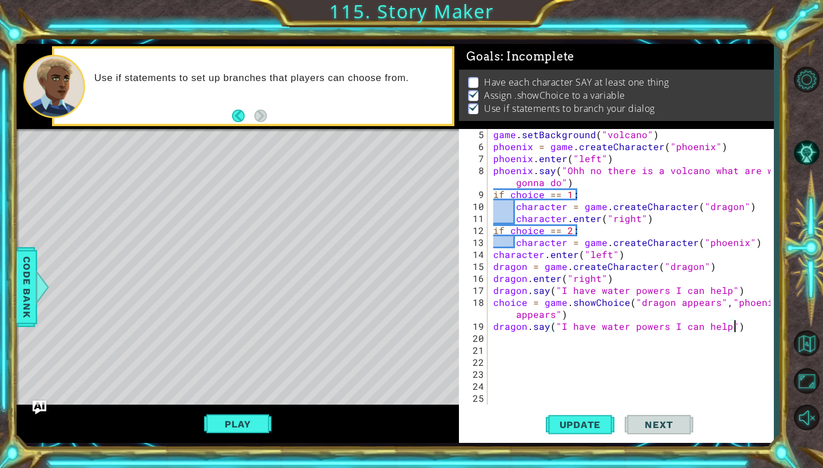
click at [495, 344] on div "game . setBackground ( "volcano" ) phoenix = game . createCharacter ( "phoenix"…" at bounding box center [633, 279] width 285 height 300
paste textarea "dragon.say("I have water powers I can help")"
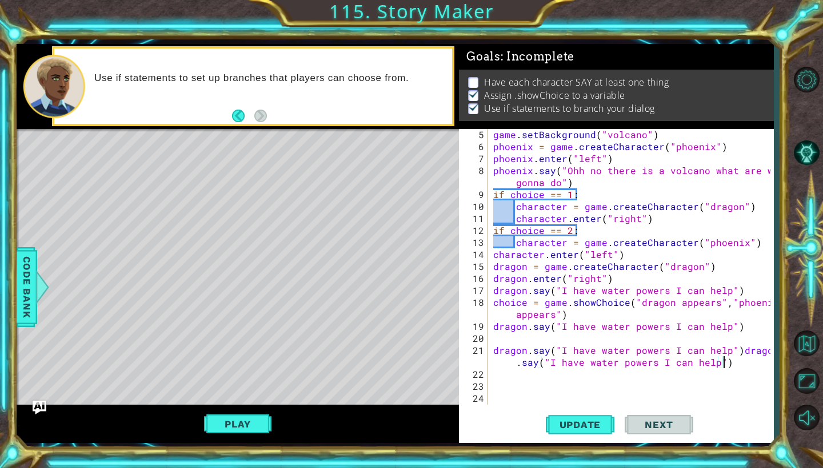
paste textarea "dragon.say("I have water powers I can help")"
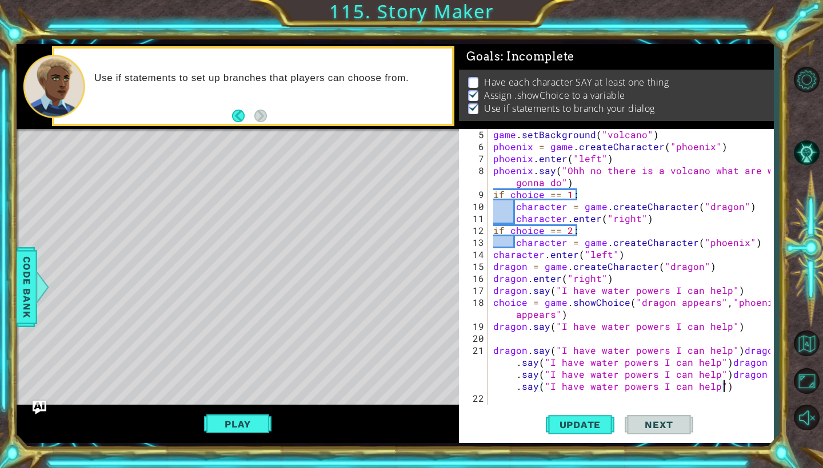
paste textarea "dragon.say("I have water powers I can help")"
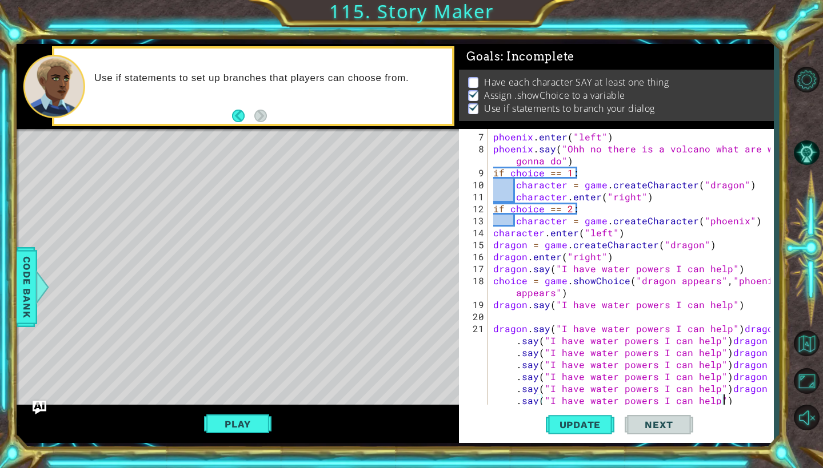
paste textarea "dragon.say("I have water powers I can help")"
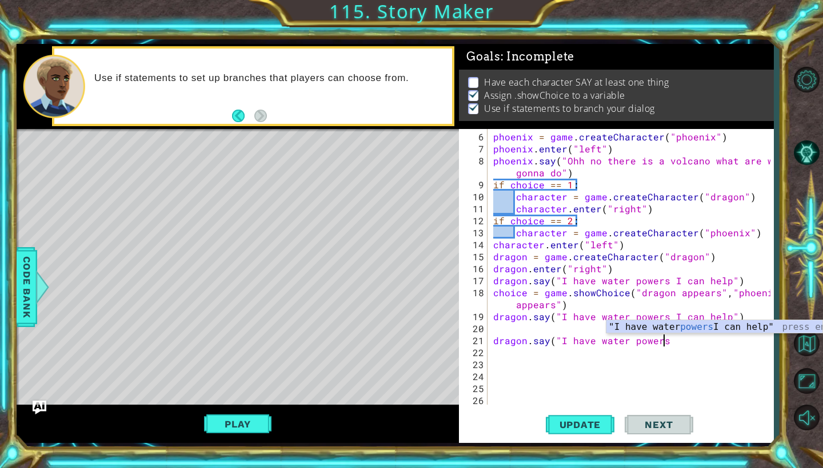
scroll to position [60, 0]
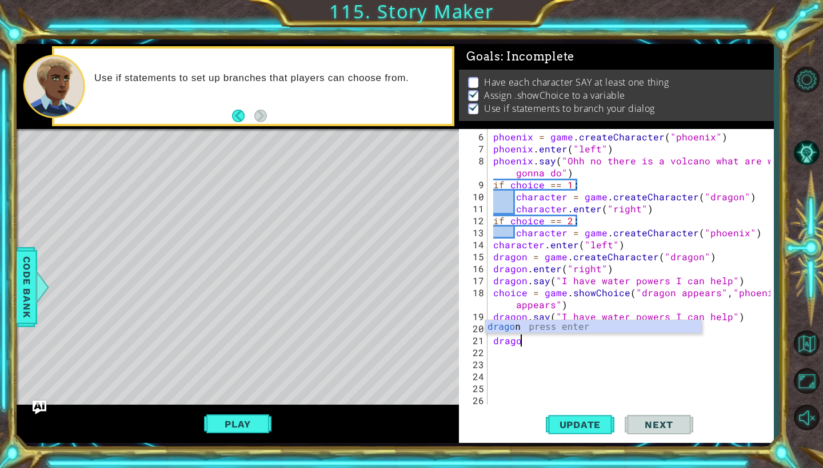
type textarea "d"
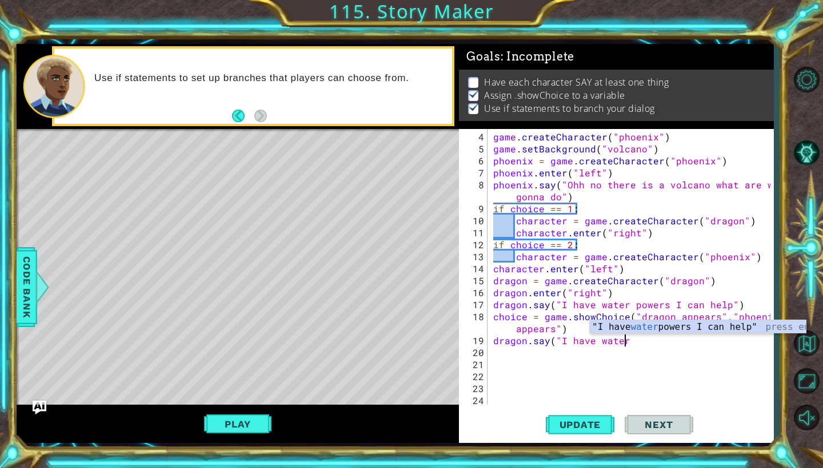
scroll to position [36, 0]
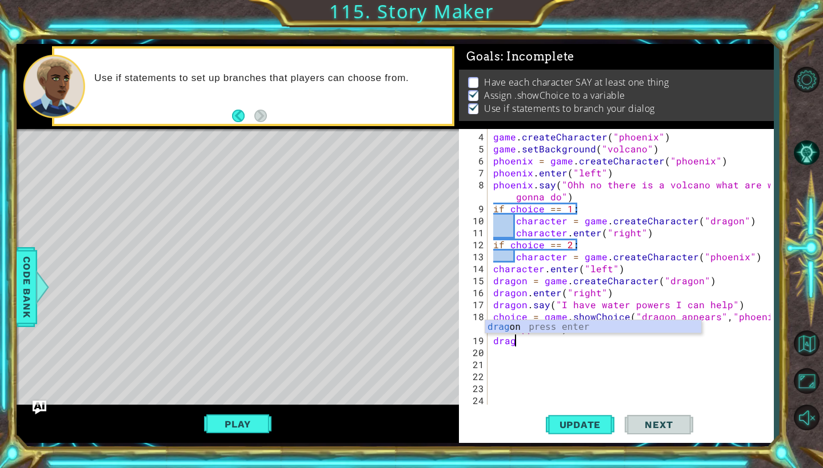
type textarea "d"
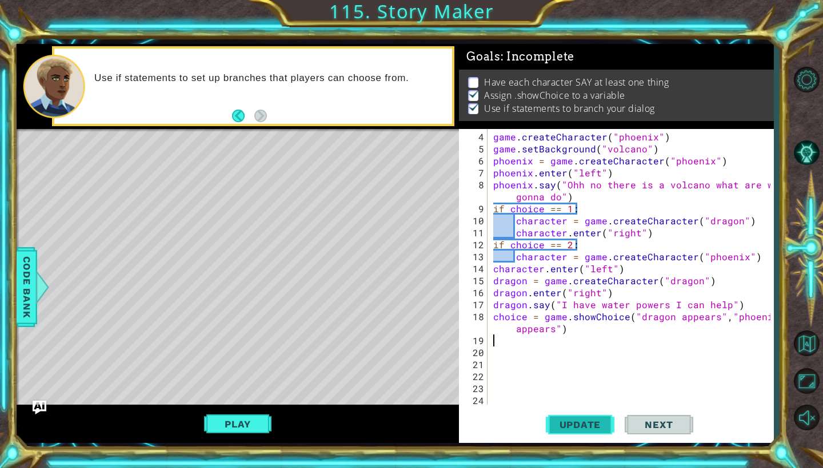
click at [575, 423] on span "Update" at bounding box center [580, 424] width 65 height 11
click at [568, 331] on div "game . createCharacter ( "phoenix" ) game . setBackground ( "volcano" ) phoenix…" at bounding box center [633, 281] width 285 height 300
type textarea "choice = game.showChoice("dragon appears","phoenix appears")"
click at [526, 343] on div "game . createCharacter ( "phoenix" ) game . setBackground ( "volcano" ) phoenix…" at bounding box center [633, 281] width 285 height 300
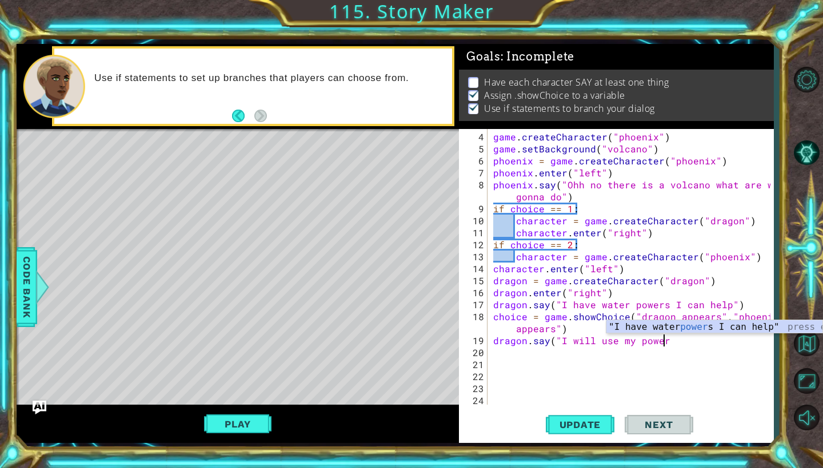
scroll to position [0, 11]
type textarea "dragon.say("I will use my powers")"
click at [497, 352] on div "game . createCharacter ( "phoenix" ) game . setBackground ( "volcano" ) phoenix…" at bounding box center [633, 281] width 285 height 300
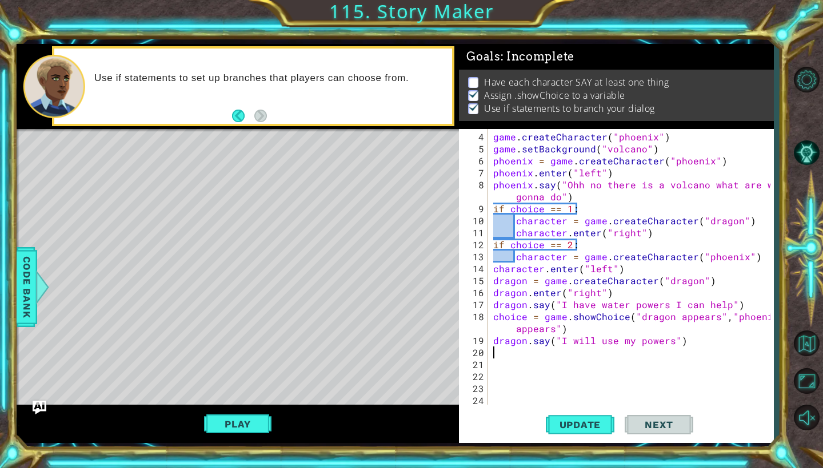
scroll to position [0, 0]
type textarea "phe"
click at [520, 338] on div "ph [PERSON_NAME][MEDICAL_DATA] press enter" at bounding box center [593, 353] width 216 height 41
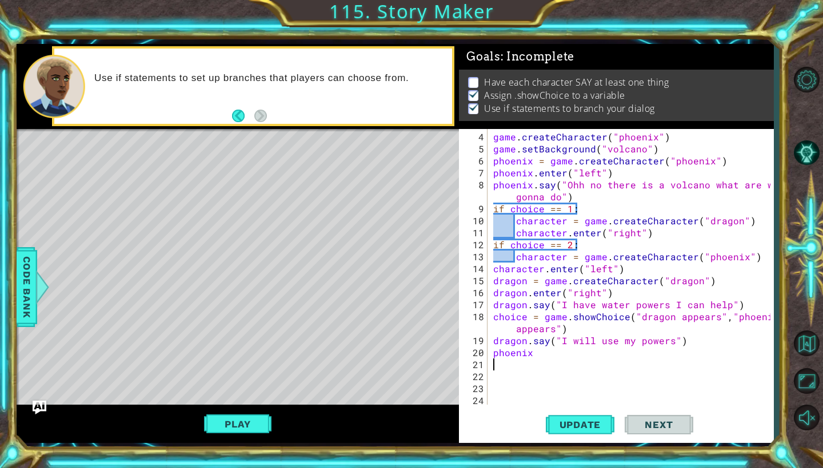
click at [531, 355] on div "game . createCharacter ( "phoenix" ) game . setBackground ( "volcano" ) phoenix…" at bounding box center [633, 281] width 285 height 300
click at [544, 357] on div "game . createCharacter ( "phoenix" ) game . setBackground ( "volcano" ) phoenix…" at bounding box center [633, 281] width 285 height 300
click at [552, 355] on div "game . createCharacter ( "phoenix" ) game . setBackground ( "volcano" ) phoenix…" at bounding box center [633, 281] width 285 height 300
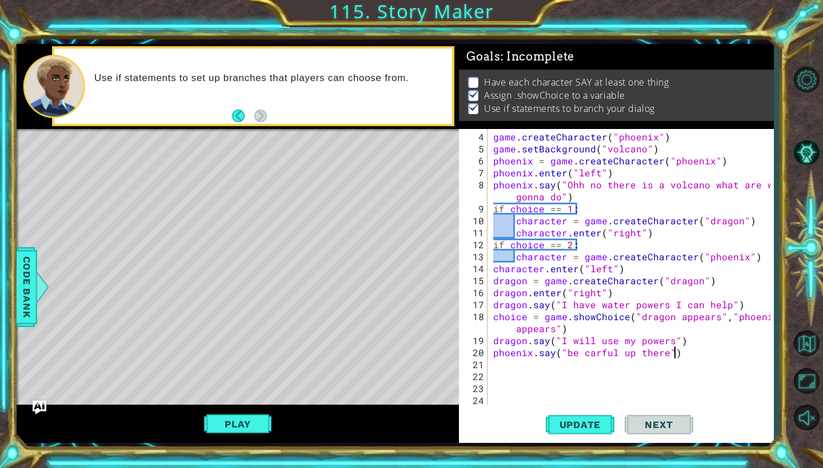
click at [578, 427] on span "Update" at bounding box center [580, 424] width 65 height 11
click at [254, 425] on button "Play" at bounding box center [237, 425] width 67 height 22
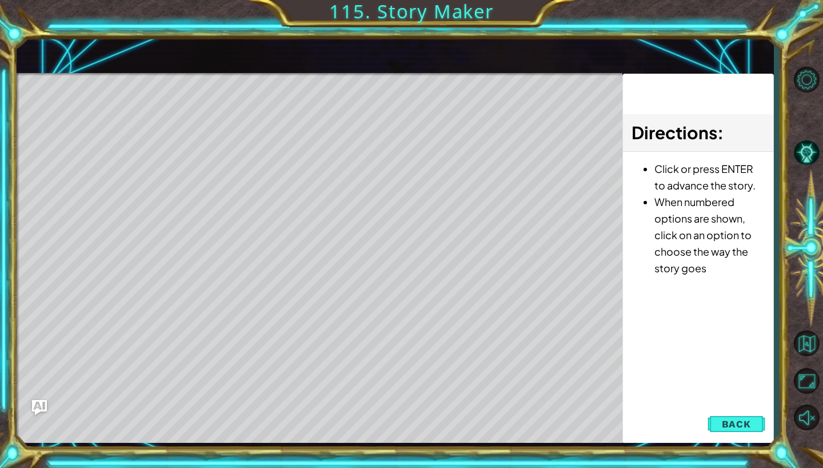
click at [42, 408] on img "Ask AI" at bounding box center [39, 407] width 15 height 15
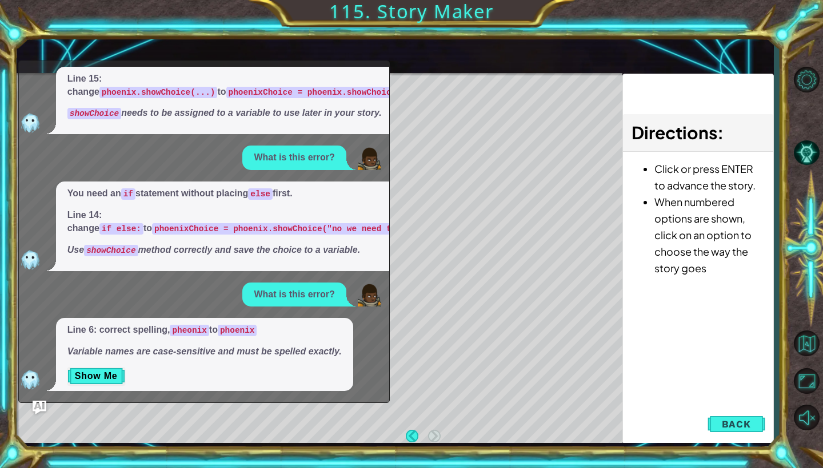
scroll to position [0, 0]
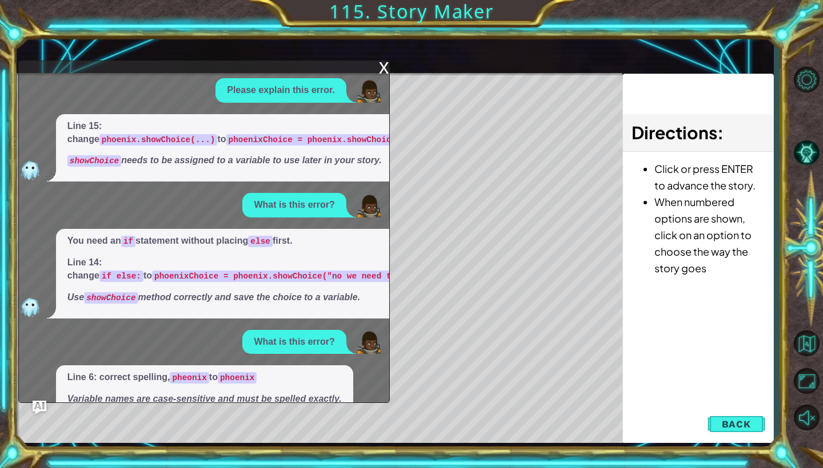
click at [382, 69] on div "x" at bounding box center [384, 66] width 10 height 11
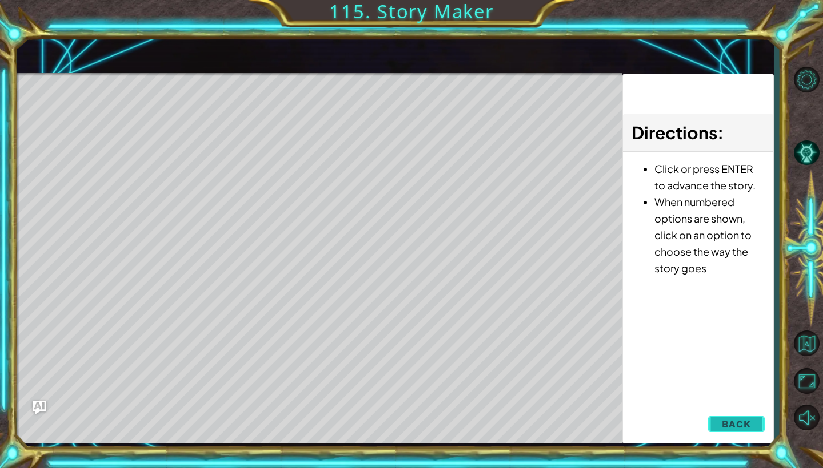
click at [734, 424] on span "Back" at bounding box center [736, 424] width 29 height 11
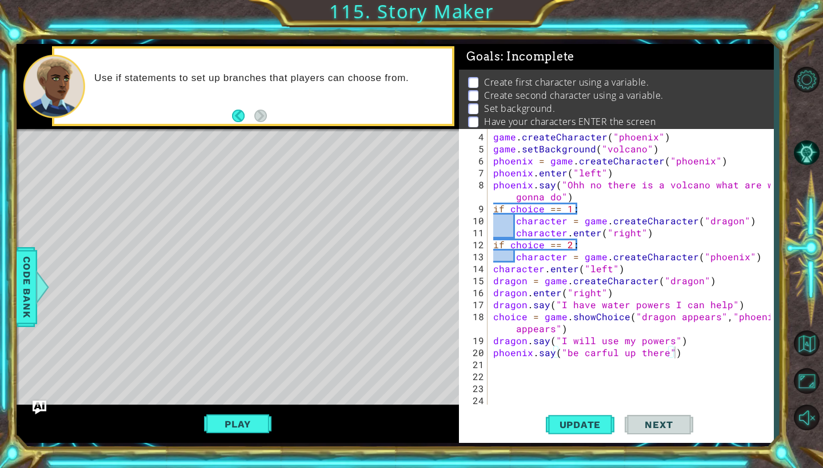
click at [541, 247] on div "game . createCharacter ( "phoenix" ) game . setBackground ( "volcano" ) phoenix…" at bounding box center [633, 281] width 285 height 300
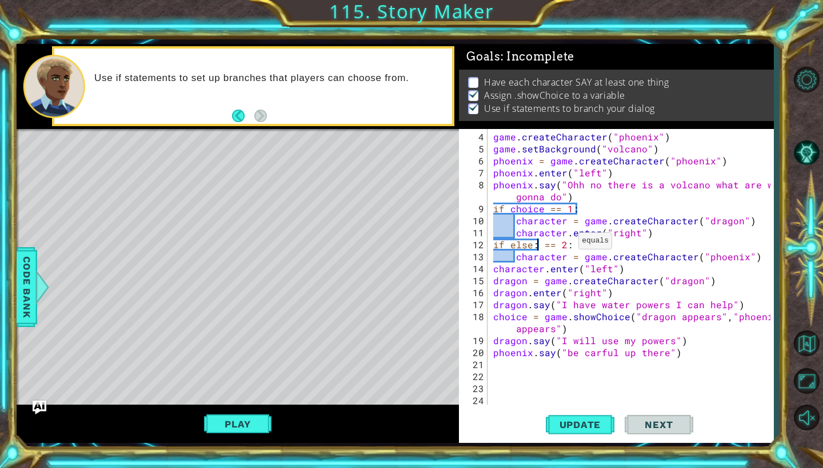
scroll to position [0, 3]
click at [572, 246] on div "game . createCharacter ( "phoenix" ) game . setBackground ( "volcano" ) phoenix…" at bounding box center [633, 281] width 285 height 300
click at [586, 435] on button "Update" at bounding box center [580, 425] width 69 height 31
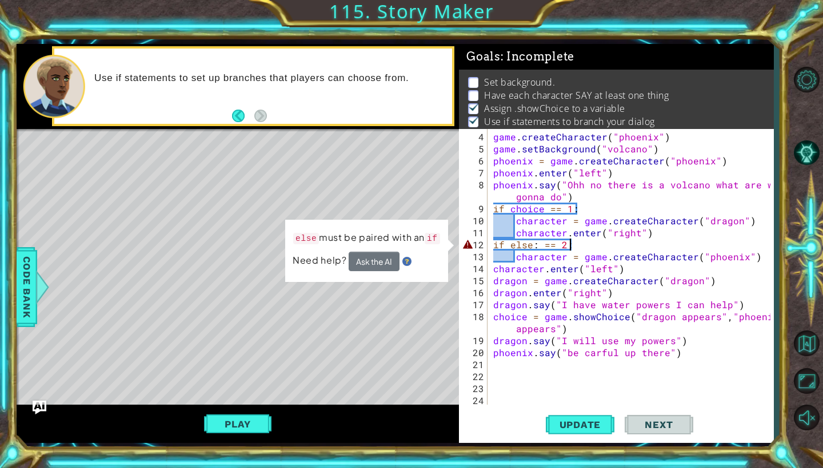
click at [375, 262] on button "Ask the AI" at bounding box center [374, 261] width 51 height 19
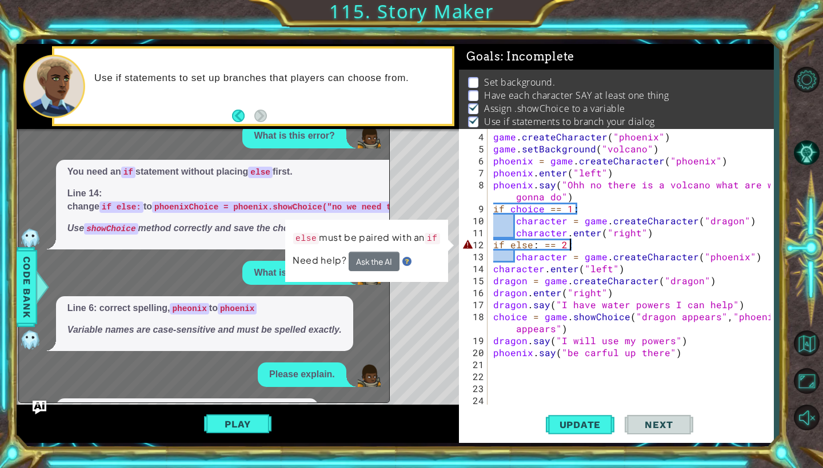
scroll to position [150, 0]
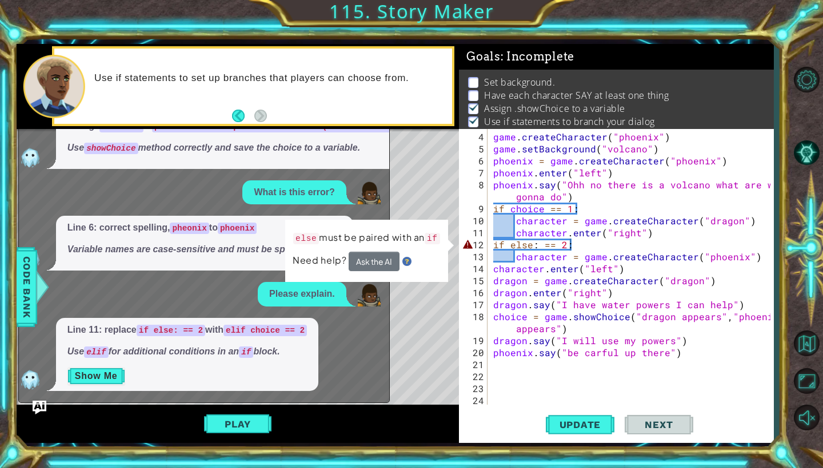
click at [90, 382] on button "Show Me" at bounding box center [96, 376] width 58 height 18
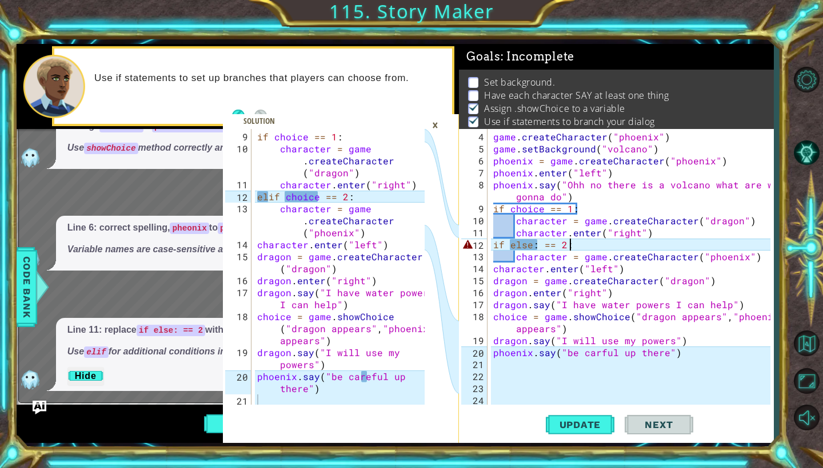
click at [435, 125] on div "×" at bounding box center [435, 124] width 18 height 19
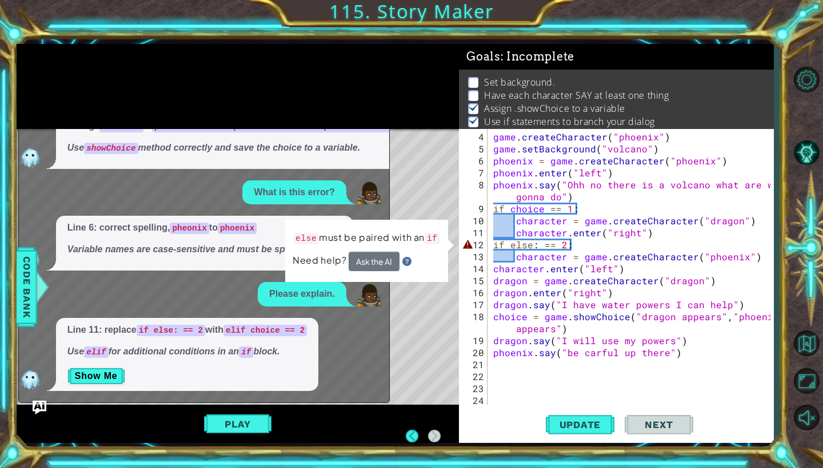
scroll to position [0, 0]
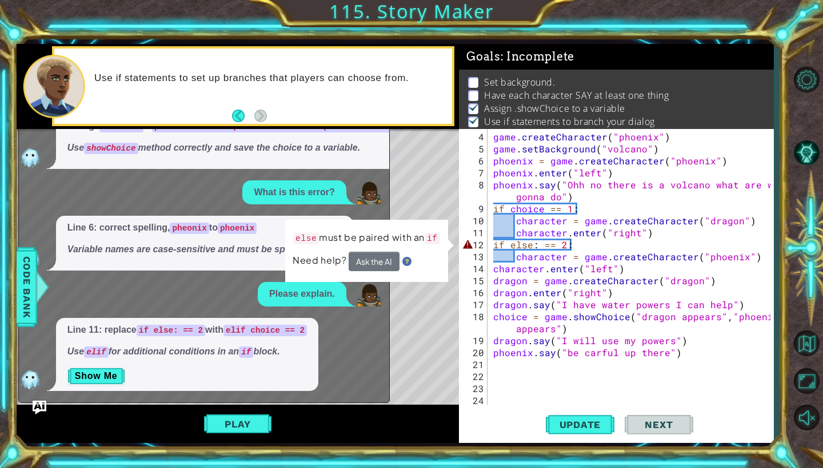
click at [31, 410] on div "Play" at bounding box center [238, 424] width 442 height 38
click at [34, 408] on img "Ask AI" at bounding box center [39, 407] width 15 height 15
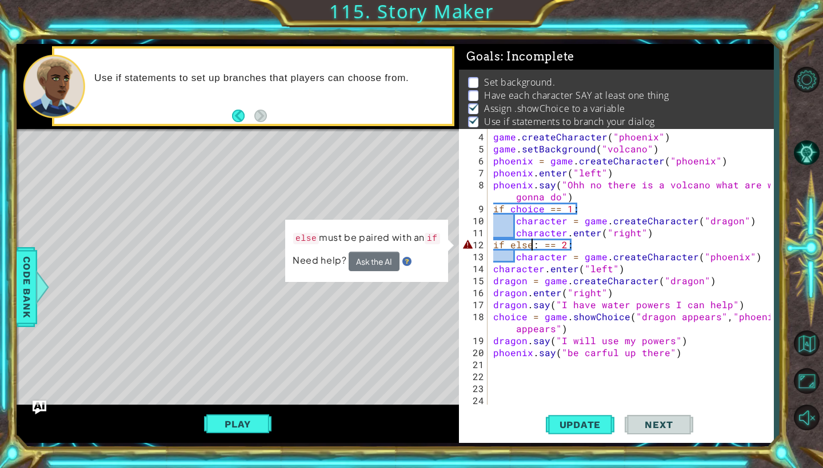
click at [530, 245] on div "game . createCharacter ( "phoenix" ) game . setBackground ( "volcano" ) phoenix…" at bounding box center [633, 281] width 285 height 300
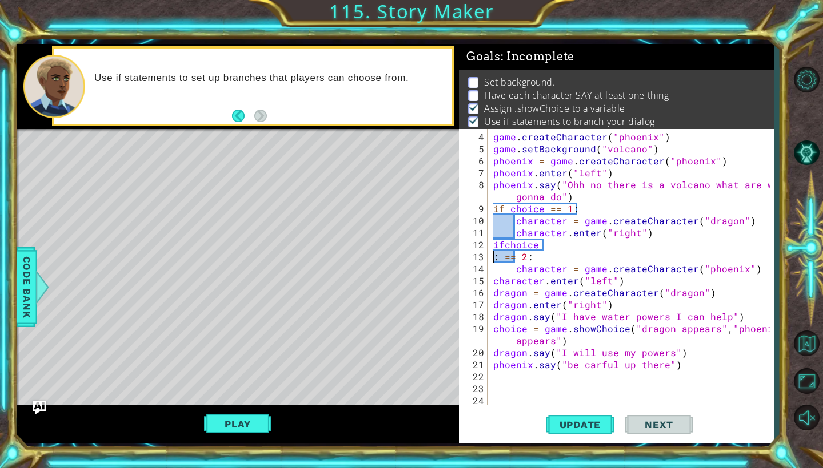
scroll to position [0, 2]
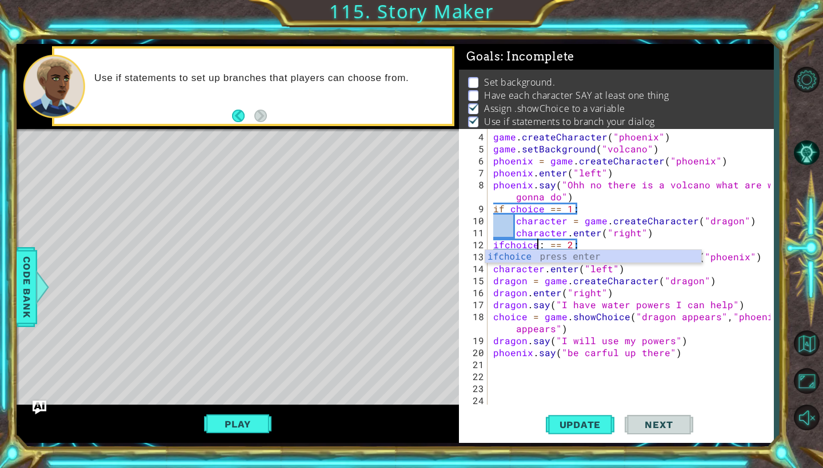
click at [579, 242] on div "game . createCharacter ( "phoenix" ) game . setBackground ( "volcano" ) phoenix…" at bounding box center [633, 281] width 285 height 300
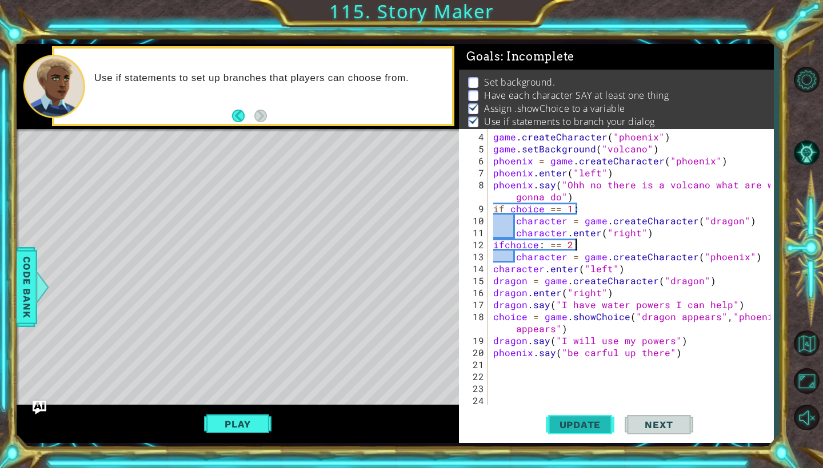
click at [574, 420] on span "Update" at bounding box center [580, 424] width 65 height 11
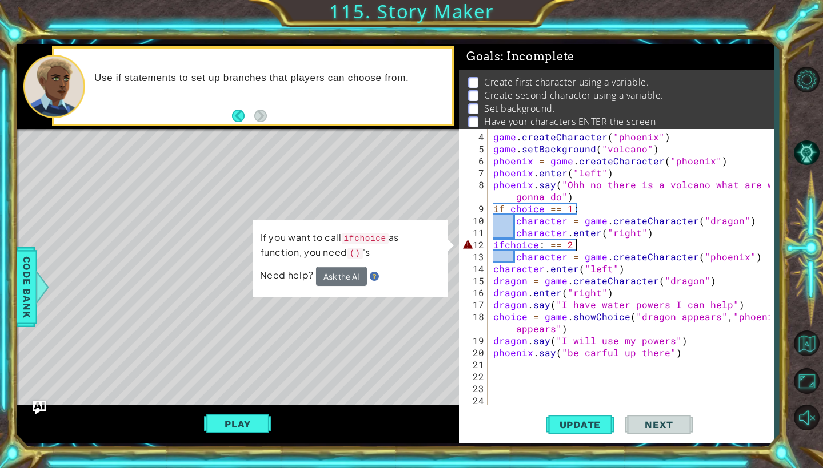
click at [506, 246] on div "game . createCharacter ( "phoenix" ) game . setBackground ( "volcano" ) phoenix…" at bounding box center [633, 281] width 285 height 300
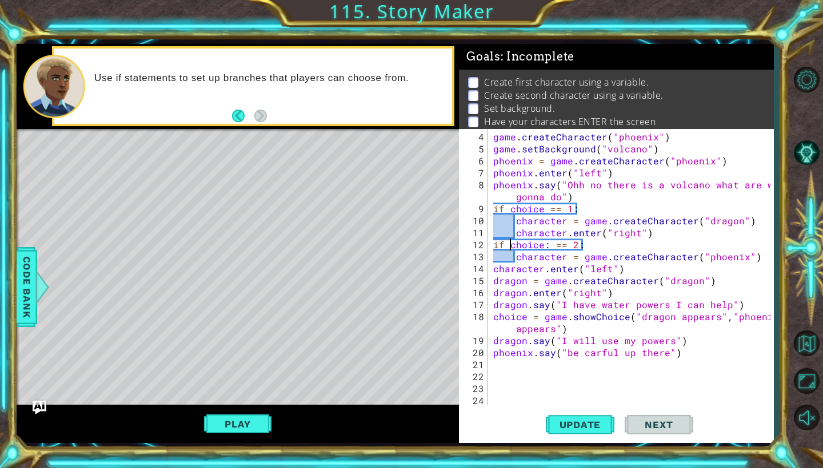
click at [584, 247] on div "game . createCharacter ( "phoenix" ) game . setBackground ( "volcano" ) phoenix…" at bounding box center [633, 281] width 285 height 300
click at [572, 432] on button "Update" at bounding box center [580, 425] width 69 height 31
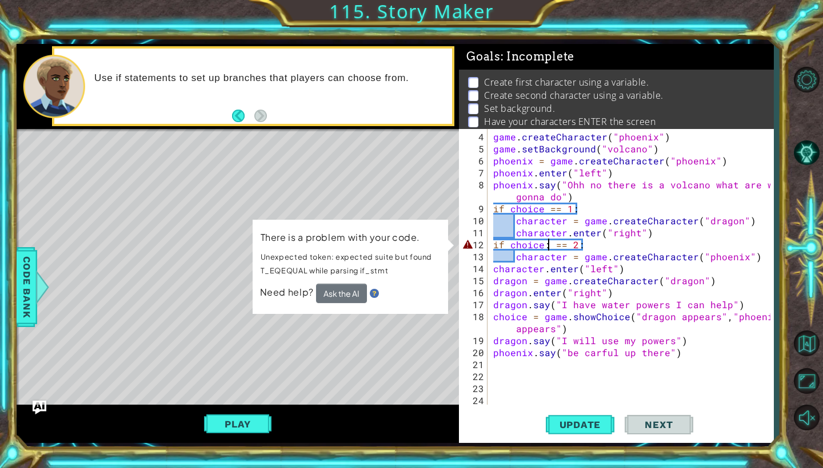
click at [548, 246] on div "game . createCharacter ( "phoenix" ) game . setBackground ( "volcano" ) phoenix…" at bounding box center [633, 281] width 285 height 300
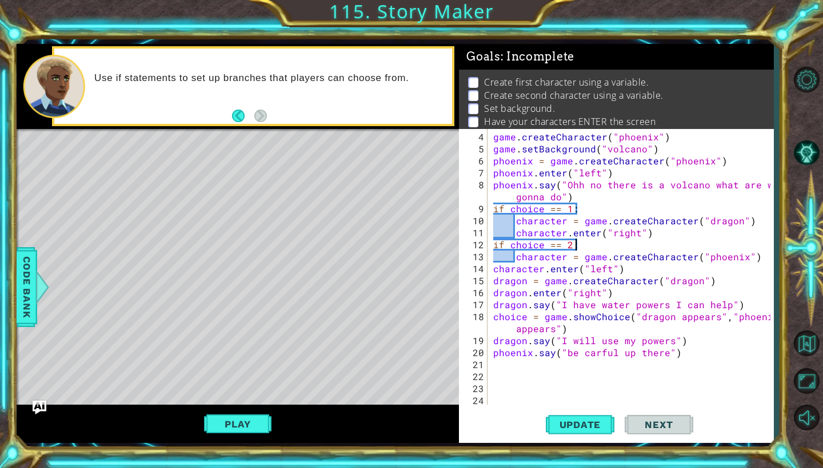
click at [578, 246] on div "game . createCharacter ( "phoenix" ) game . setBackground ( "volcano" ) phoenix…" at bounding box center [633, 281] width 285 height 300
click at [584, 421] on span "Update" at bounding box center [580, 424] width 65 height 11
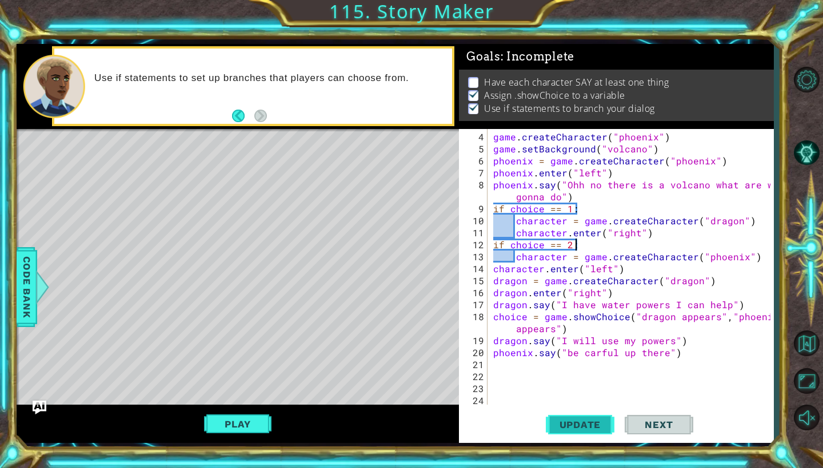
click at [583, 432] on button "Update" at bounding box center [580, 425] width 69 height 31
click at [247, 424] on button "Play" at bounding box center [237, 425] width 67 height 22
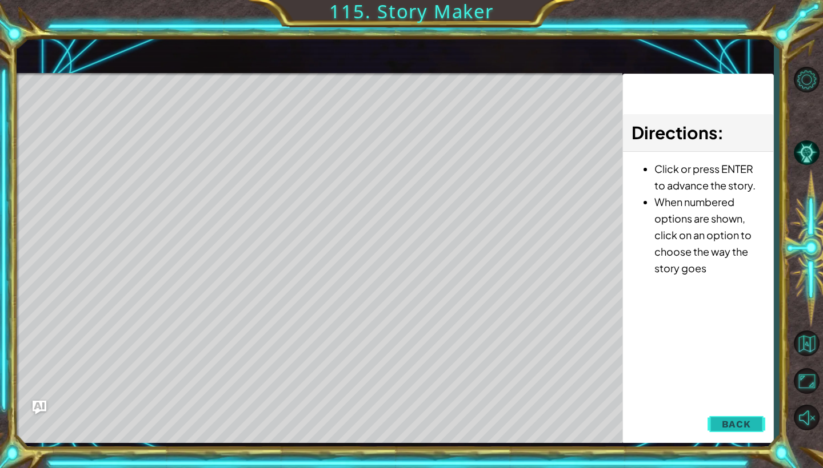
click at [751, 425] on button "Back" at bounding box center [736, 424] width 58 height 23
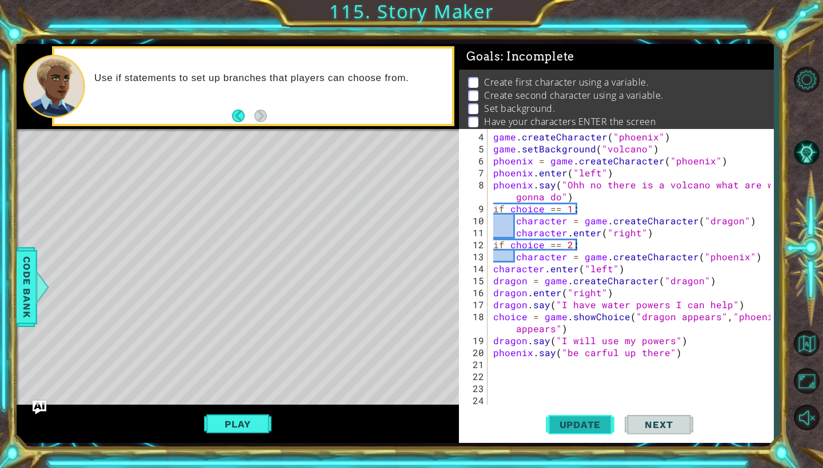
click at [592, 424] on span "Update" at bounding box center [580, 424] width 65 height 11
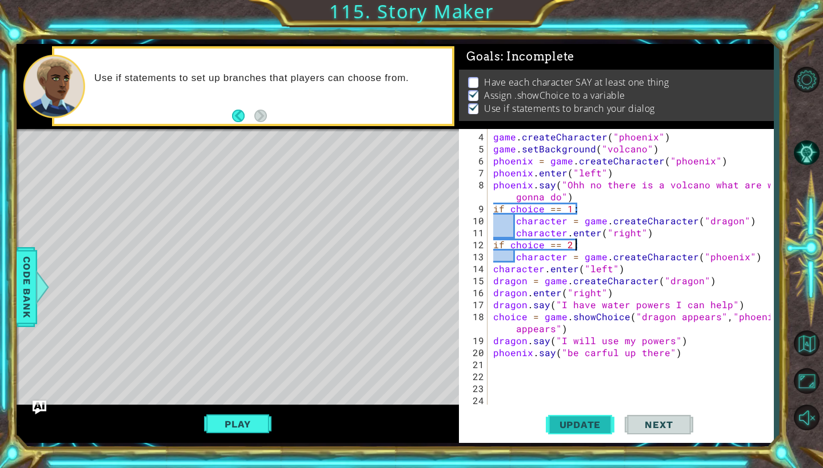
click at [595, 426] on span "Update" at bounding box center [580, 424] width 65 height 11
click at [254, 426] on button "Play" at bounding box center [237, 425] width 67 height 22
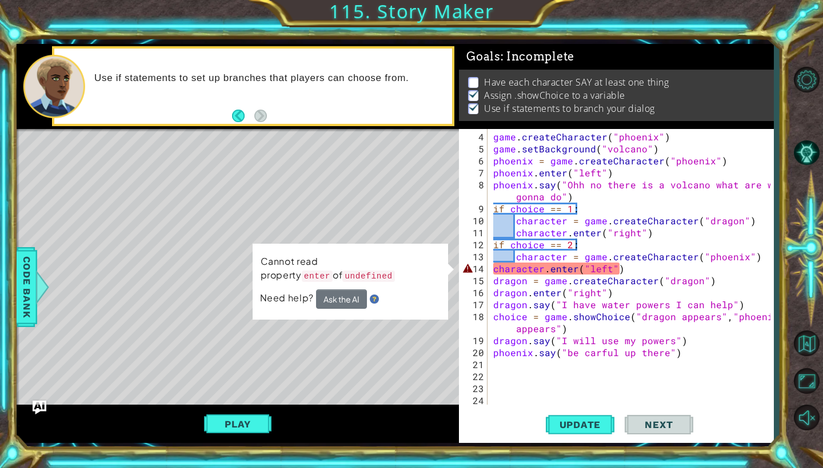
click at [542, 270] on div "game . createCharacter ( "phoenix" ) game . setBackground ( "volcano" ) phoenix…" at bounding box center [633, 281] width 285 height 300
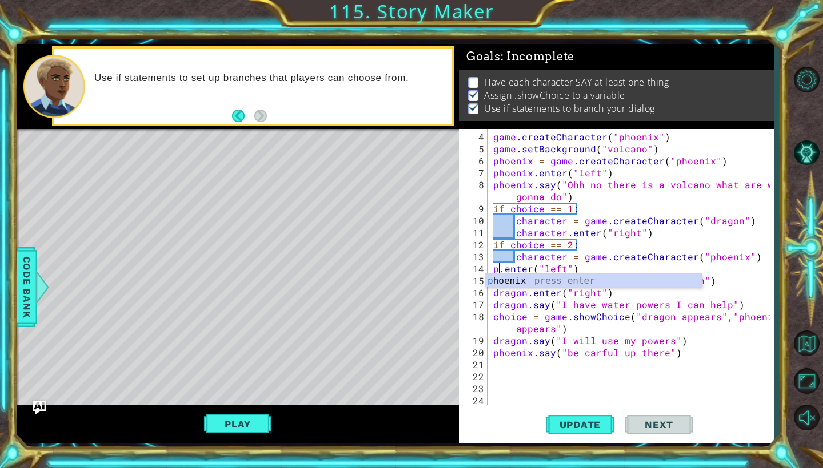
scroll to position [0, 1]
click at [542, 281] on div "p hoenix press enter" at bounding box center [593, 294] width 216 height 41
click at [610, 270] on div "game . createCharacter ( "phoenix" ) game . setBackground ( "volcano" ) phoenix…" at bounding box center [633, 281] width 285 height 300
click at [564, 234] on div "game . createCharacter ( "phoenix" ) game . setBackground ( "volcano" ) phoenix…" at bounding box center [633, 281] width 285 height 300
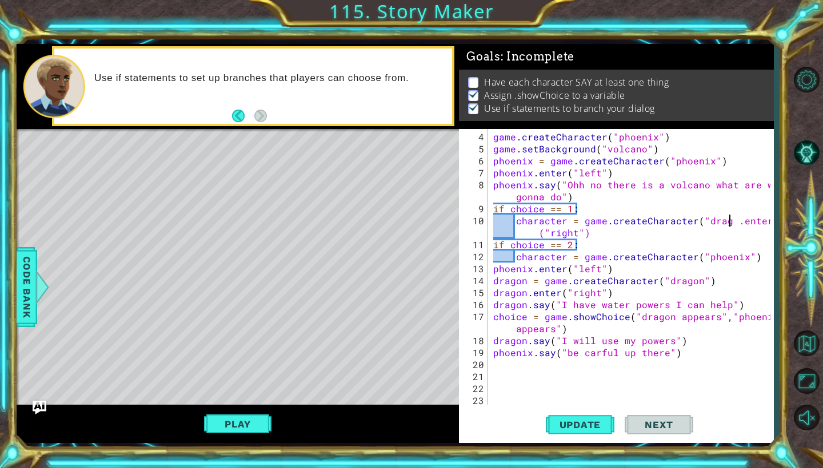
click at [725, 224] on div "game . createCharacter ( "phoenix" ) game . setBackground ( "volcano" ) phoenix…" at bounding box center [633, 281] width 285 height 300
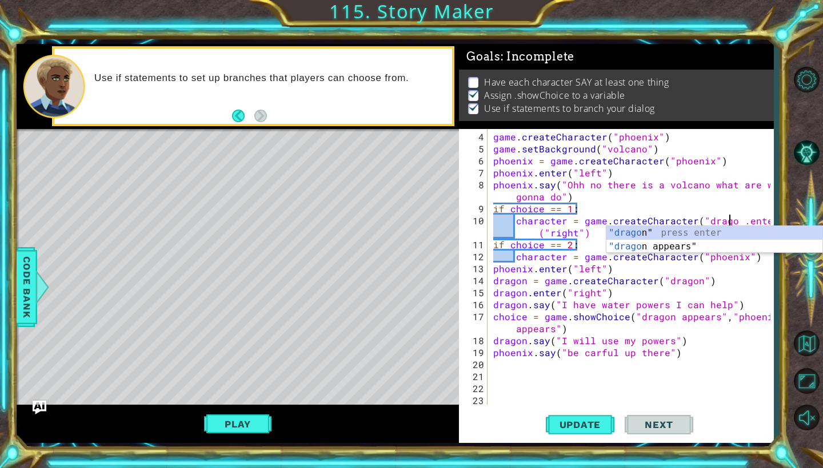
scroll to position [0, 15]
click at [742, 223] on div "game . createCharacter ( "phoenix" ) game . setBackground ( "volcano" ) phoenix…" at bounding box center [633, 281] width 285 height 300
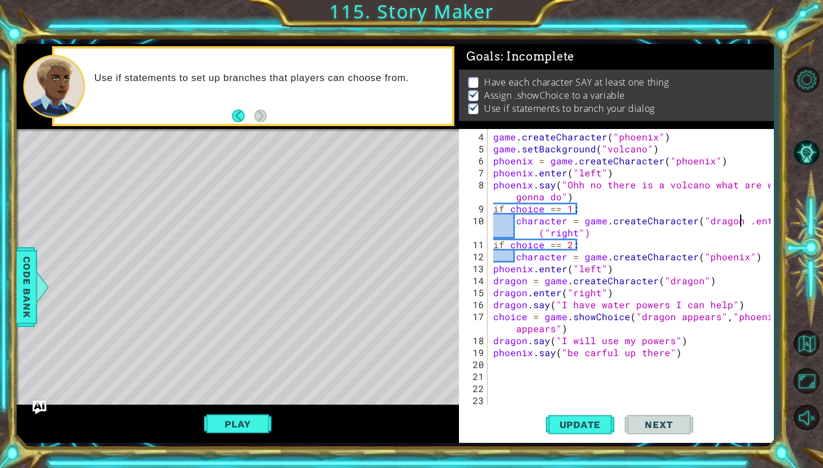
click at [735, 221] on div "game . createCharacter ( "phoenix" ) game . setBackground ( "volcano" ) phoenix…" at bounding box center [633, 281] width 285 height 300
click at [537, 236] on div "game . createCharacter ( "phoenix" ) game . setBackground ( "volcano" ) phoenix…" at bounding box center [633, 281] width 285 height 300
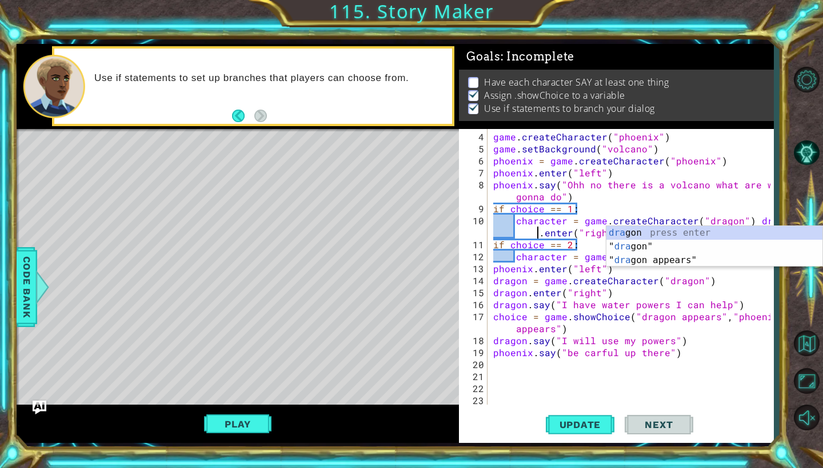
scroll to position [0, 18]
click at [647, 231] on div "dra gon press enter " dra gon" press enter " dra gon appears" press enter" at bounding box center [714, 260] width 216 height 69
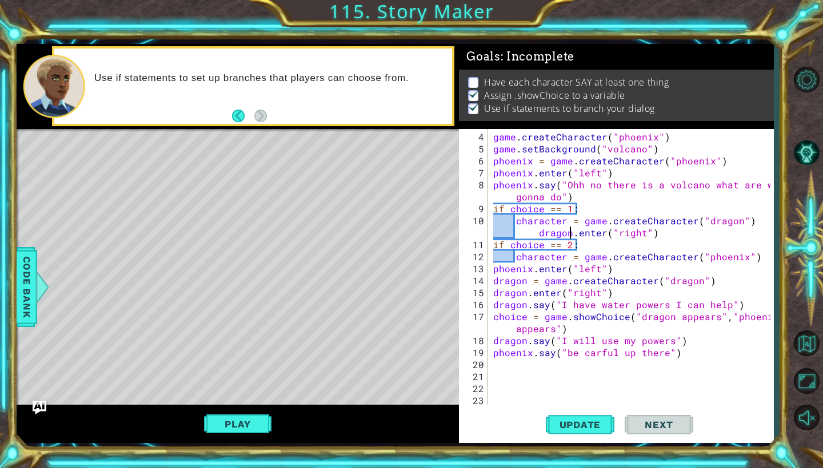
click at [539, 236] on div "game . createCharacter ( "phoenix" ) game . setBackground ( "volcano" ) phoenix…" at bounding box center [633, 281] width 285 height 300
click at [538, 235] on div "game . createCharacter ( "phoenix" ) game . setBackground ( "volcano" ) phoenix…" at bounding box center [633, 281] width 285 height 300
drag, startPoint x: 547, startPoint y: 233, endPoint x: 652, endPoint y: 235, distance: 105.1
click at [653, 235] on div "game . createCharacter ( "phoenix" ) game . setBackground ( "volcano" ) phoenix…" at bounding box center [633, 281] width 285 height 300
drag, startPoint x: 540, startPoint y: 233, endPoint x: 520, endPoint y: 233, distance: 20.0
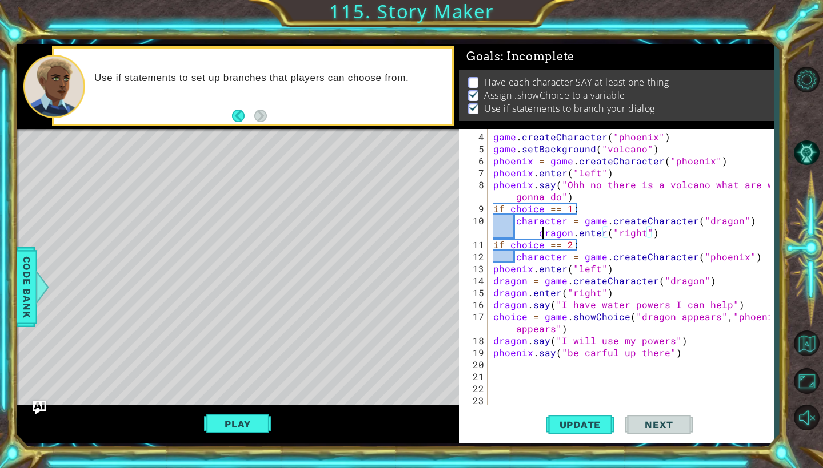
click at [520, 233] on div "game . createCharacter ( "phoenix" ) game . setBackground ( "volcano" ) phoenix…" at bounding box center [633, 281] width 285 height 300
drag, startPoint x: 535, startPoint y: 233, endPoint x: 561, endPoint y: 230, distance: 26.4
drag, startPoint x: 538, startPoint y: 231, endPoint x: 655, endPoint y: 235, distance: 116.6
click at [655, 235] on div "game . createCharacter ( "phoenix" ) game . setBackground ( "volcano" ) phoenix…" at bounding box center [633, 281] width 285 height 300
drag, startPoint x: 543, startPoint y: 234, endPoint x: 518, endPoint y: 234, distance: 25.1
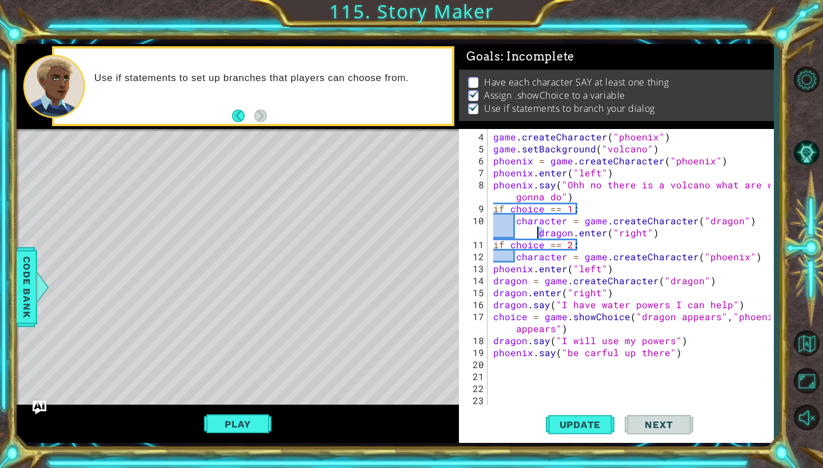
click at [518, 234] on div "game . createCharacter ( "phoenix" ) game . setBackground ( "volcano" ) phoenix…" at bounding box center [633, 281] width 285 height 300
click at [546, 234] on div "game . createCharacter ( "phoenix" ) game . setBackground ( "volcano" ) phoenix…" at bounding box center [633, 281] width 285 height 300
drag, startPoint x: 538, startPoint y: 234, endPoint x: 616, endPoint y: 232, distance: 78.9
click at [616, 232] on div "game . createCharacter ( "phoenix" ) game . setBackground ( "volcano" ) phoenix…" at bounding box center [633, 281] width 285 height 300
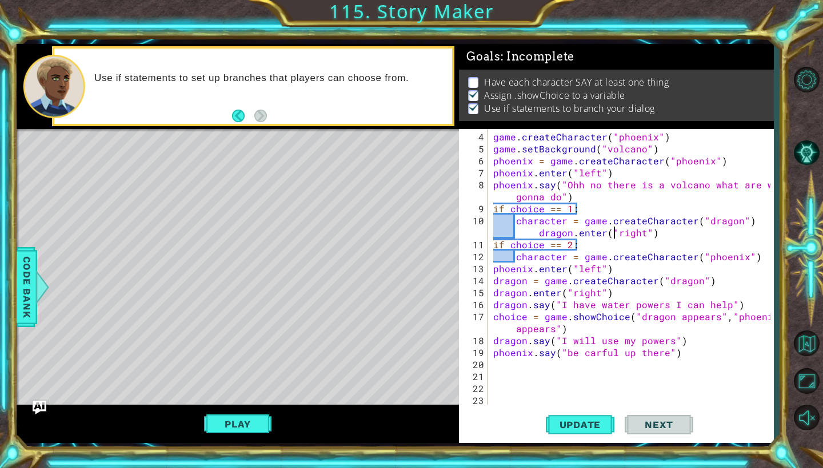
click at [654, 234] on div "game . createCharacter ( "phoenix" ) game . setBackground ( "volcano" ) phoenix…" at bounding box center [633, 281] width 285 height 300
click at [620, 234] on div "game . createCharacter ( "phoenix" ) game . setBackground ( "volcano" ) phoenix…" at bounding box center [633, 281] width 285 height 300
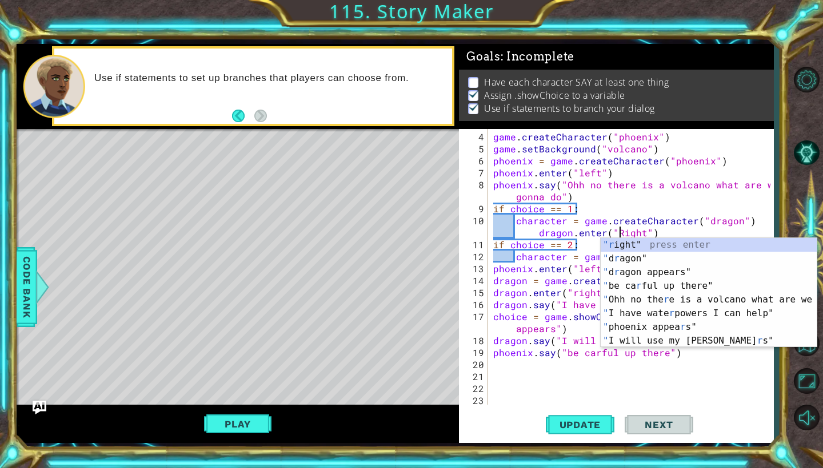
scroll to position [0, 22]
click at [654, 234] on div "game . createCharacter ( "phoenix" ) game . setBackground ( "volcano" ) phoenix…" at bounding box center [633, 281] width 285 height 300
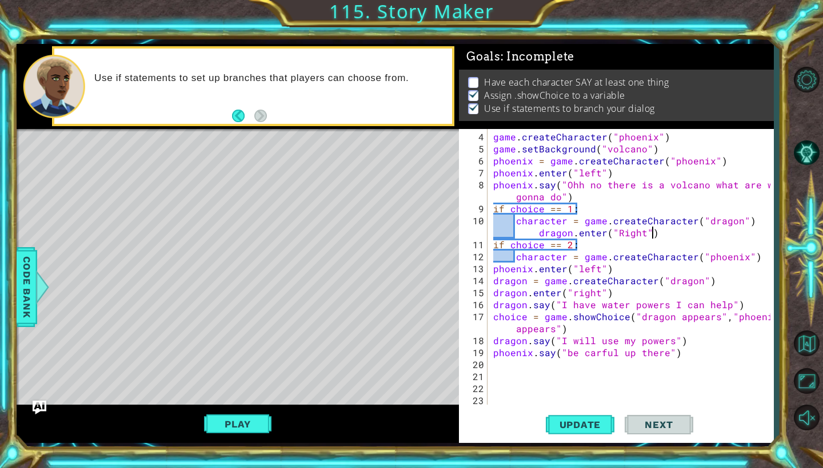
click at [580, 270] on div "game . createCharacter ( "phoenix" ) game . setBackground ( "volcano" ) phoenix…" at bounding box center [633, 281] width 285 height 300
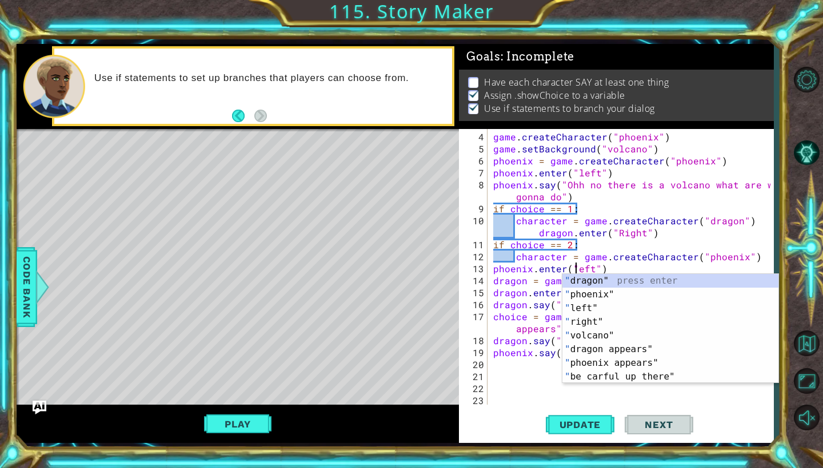
scroll to position [0, 6]
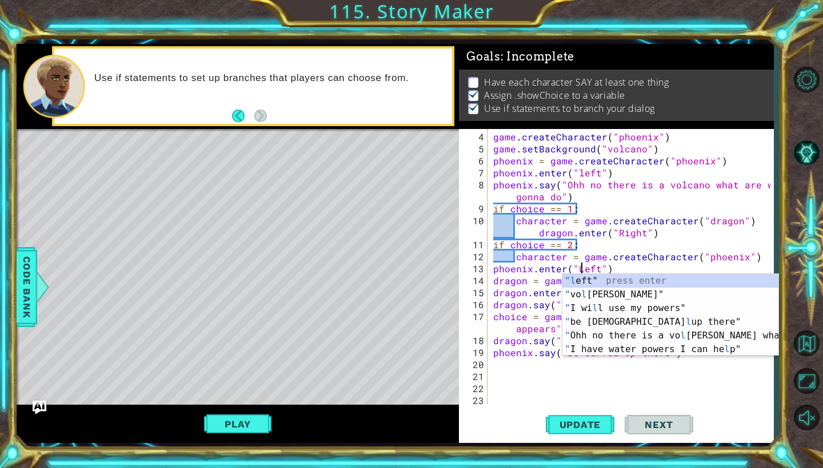
click at [608, 271] on div "game . createCharacter ( "phoenix" ) game . setBackground ( "volcano" ) phoenix…" at bounding box center [633, 281] width 285 height 300
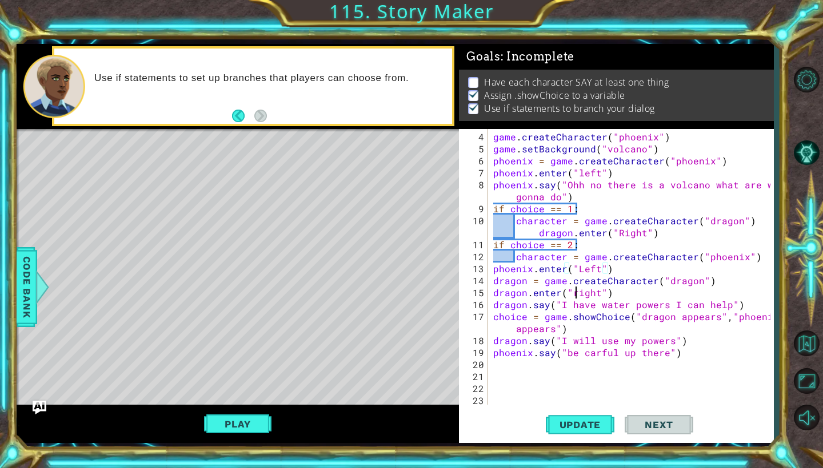
click at [575, 295] on div "game . createCharacter ( "phoenix" ) game . setBackground ( "volcano" ) phoenix…" at bounding box center [633, 281] width 285 height 300
click at [531, 307] on div "game . createCharacter ( "phoenix" ) game . setBackground ( "volcano" ) phoenix…" at bounding box center [633, 281] width 285 height 300
click at [567, 295] on div "game . createCharacter ( "phoenix" ) game . setBackground ( "volcano" ) phoenix…" at bounding box center [633, 281] width 285 height 300
type textarea "dragon.enter("Right")"
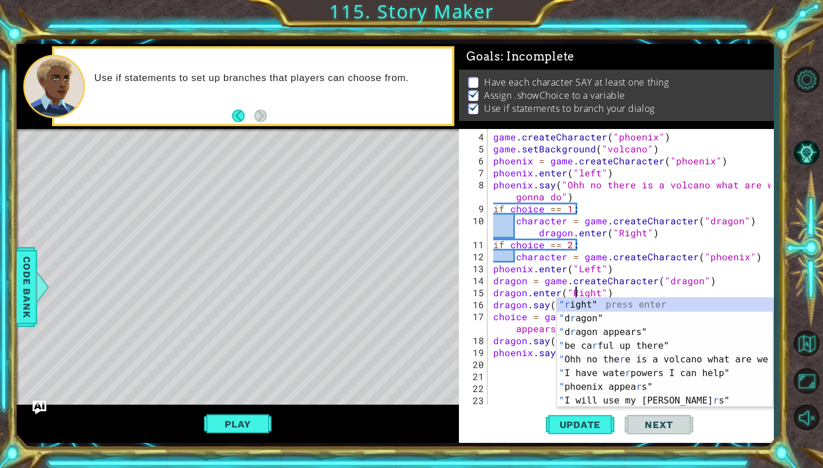
scroll to position [0, 6]
click at [614, 287] on div "game . createCharacter ( "phoenix" ) game . setBackground ( "volcano" ) phoenix…" at bounding box center [633, 281] width 285 height 300
